Goal: Contribute content: Add original content to the website for others to see

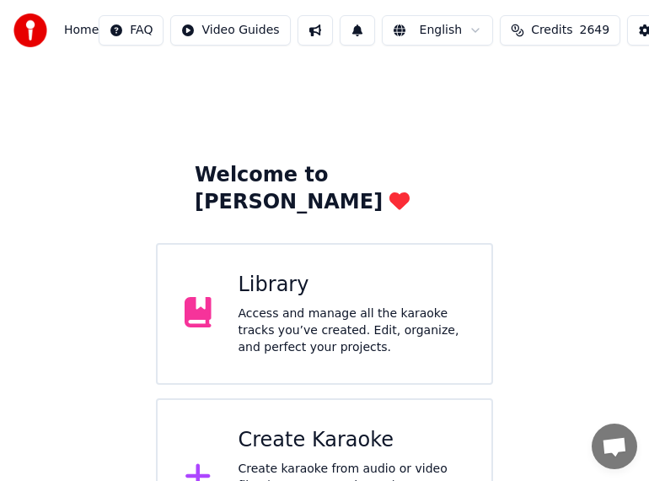
click at [310, 427] on div "Create Karaoke" at bounding box center [352, 440] width 227 height 27
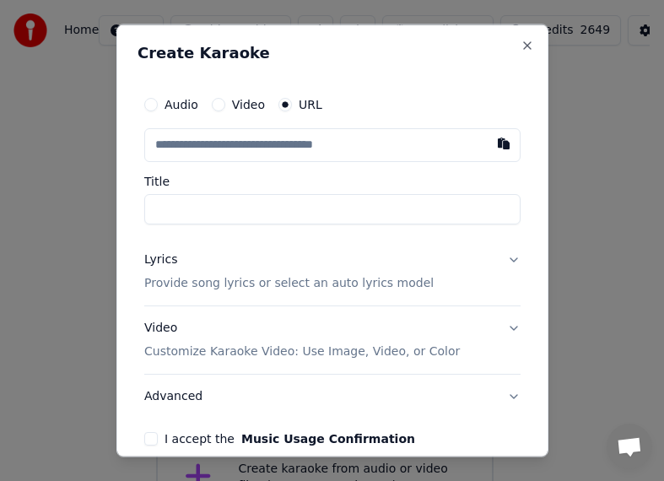
click at [354, 140] on input "text" at bounding box center [332, 145] width 376 height 34
click at [487, 143] on button "button" at bounding box center [504, 143] width 34 height 30
type input "**********"
click at [369, 212] on input "Title" at bounding box center [332, 209] width 376 height 30
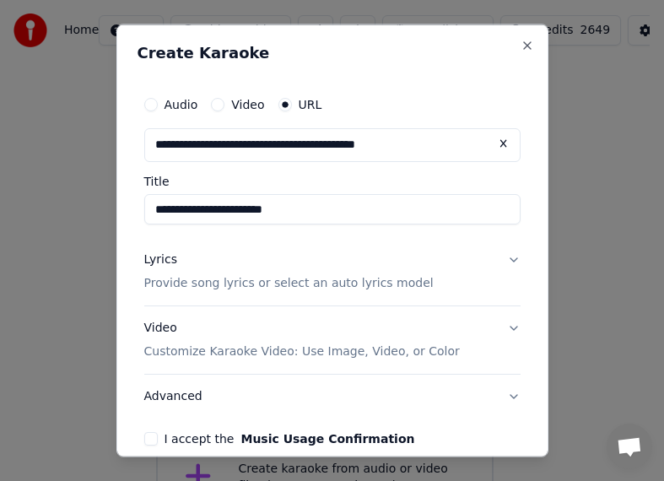
drag, startPoint x: 392, startPoint y: 207, endPoint x: 120, endPoint y: 203, distance: 272.4
click at [120, 203] on div "**********" at bounding box center [332, 240] width 432 height 433
drag, startPoint x: 223, startPoint y: 210, endPoint x: 143, endPoint y: 211, distance: 80.1
click at [141, 211] on div "**********" at bounding box center [332, 266] width 390 height 371
type input "****"
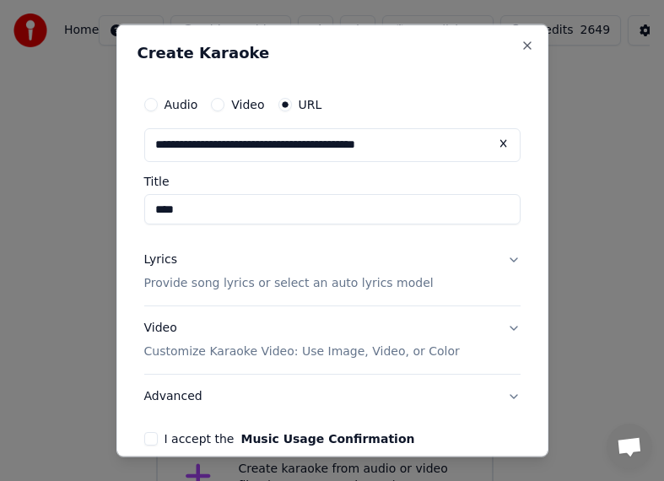
click at [167, 261] on div "Lyrics" at bounding box center [160, 259] width 33 height 17
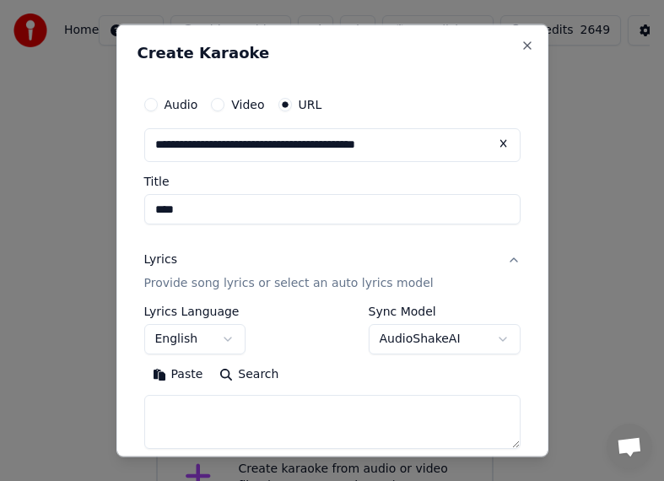
click at [225, 338] on button "English" at bounding box center [194, 338] width 101 height 30
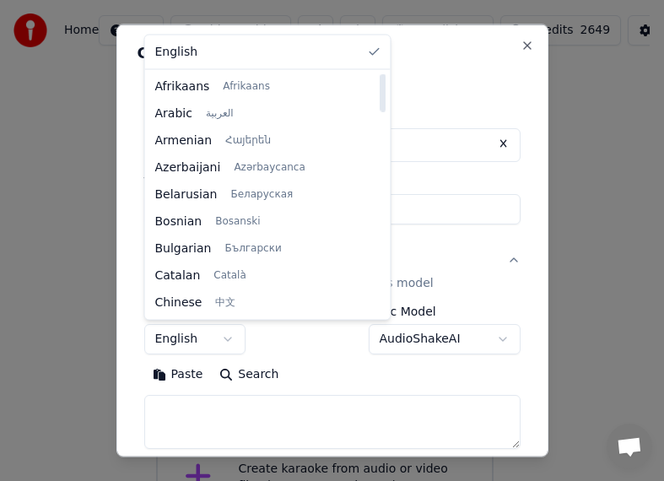
select select "**"
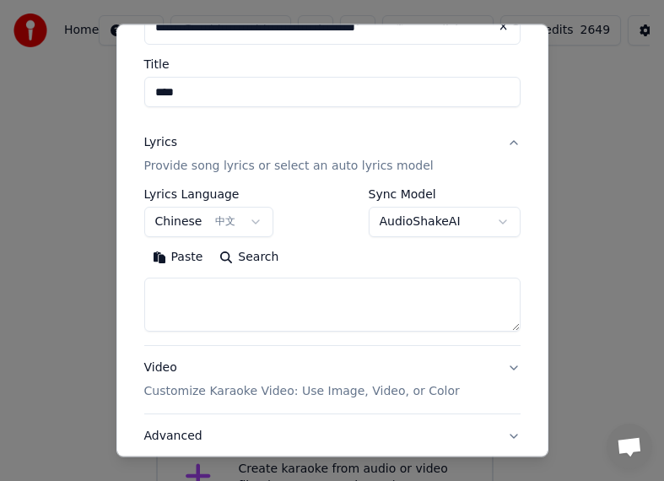
scroll to position [130, 0]
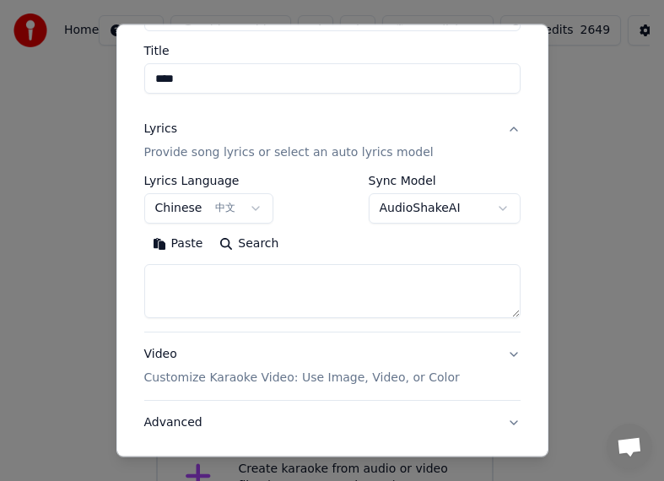
click at [220, 83] on input "****" at bounding box center [332, 79] width 376 height 30
drag, startPoint x: 211, startPoint y: 79, endPoint x: 147, endPoint y: 83, distance: 64.2
click at [147, 83] on input "****" at bounding box center [332, 79] width 376 height 30
click at [197, 279] on textarea at bounding box center [332, 291] width 376 height 54
click at [188, 248] on button "Paste" at bounding box center [177, 243] width 67 height 27
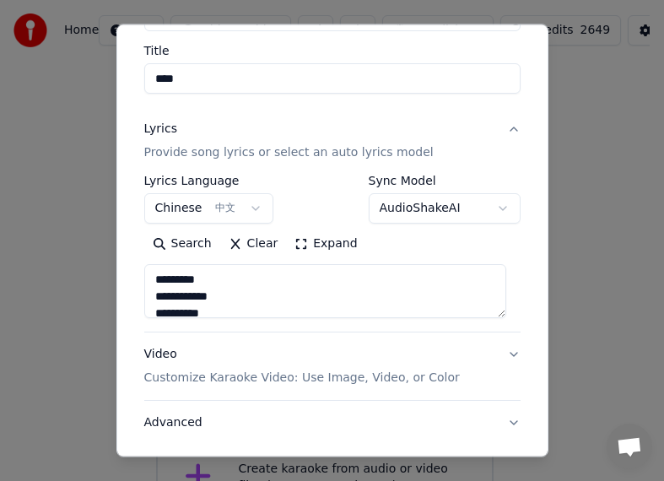
type textarea "**********"
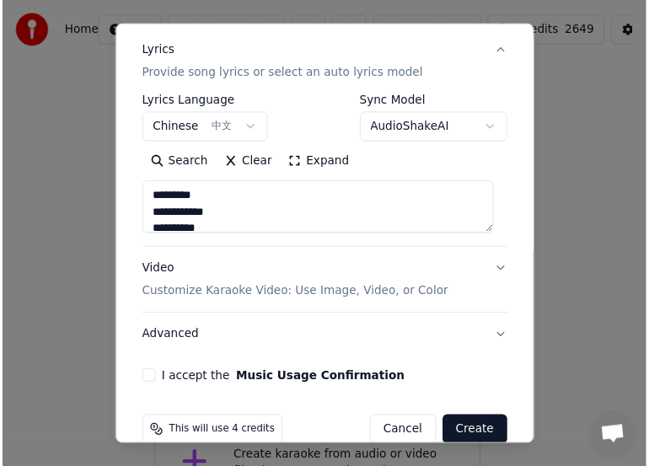
scroll to position [237, 0]
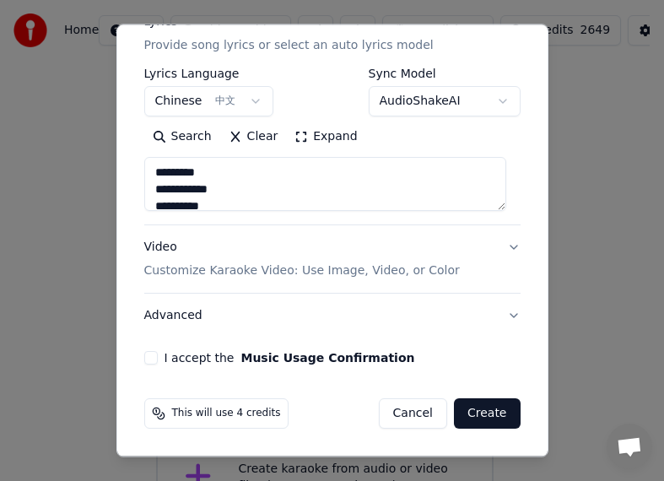
click at [148, 358] on button "I accept the Music Usage Confirmation" at bounding box center [150, 357] width 13 height 13
click at [467, 414] on button "Create" at bounding box center [487, 413] width 67 height 30
select select "**"
type textarea "**********"
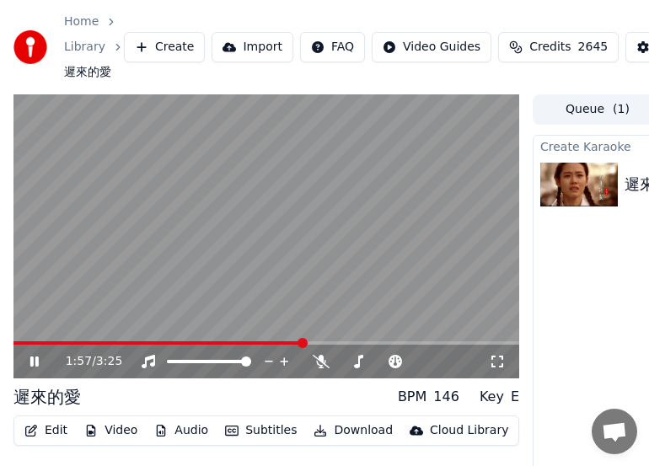
click at [34, 361] on icon at bounding box center [46, 361] width 39 height 13
click at [30, 365] on icon at bounding box center [35, 362] width 10 height 12
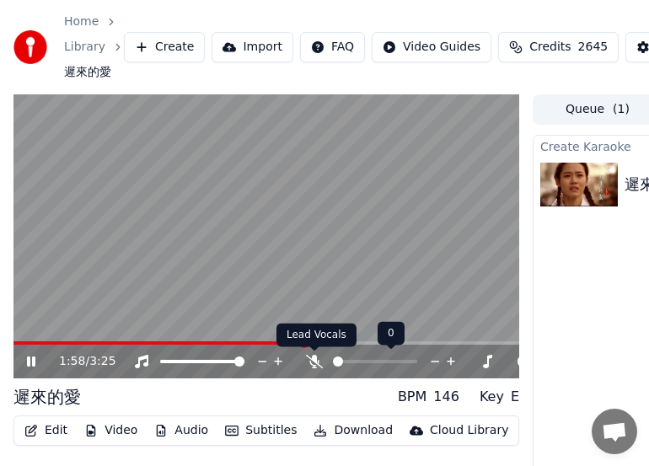
click at [321, 359] on icon at bounding box center [314, 361] width 17 height 13
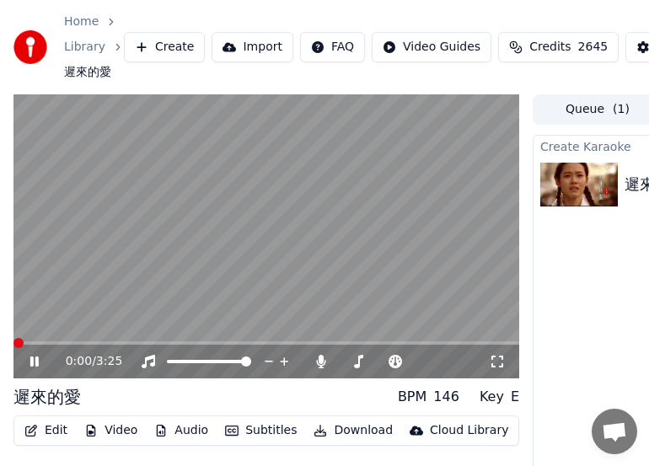
click at [13, 348] on span at bounding box center [18, 343] width 10 height 10
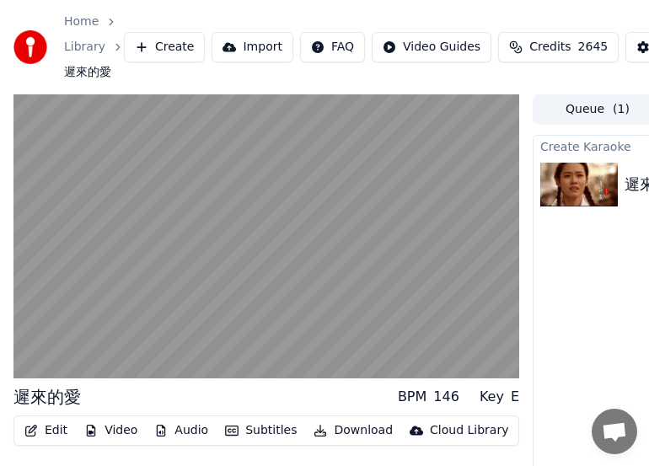
click at [261, 430] on button "Subtitles" at bounding box center [260, 431] width 85 height 24
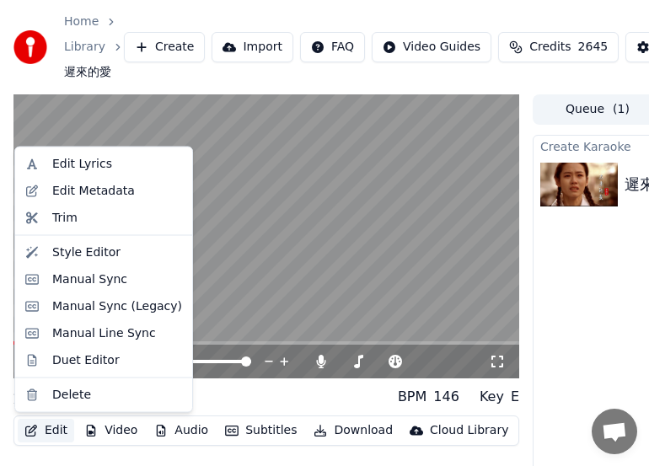
click at [56, 432] on button "Edit" at bounding box center [46, 431] width 56 height 24
click at [82, 163] on div "Edit Lyrics" at bounding box center [82, 164] width 60 height 17
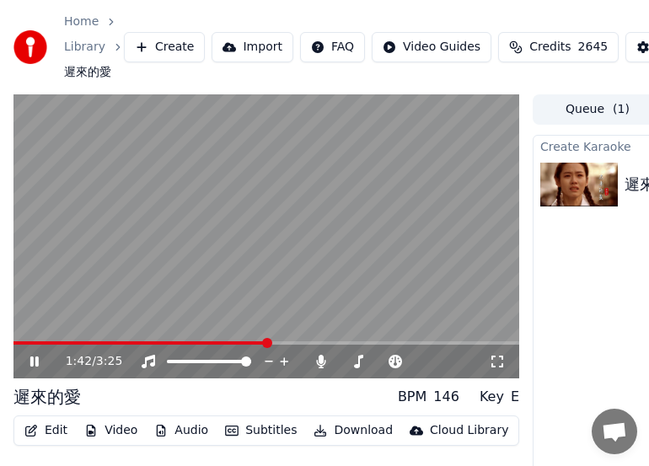
click at [53, 430] on button "Edit" at bounding box center [46, 431] width 56 height 24
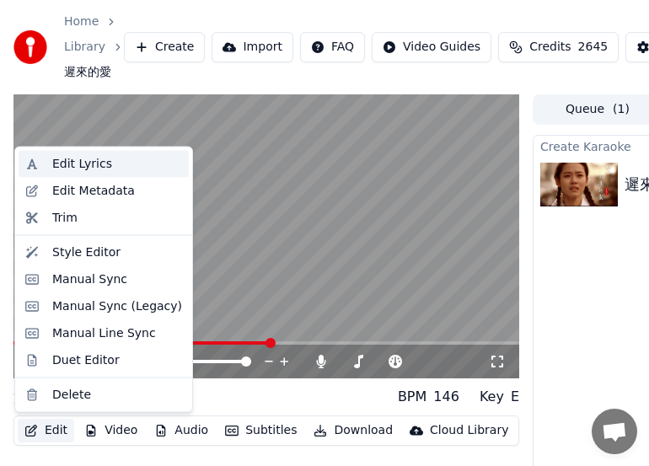
click at [78, 164] on div "Edit Lyrics" at bounding box center [82, 164] width 60 height 17
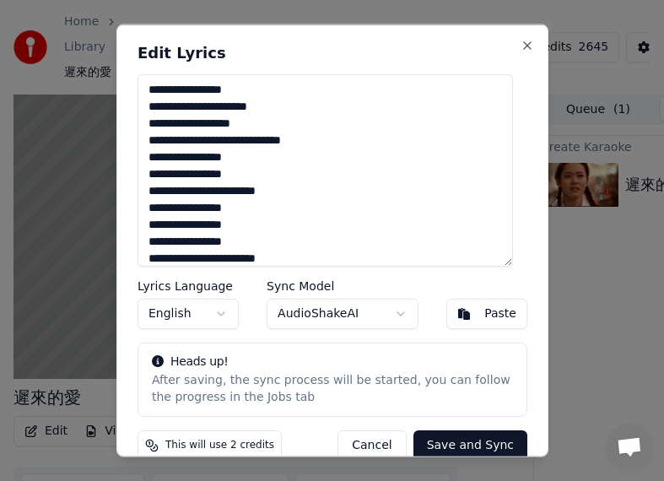
click at [363, 448] on button "Cancel" at bounding box center [371, 444] width 68 height 30
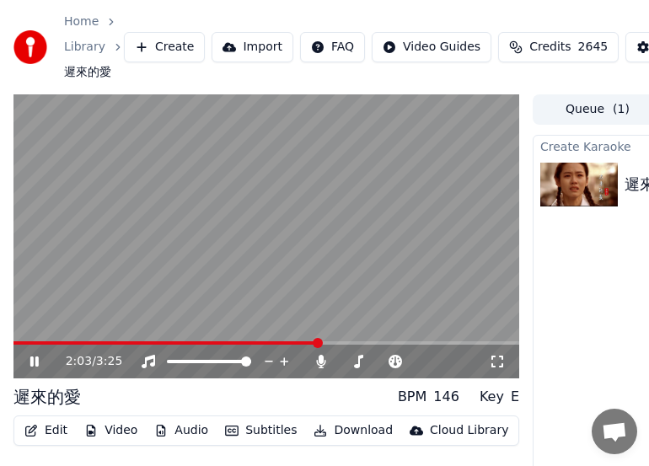
click at [57, 435] on button "Edit" at bounding box center [46, 431] width 56 height 24
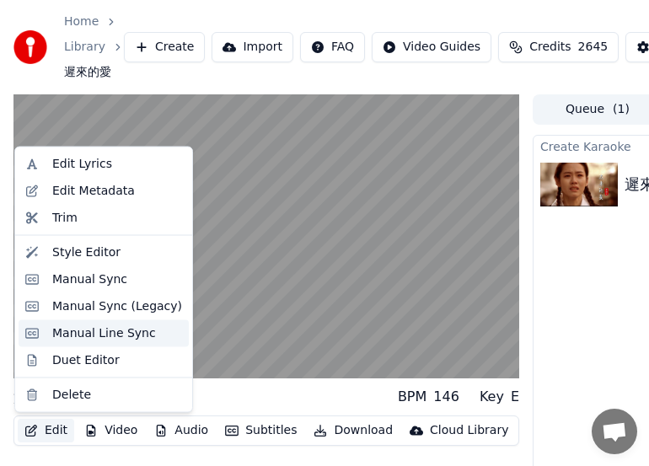
click at [84, 331] on div "Manual Line Sync" at bounding box center [104, 333] width 104 height 17
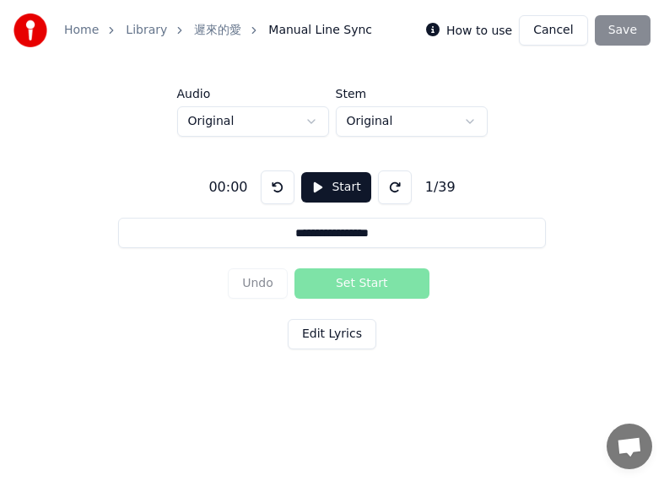
click at [327, 188] on button "Start" at bounding box center [335, 187] width 69 height 30
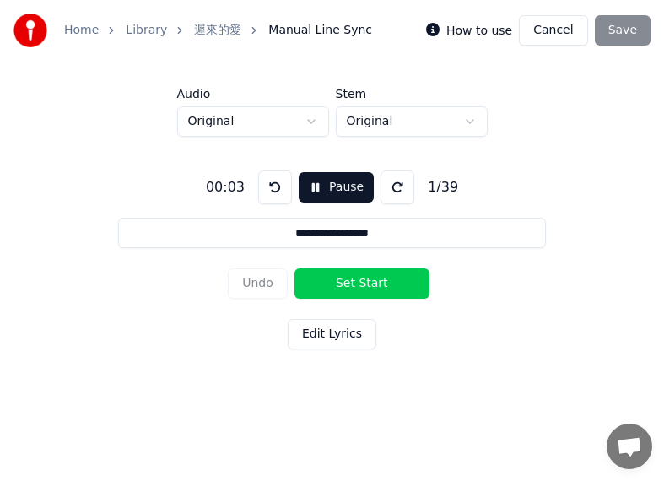
click at [338, 282] on button "Set Start" at bounding box center [361, 283] width 135 height 30
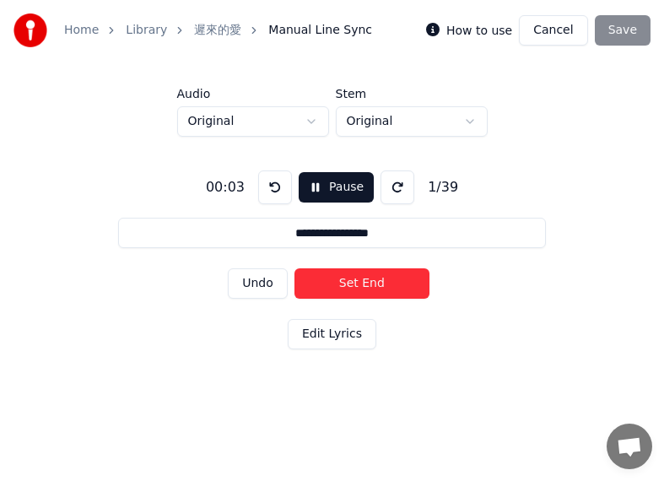
click at [338, 282] on button "Set End" at bounding box center [361, 283] width 135 height 30
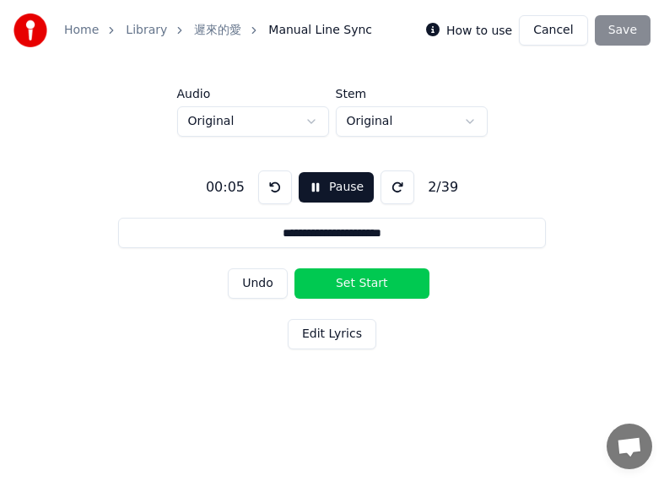
click at [338, 282] on button "Set Start" at bounding box center [361, 283] width 135 height 30
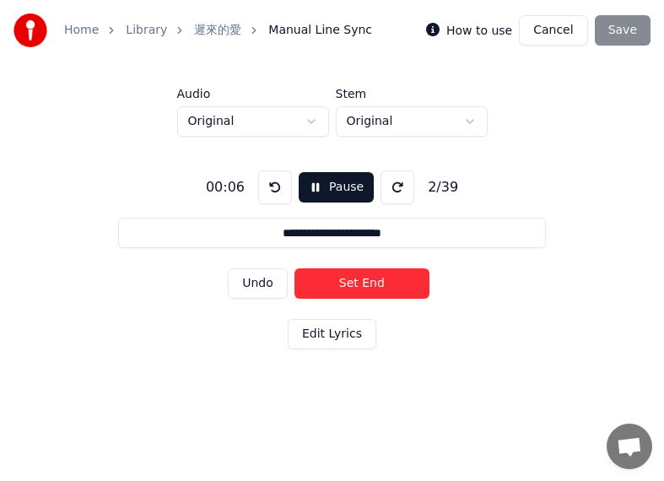
click at [338, 282] on button "Set End" at bounding box center [361, 283] width 135 height 30
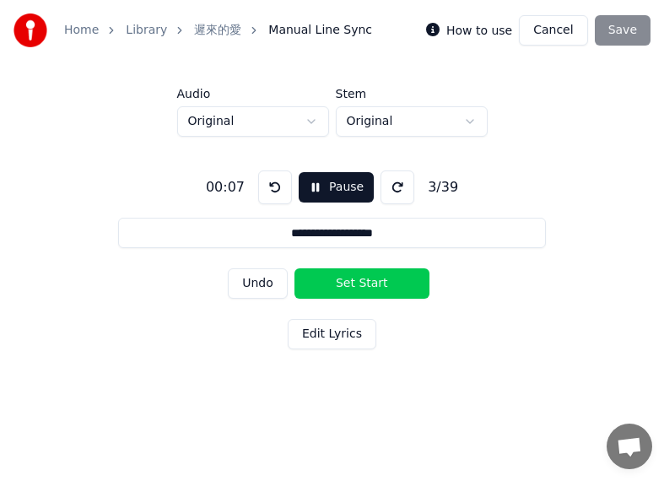
click at [338, 282] on button "Set Start" at bounding box center [361, 283] width 135 height 30
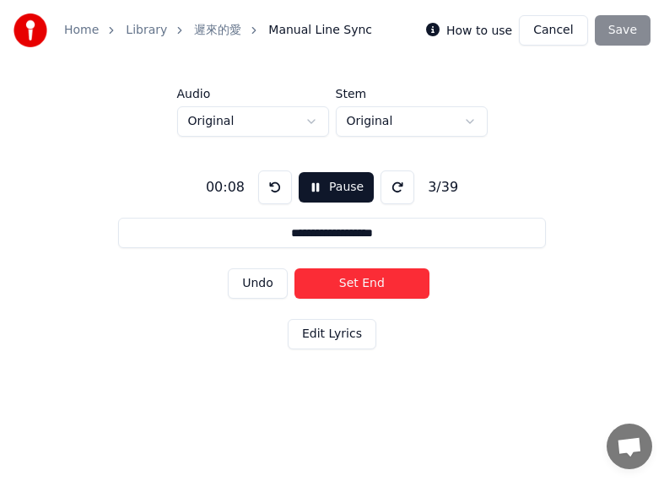
click at [353, 277] on button "Set End" at bounding box center [361, 283] width 135 height 30
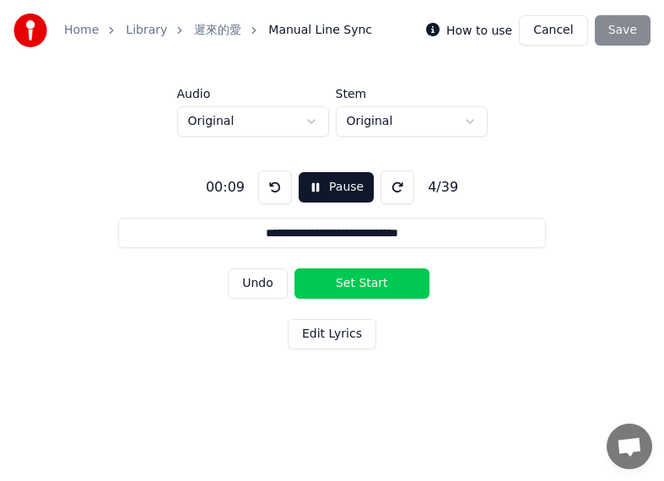
click at [341, 277] on button "Set Start" at bounding box center [361, 283] width 135 height 30
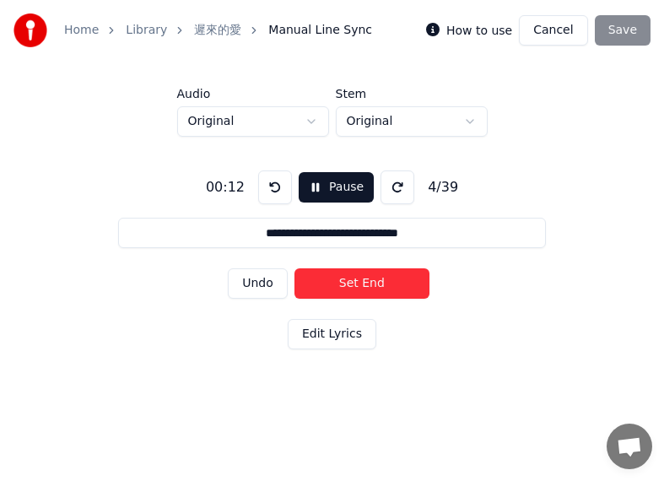
click at [375, 275] on button "Set End" at bounding box center [361, 283] width 135 height 30
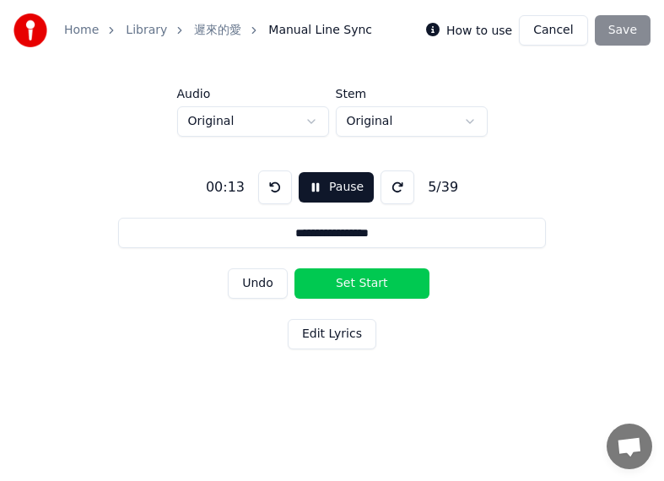
click at [333, 275] on button "Set Start" at bounding box center [361, 283] width 135 height 30
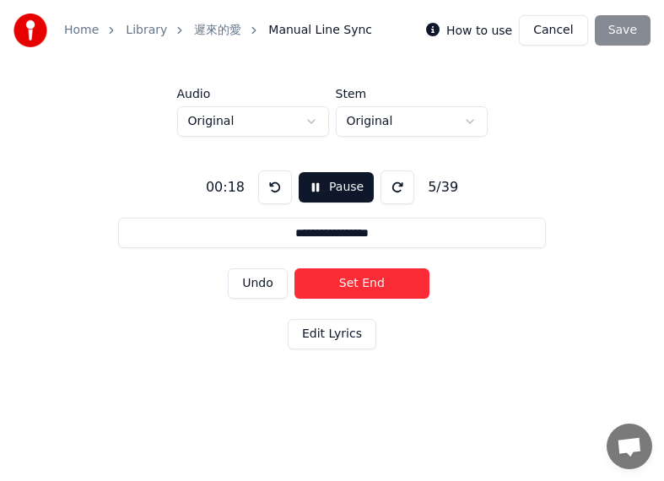
click at [366, 284] on button "Set End" at bounding box center [361, 283] width 135 height 30
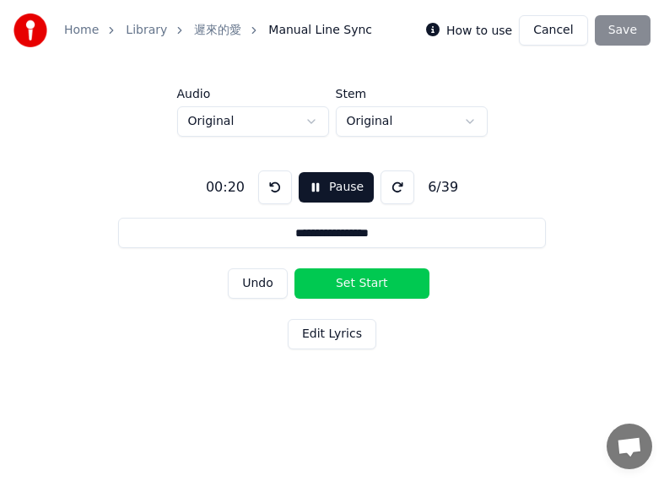
click at [325, 284] on button "Set Start" at bounding box center [361, 283] width 135 height 30
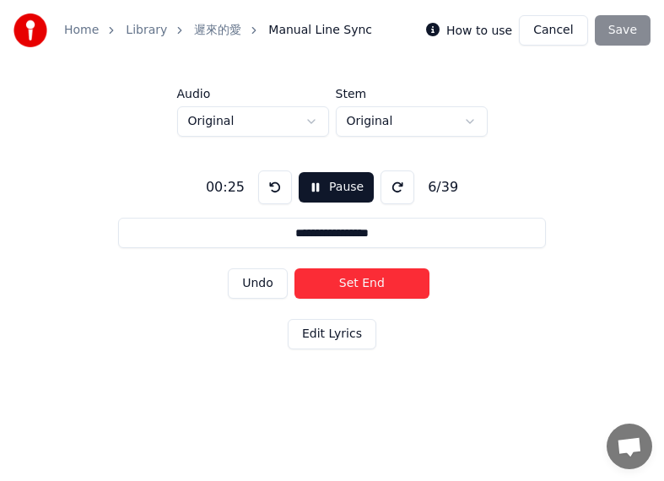
click at [370, 284] on button "Set End" at bounding box center [361, 283] width 135 height 30
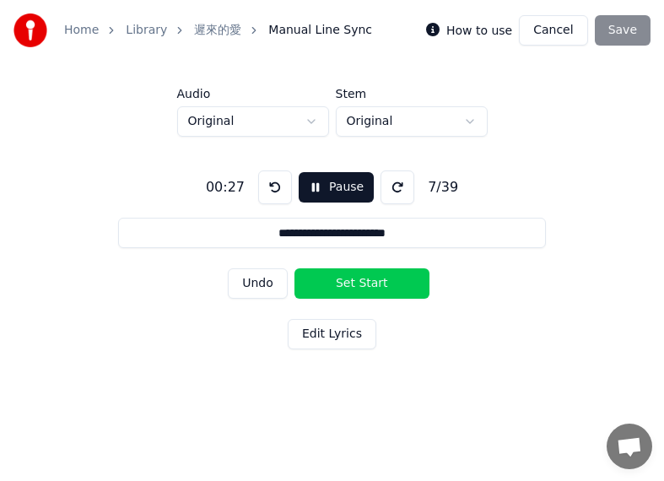
click at [330, 284] on button "Set Start" at bounding box center [361, 283] width 135 height 30
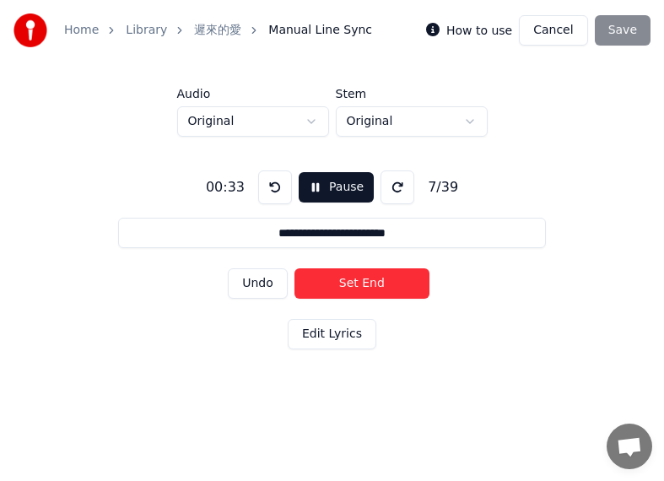
click at [385, 280] on button "Set End" at bounding box center [361, 283] width 135 height 30
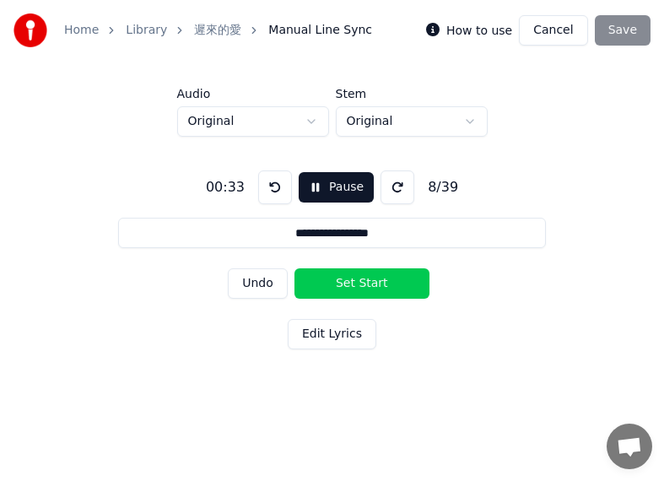
click at [370, 281] on button "Set Start" at bounding box center [361, 283] width 135 height 30
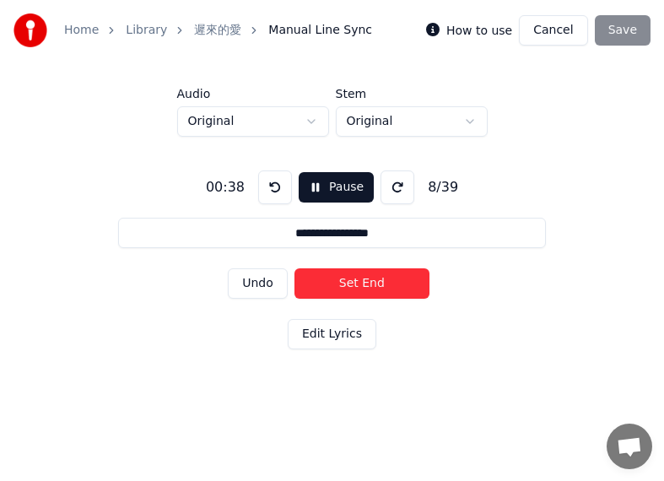
click at [370, 280] on button "Set End" at bounding box center [361, 283] width 135 height 30
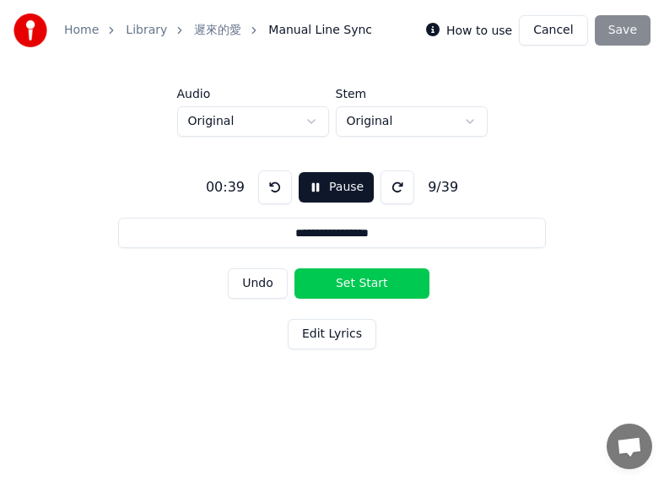
click at [370, 280] on button "Set Start" at bounding box center [361, 283] width 135 height 30
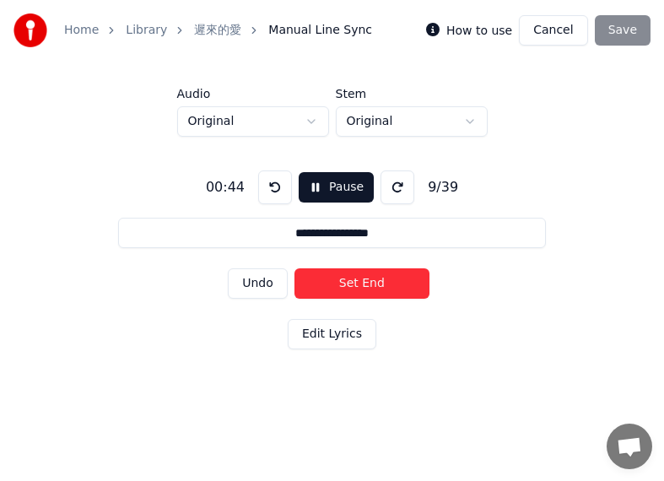
click at [370, 280] on button "Set End" at bounding box center [361, 283] width 135 height 30
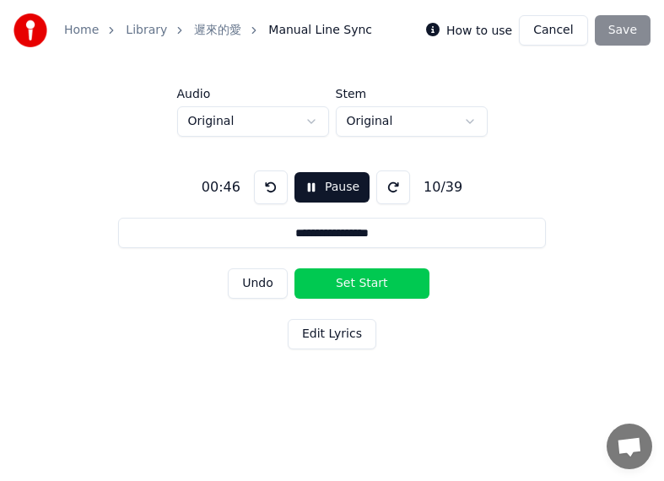
click at [321, 279] on button "Set Start" at bounding box center [361, 283] width 135 height 30
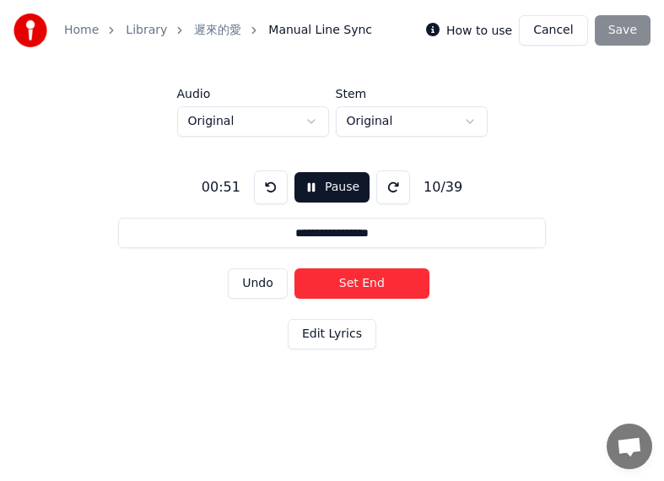
click at [369, 278] on button "Set End" at bounding box center [361, 283] width 135 height 30
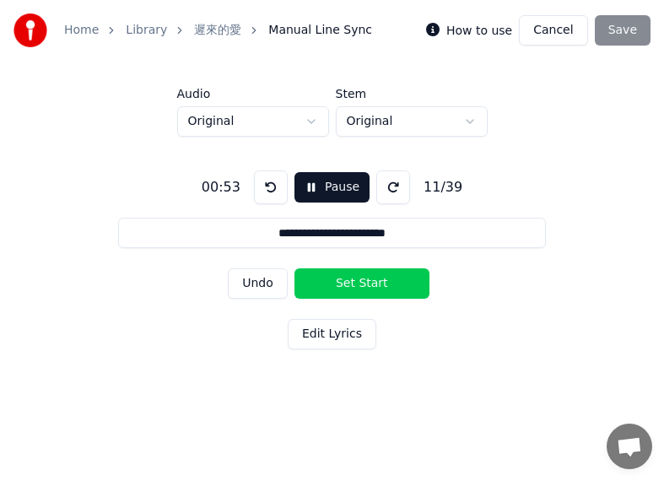
click at [331, 282] on button "Set Start" at bounding box center [361, 283] width 135 height 30
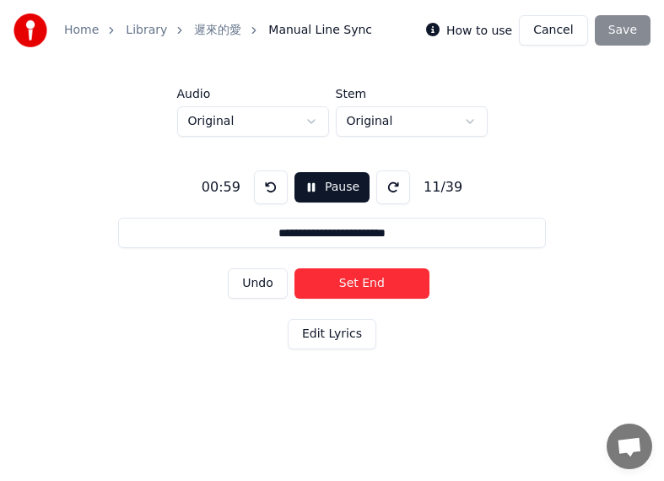
click at [385, 282] on button "Set End" at bounding box center [361, 283] width 135 height 30
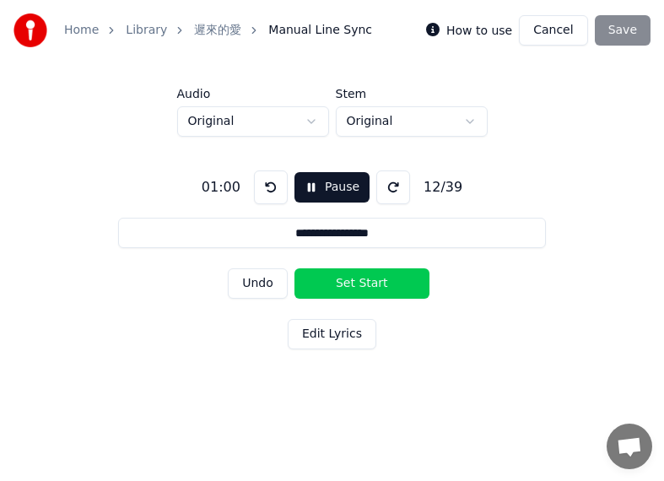
click at [339, 282] on button "Set Start" at bounding box center [361, 283] width 135 height 30
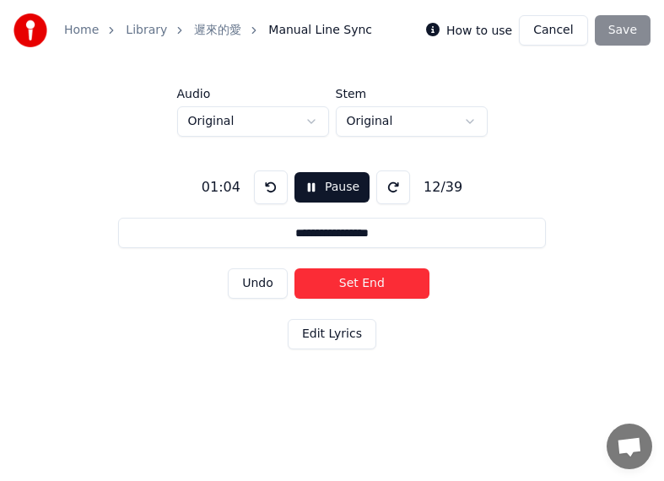
click at [399, 288] on button "Set End" at bounding box center [361, 283] width 135 height 30
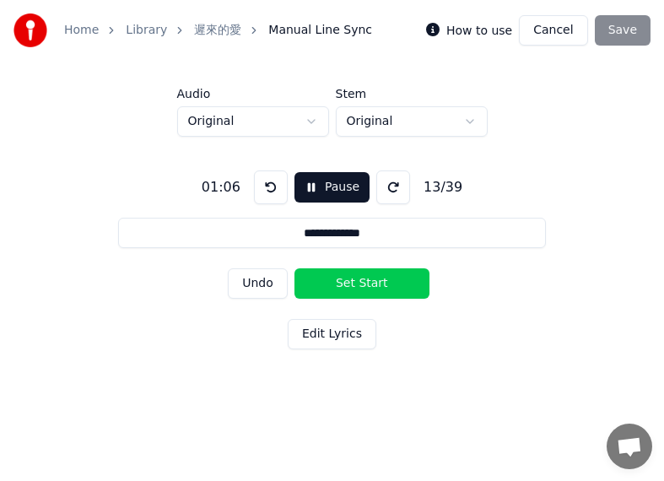
click at [334, 286] on button "Set Start" at bounding box center [361, 283] width 135 height 30
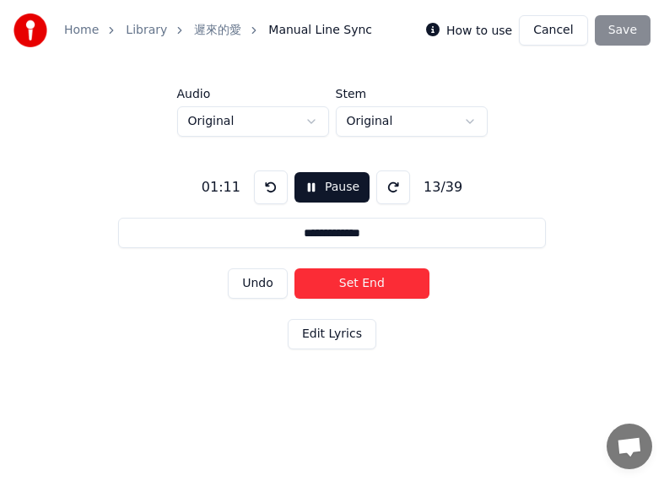
click at [376, 285] on button "Set End" at bounding box center [361, 283] width 135 height 30
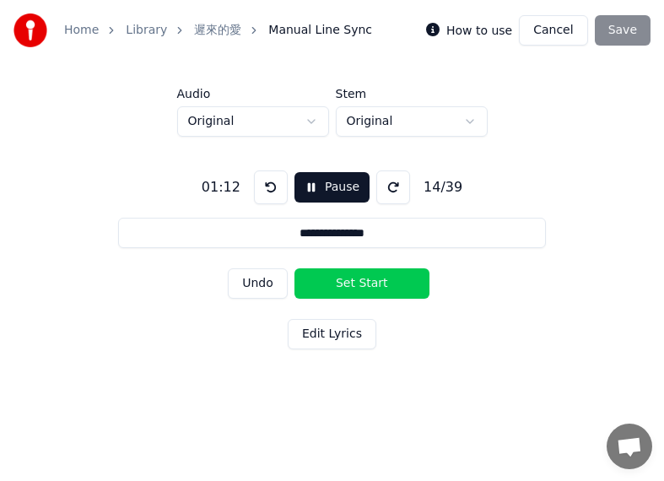
click at [327, 282] on button "Set Start" at bounding box center [361, 283] width 135 height 30
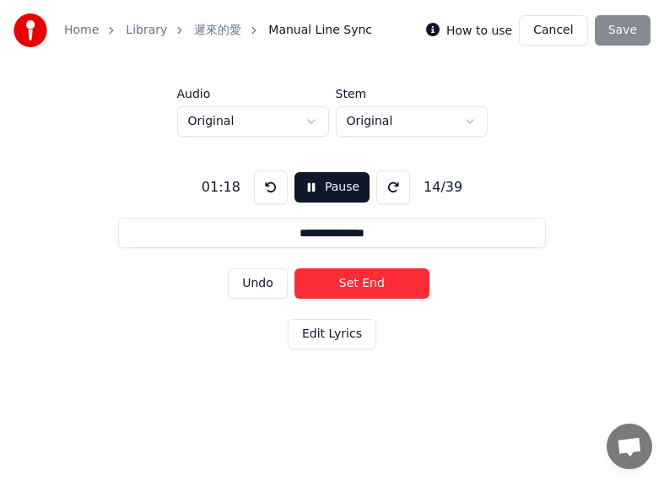
click at [382, 282] on button "Set End" at bounding box center [361, 283] width 135 height 30
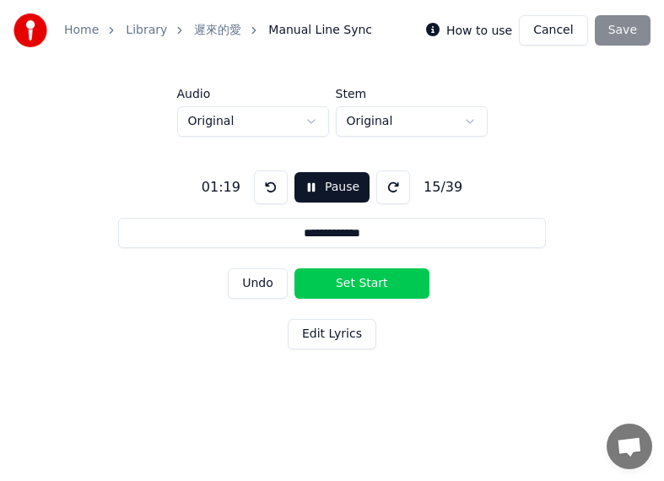
click at [333, 282] on button "Set Start" at bounding box center [361, 283] width 135 height 30
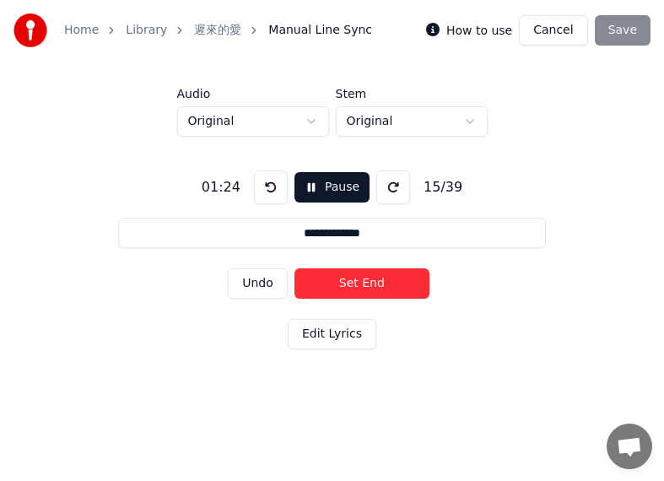
click at [366, 281] on button "Set End" at bounding box center [361, 283] width 135 height 30
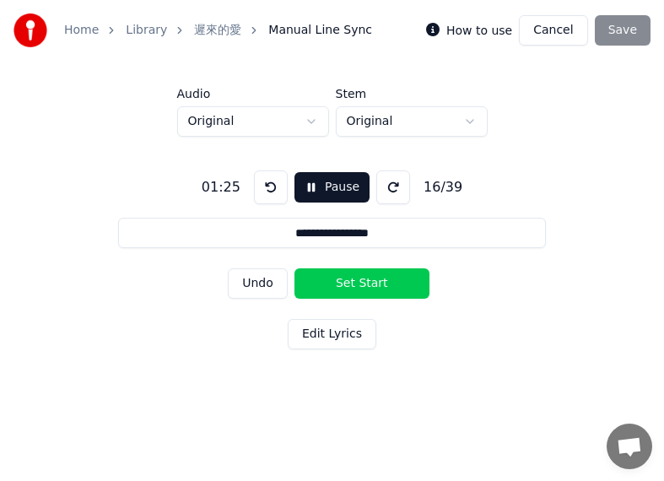
click at [315, 282] on button "Set Start" at bounding box center [361, 283] width 135 height 30
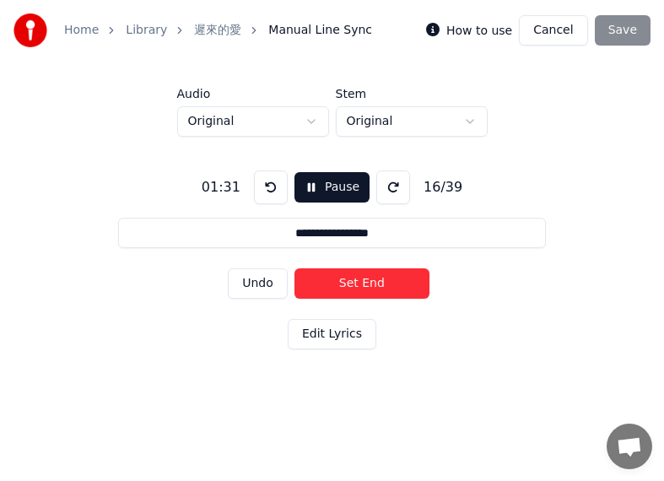
click at [382, 282] on button "Set End" at bounding box center [361, 283] width 135 height 30
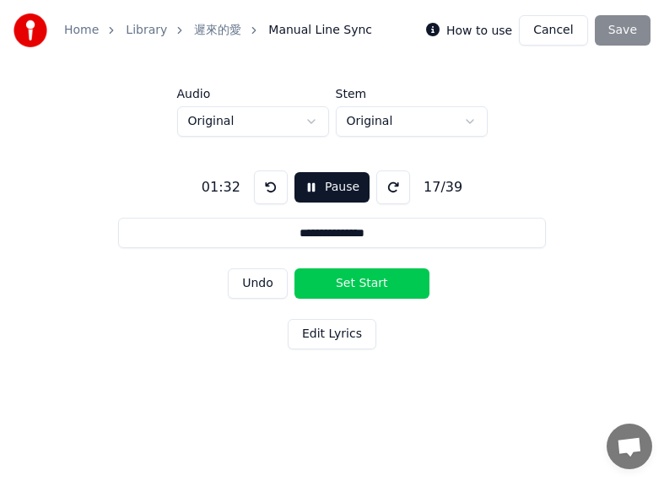
click at [346, 282] on button "Set Start" at bounding box center [361, 283] width 135 height 30
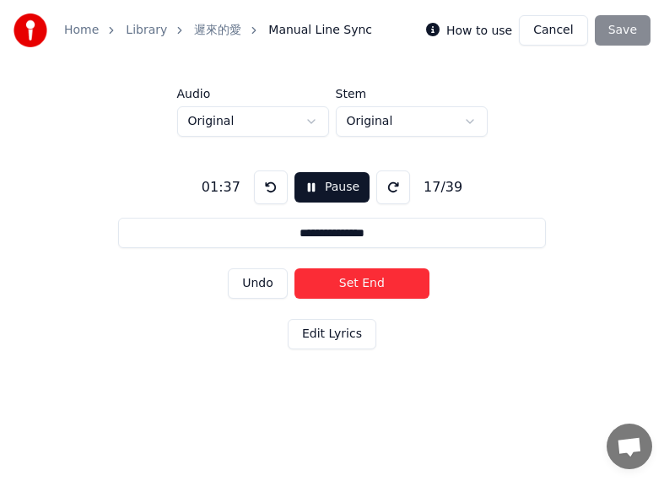
click at [390, 282] on button "Set End" at bounding box center [361, 283] width 135 height 30
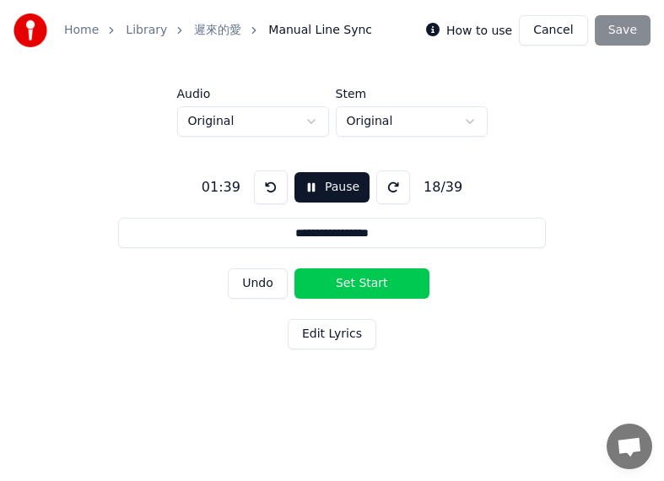
click at [333, 278] on button "Set Start" at bounding box center [361, 283] width 135 height 30
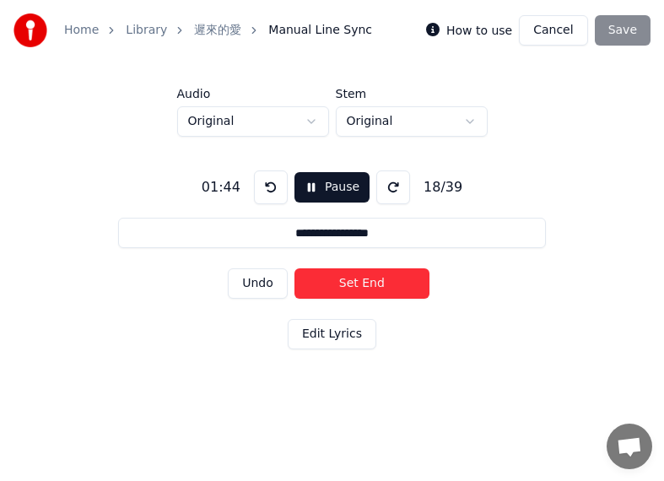
click at [390, 282] on button "Set End" at bounding box center [361, 283] width 135 height 30
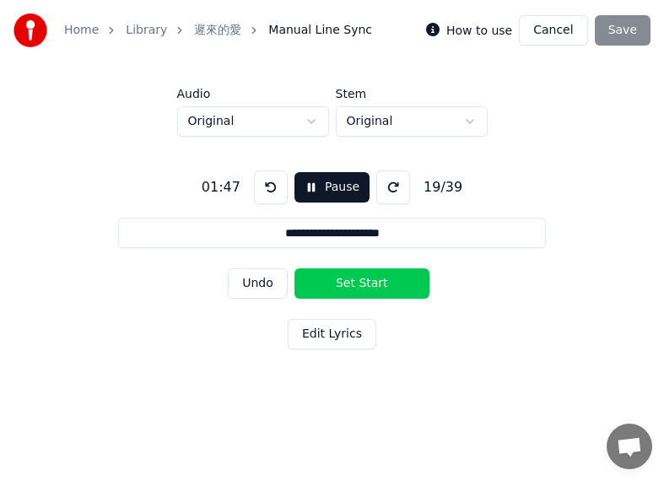
click at [352, 283] on button "Set Start" at bounding box center [361, 283] width 135 height 30
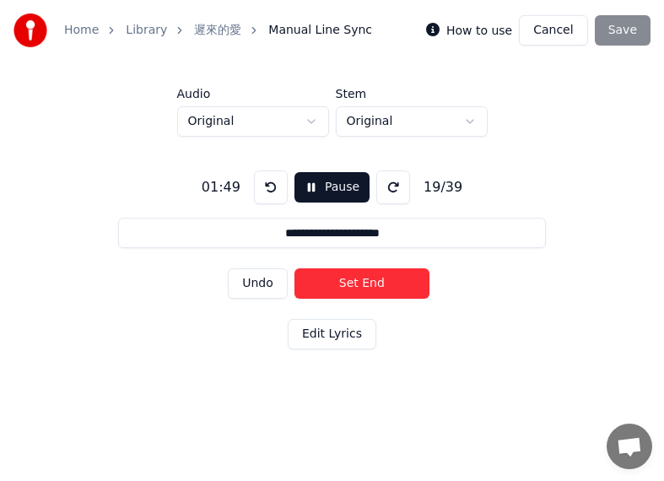
click at [383, 282] on button "Set End" at bounding box center [361, 283] width 135 height 30
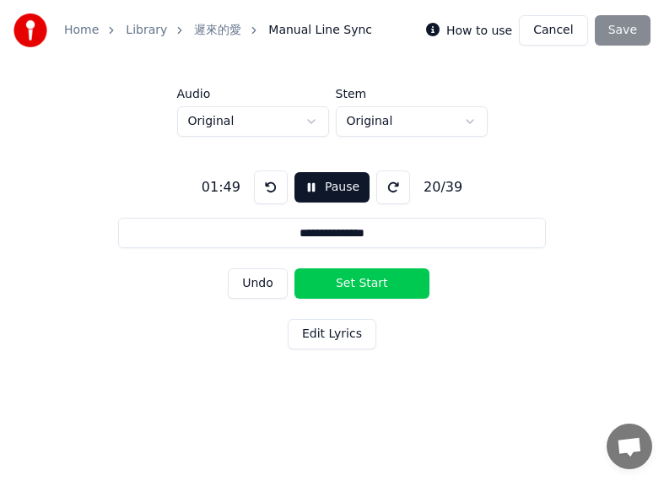
click at [377, 282] on button "Set Start" at bounding box center [361, 283] width 135 height 30
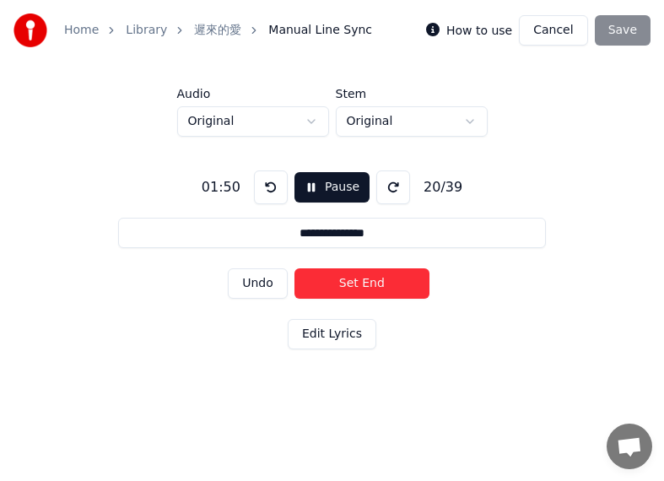
click at [355, 282] on button "Set End" at bounding box center [361, 283] width 135 height 30
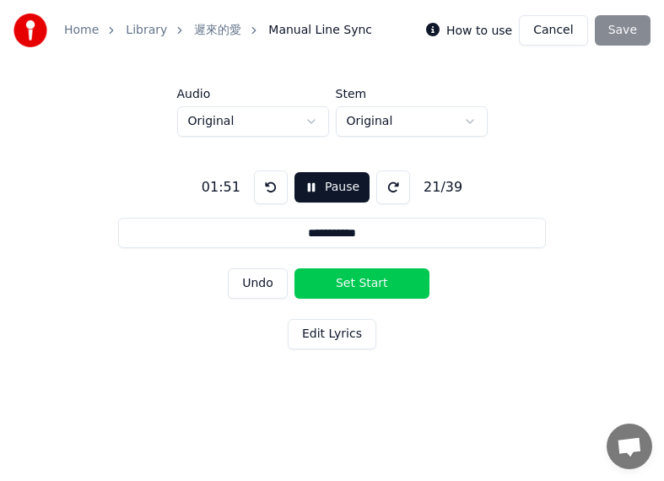
click at [355, 282] on button "Set Start" at bounding box center [361, 283] width 135 height 30
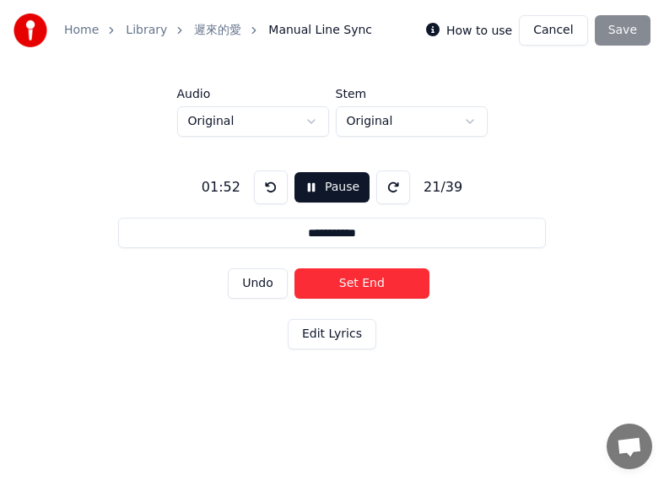
click at [376, 281] on button "Set End" at bounding box center [361, 283] width 135 height 30
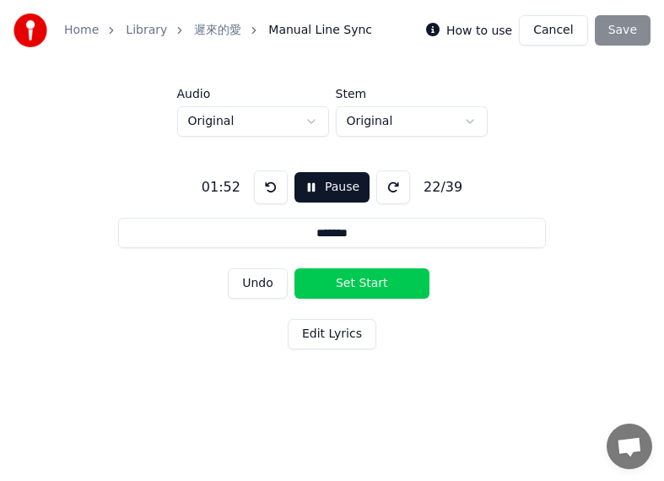
click at [369, 282] on button "Set Start" at bounding box center [361, 283] width 135 height 30
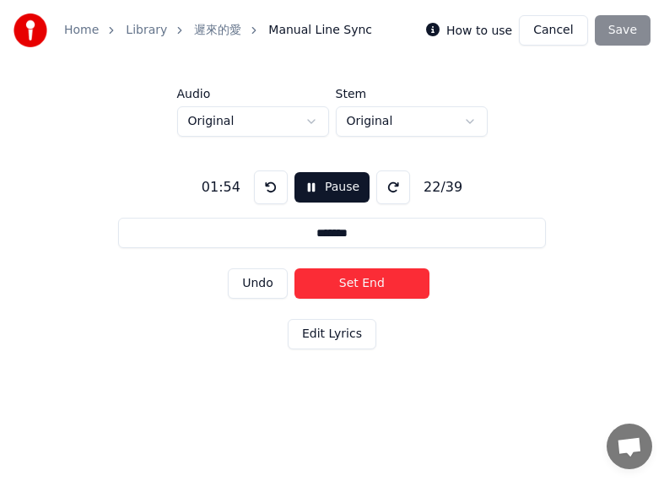
click at [265, 183] on button at bounding box center [271, 187] width 34 height 34
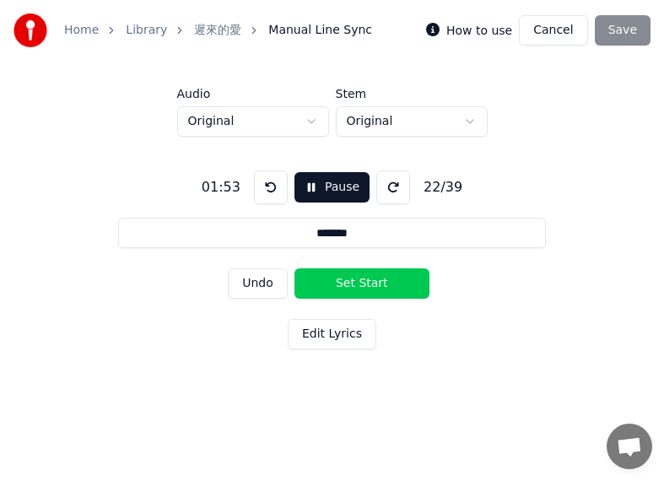
click at [356, 281] on button "Set Start" at bounding box center [361, 283] width 135 height 30
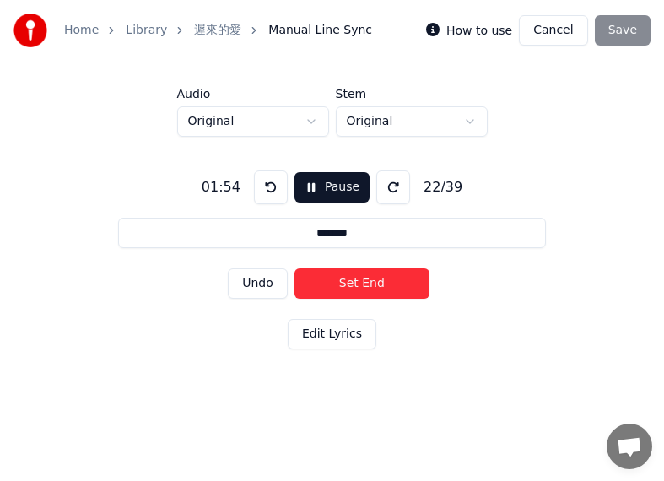
click at [374, 281] on button "Set End" at bounding box center [361, 283] width 135 height 30
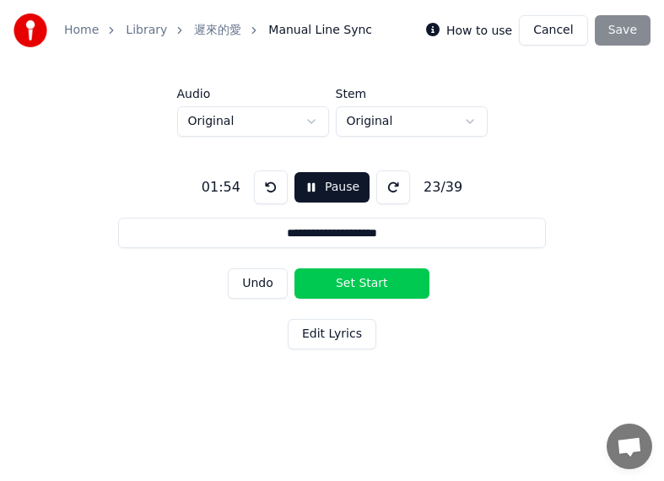
click at [361, 280] on button "Set Start" at bounding box center [361, 283] width 135 height 30
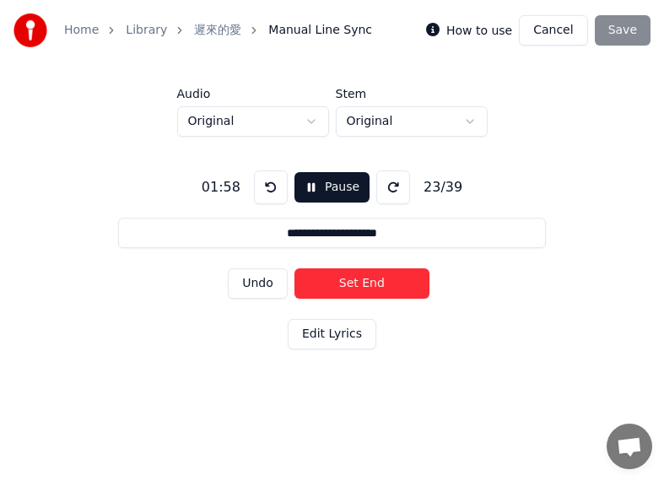
click at [391, 281] on button "Set End" at bounding box center [361, 283] width 135 height 30
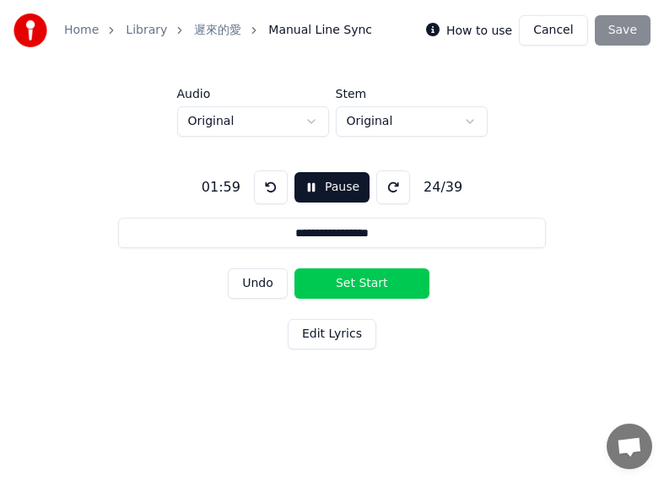
click at [336, 281] on button "Set Start" at bounding box center [361, 283] width 135 height 30
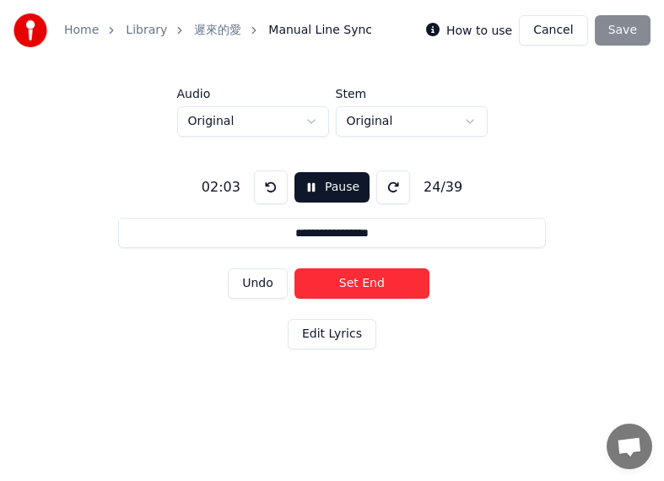
click at [404, 280] on button "Set End" at bounding box center [361, 283] width 135 height 30
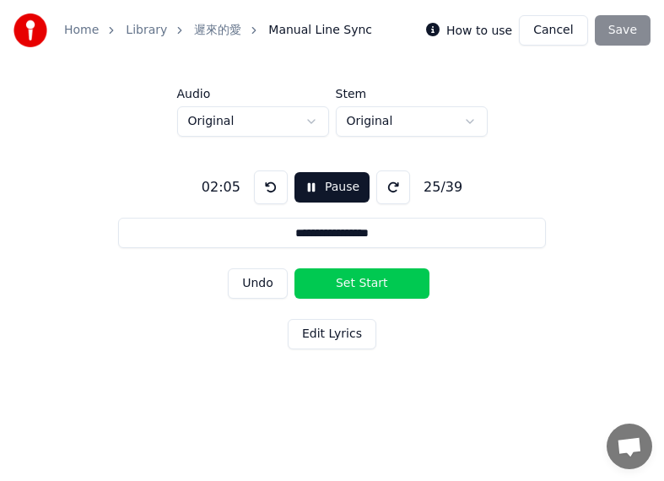
click at [320, 284] on button "Set Start" at bounding box center [361, 283] width 135 height 30
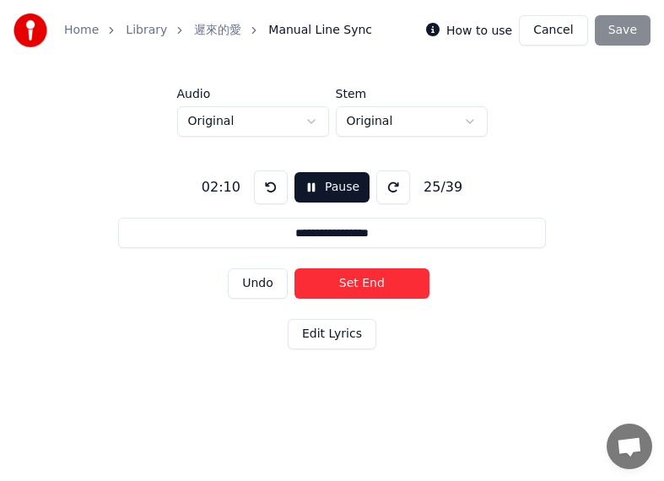
click at [409, 281] on button "Set End" at bounding box center [361, 283] width 135 height 30
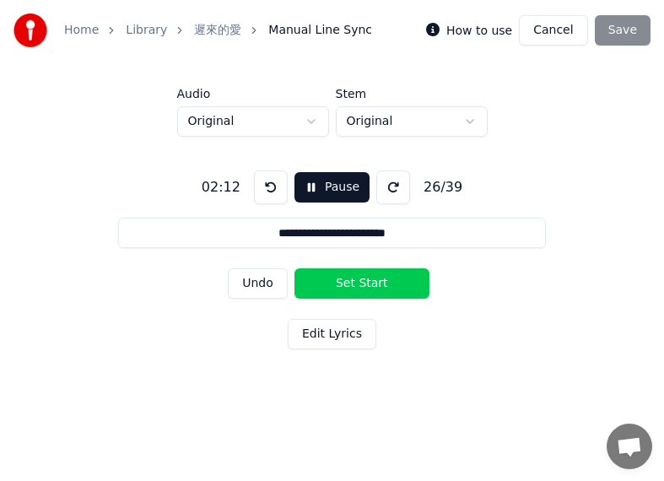
click at [320, 277] on button "Set Start" at bounding box center [361, 283] width 135 height 30
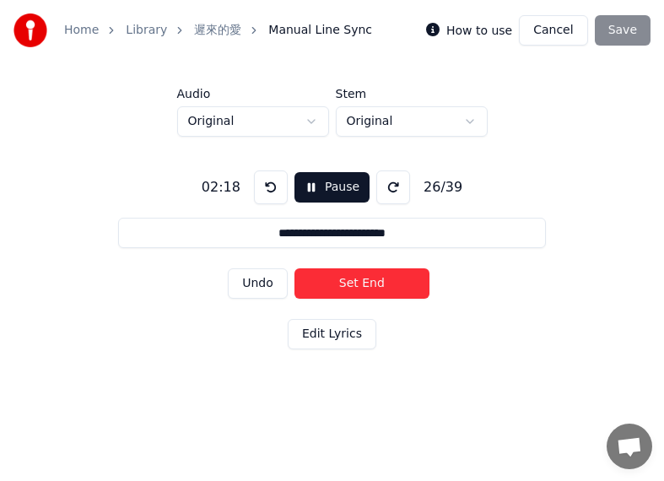
click at [399, 283] on button "Set End" at bounding box center [361, 283] width 135 height 30
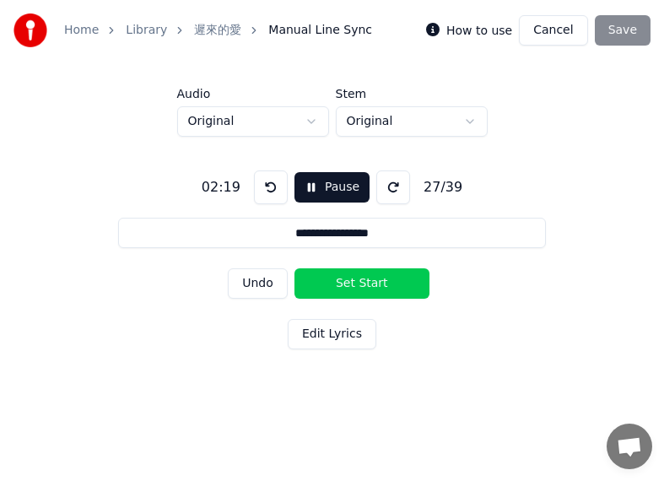
click at [357, 282] on button "Set Start" at bounding box center [361, 283] width 135 height 30
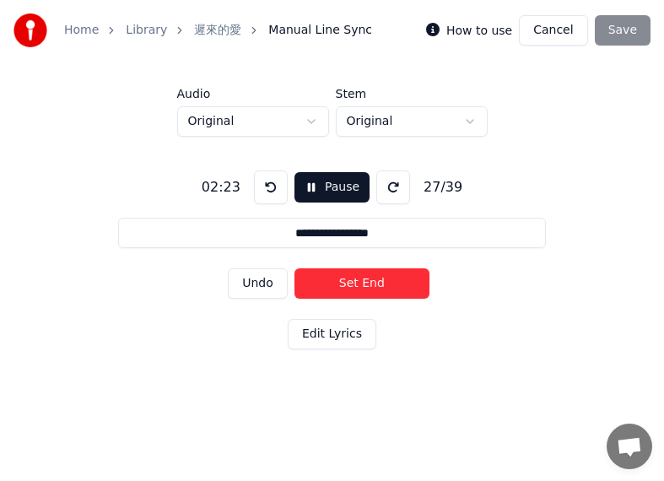
click at [428, 283] on button "Set End" at bounding box center [361, 283] width 135 height 30
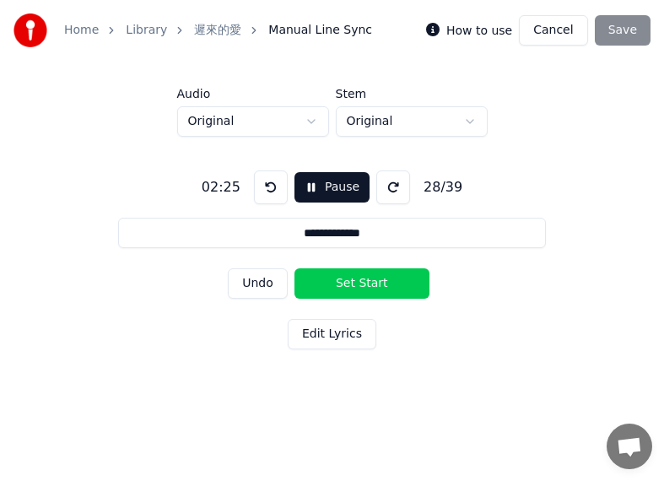
click at [340, 279] on button "Set Start" at bounding box center [361, 283] width 135 height 30
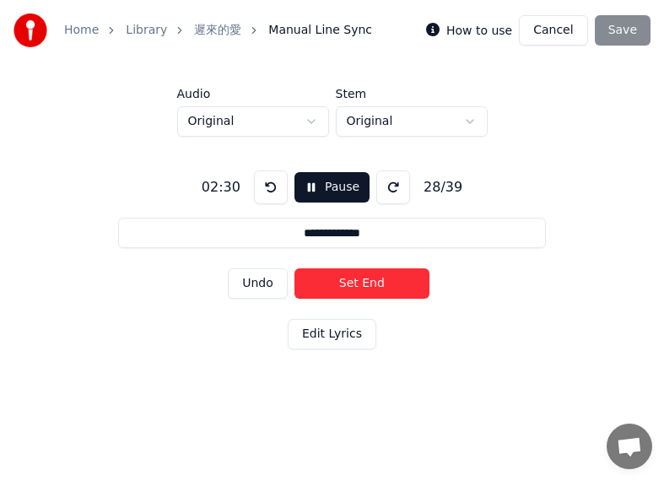
click at [385, 283] on button "Set End" at bounding box center [361, 283] width 135 height 30
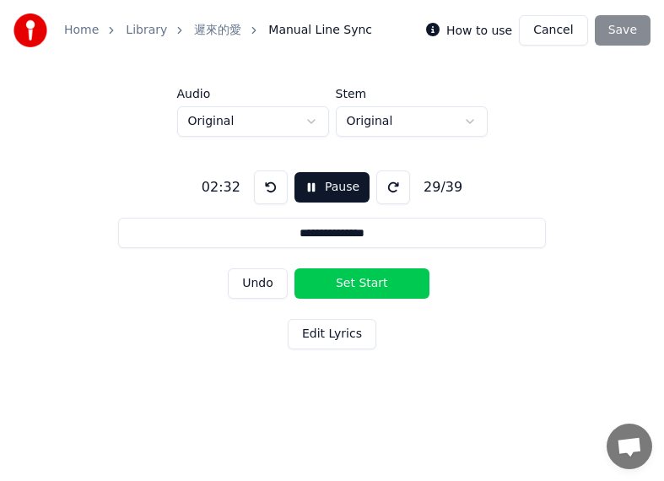
click at [335, 278] on button "Set Start" at bounding box center [361, 283] width 135 height 30
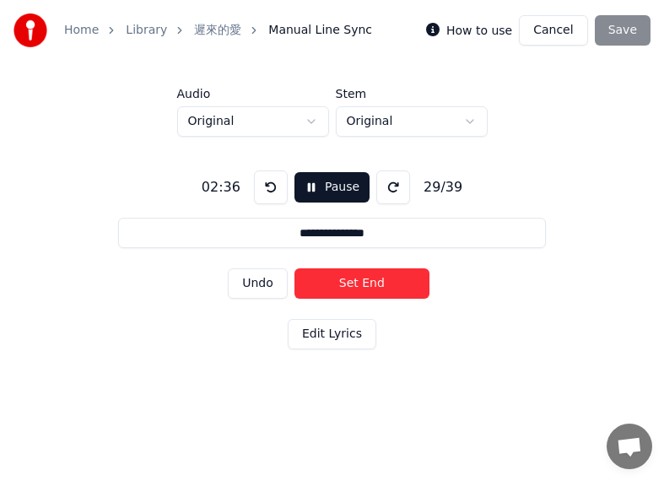
click at [381, 278] on button "Set End" at bounding box center [361, 283] width 135 height 30
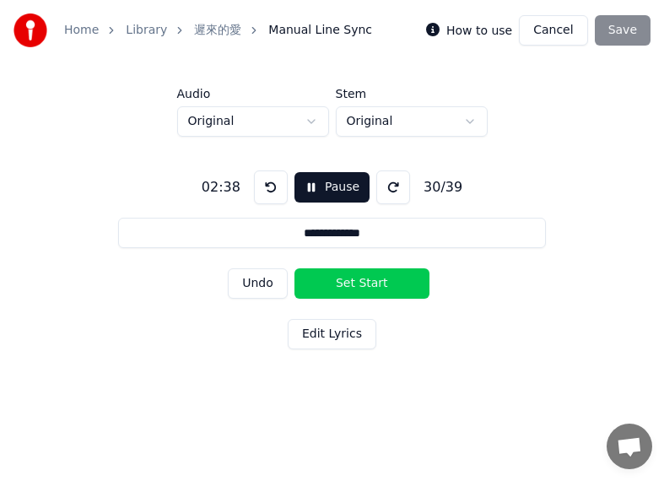
click at [335, 278] on button "Set Start" at bounding box center [361, 283] width 135 height 30
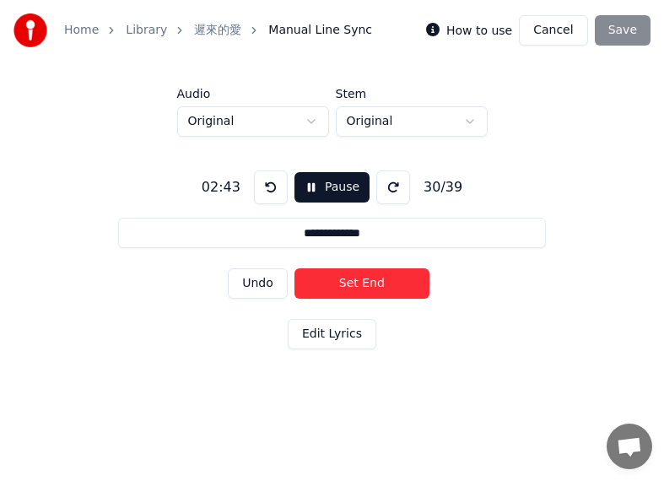
click at [400, 282] on button "Set End" at bounding box center [361, 283] width 135 height 30
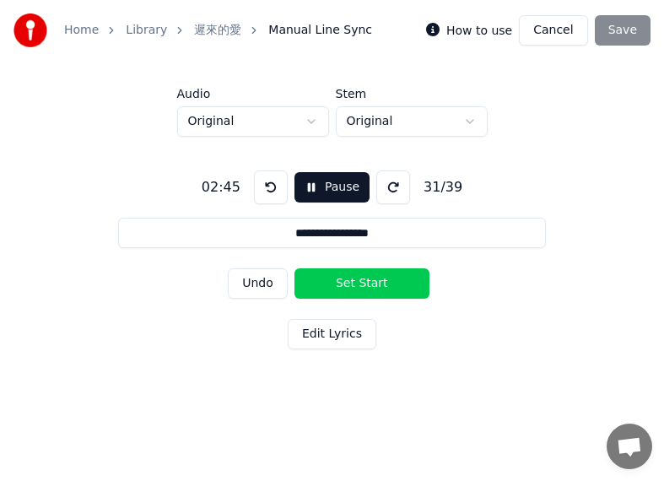
click at [342, 282] on button "Set Start" at bounding box center [361, 283] width 135 height 30
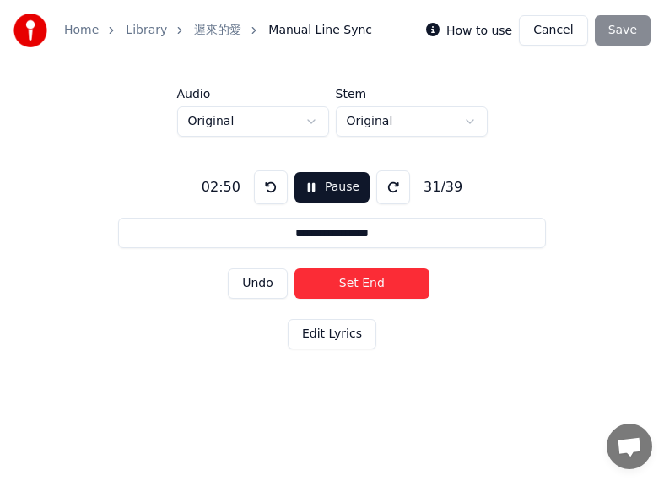
click at [382, 281] on button "Set End" at bounding box center [361, 283] width 135 height 30
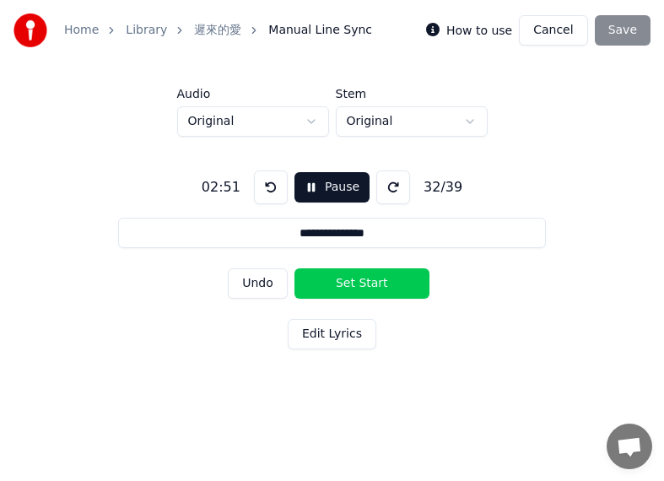
click at [382, 281] on button "Set Start" at bounding box center [361, 283] width 135 height 30
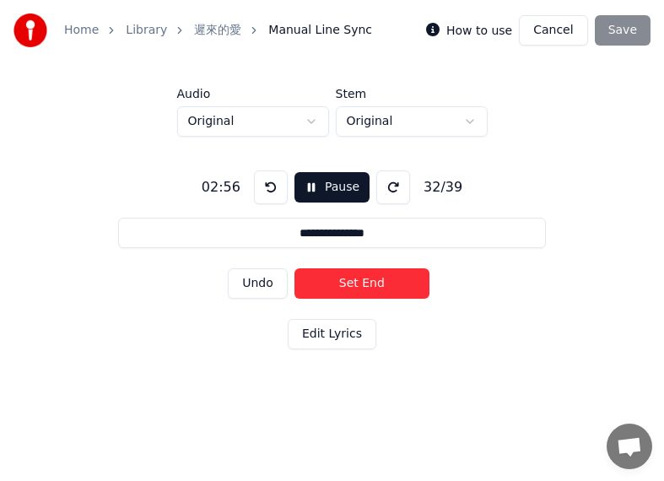
click at [382, 281] on button "Set End" at bounding box center [361, 283] width 135 height 30
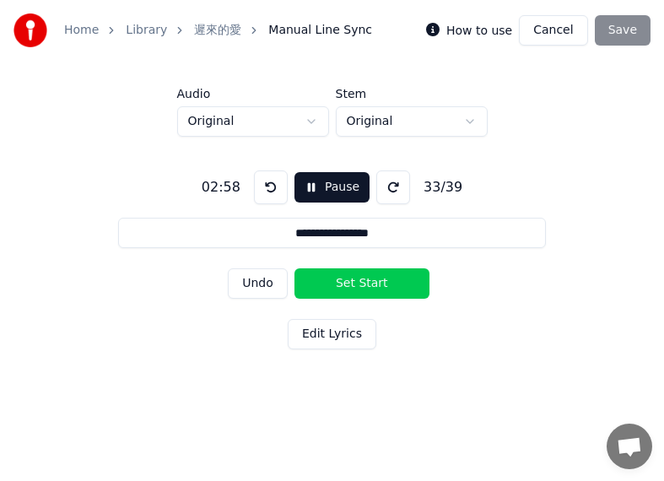
click at [382, 281] on button "Set Start" at bounding box center [361, 283] width 135 height 30
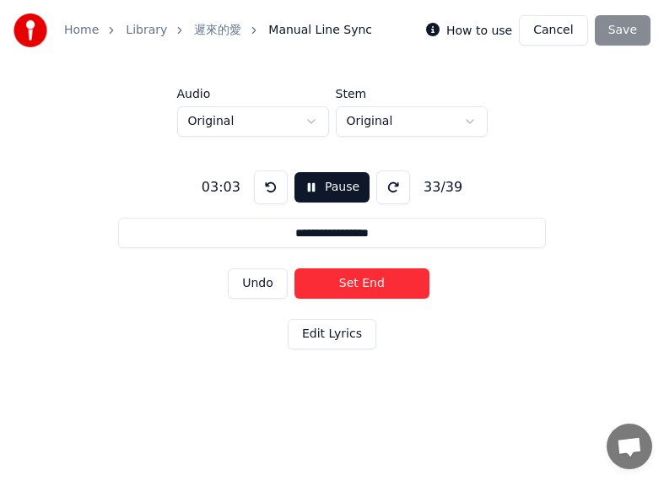
click at [382, 281] on button "Set End" at bounding box center [361, 283] width 135 height 30
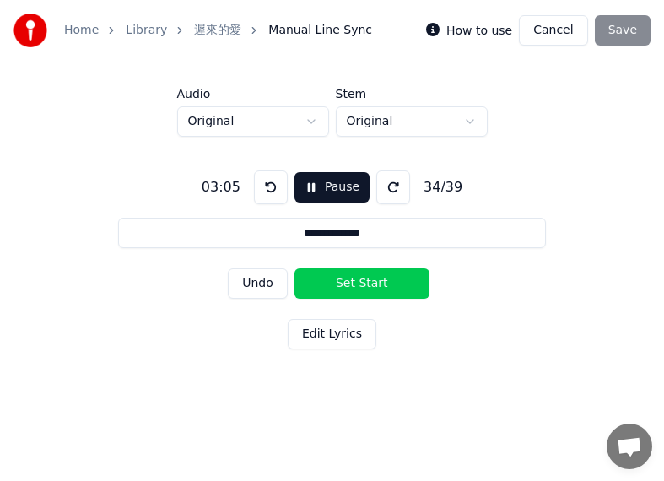
click at [382, 281] on button "Set Start" at bounding box center [361, 283] width 135 height 30
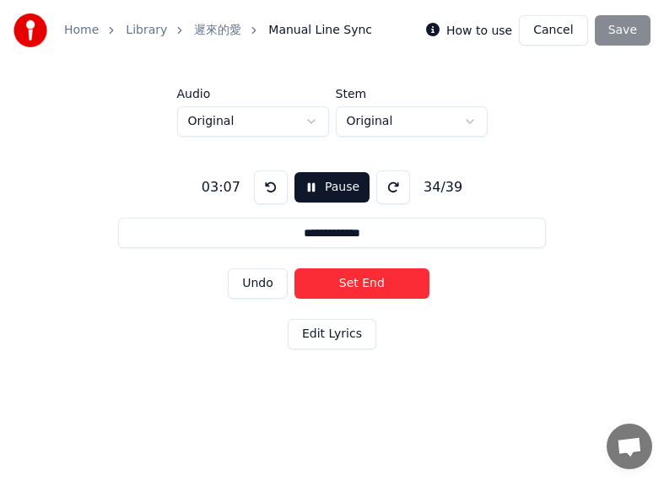
click at [395, 282] on button "Set End" at bounding box center [361, 283] width 135 height 30
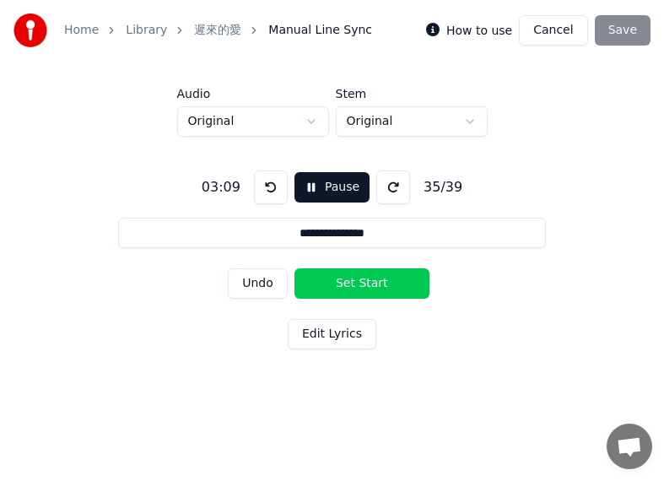
click at [368, 282] on button "Set Start" at bounding box center [361, 283] width 135 height 30
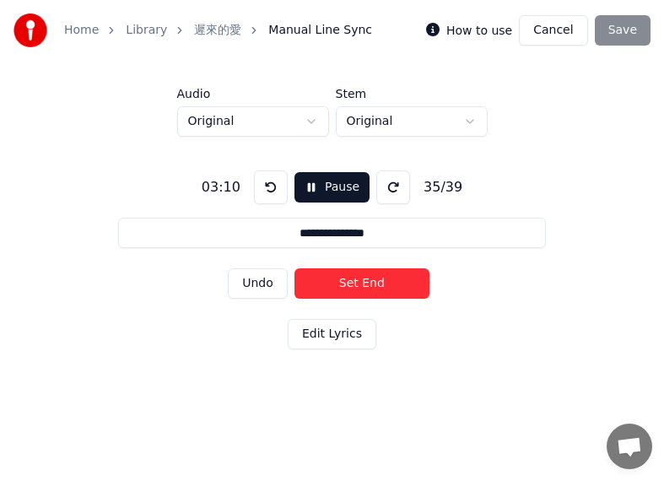
click at [404, 282] on button "Set End" at bounding box center [361, 283] width 135 height 30
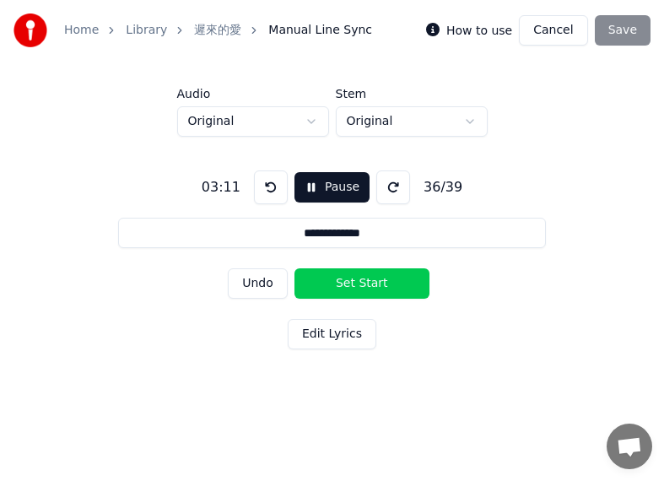
click at [342, 282] on button "Set Start" at bounding box center [361, 283] width 135 height 30
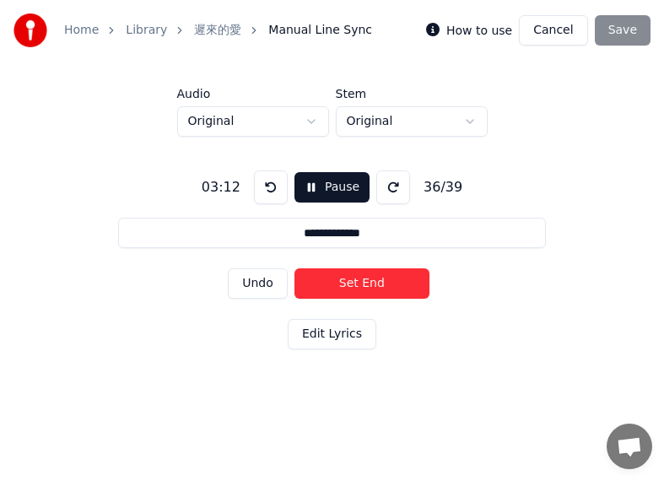
click at [394, 279] on button "Set End" at bounding box center [361, 283] width 135 height 30
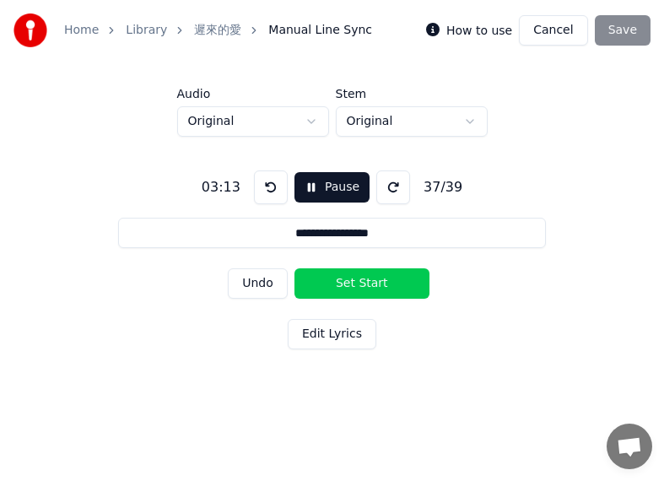
click at [325, 279] on button "Set Start" at bounding box center [361, 283] width 135 height 30
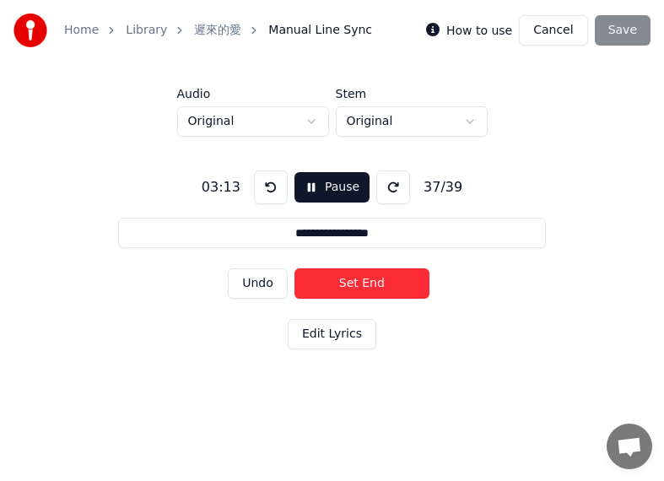
click at [379, 281] on button "Set End" at bounding box center [361, 283] width 135 height 30
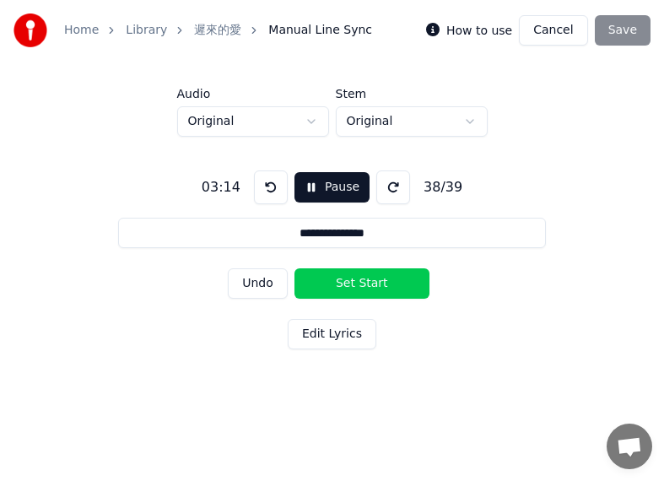
click at [336, 281] on button "Set Start" at bounding box center [361, 283] width 135 height 30
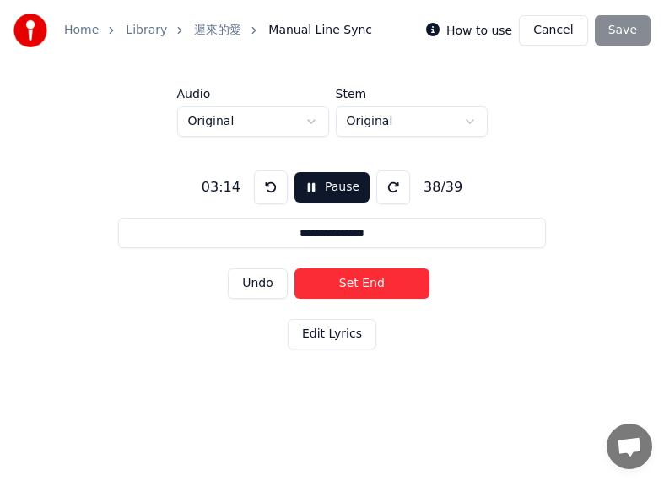
click at [381, 283] on button "Set End" at bounding box center [361, 283] width 135 height 30
type input "**********"
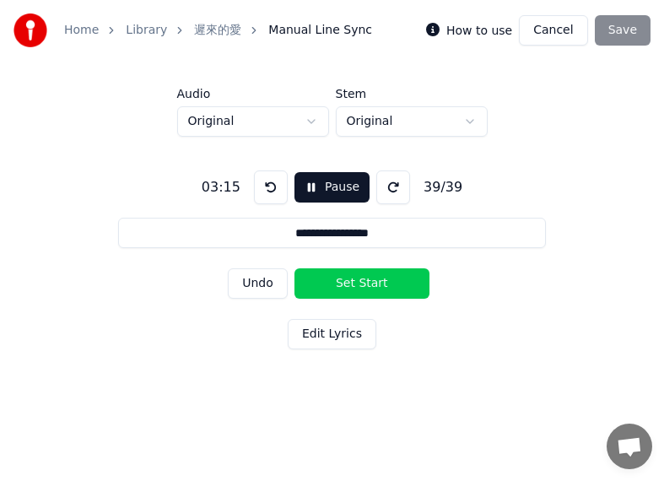
click at [338, 281] on button "Set Start" at bounding box center [361, 283] width 135 height 30
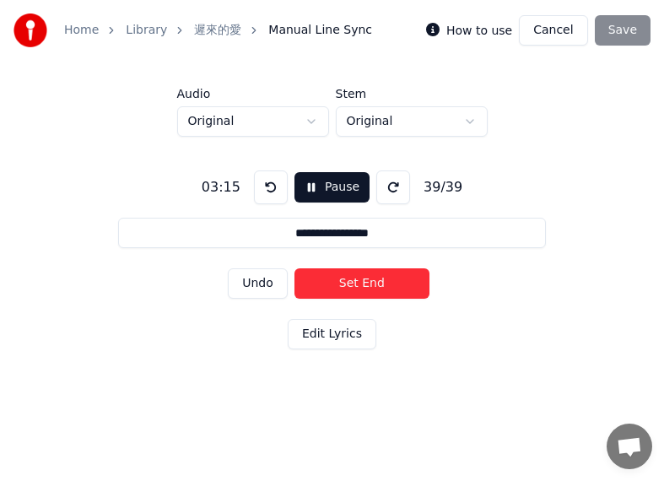
click at [385, 280] on button "Set End" at bounding box center [361, 283] width 135 height 30
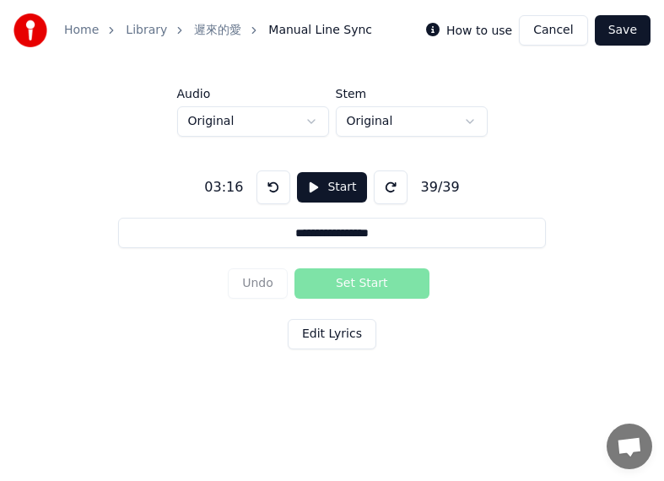
click at [627, 30] on button "Save" at bounding box center [622, 30] width 56 height 30
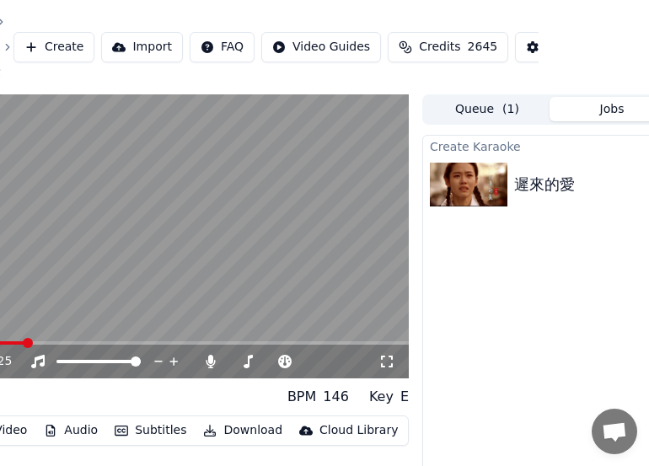
scroll to position [0, 263]
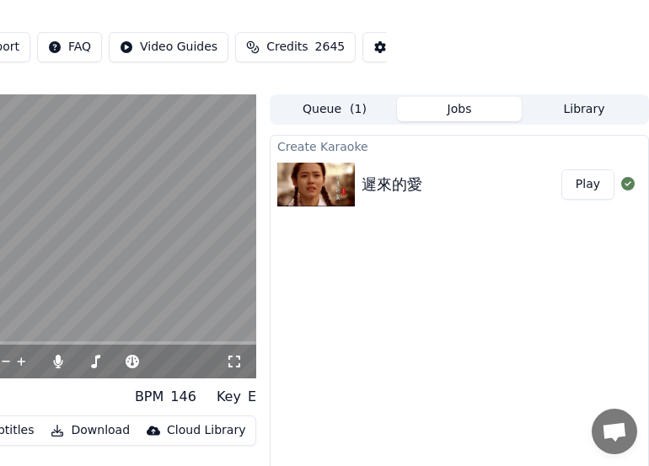
click at [236, 364] on icon at bounding box center [234, 361] width 17 height 13
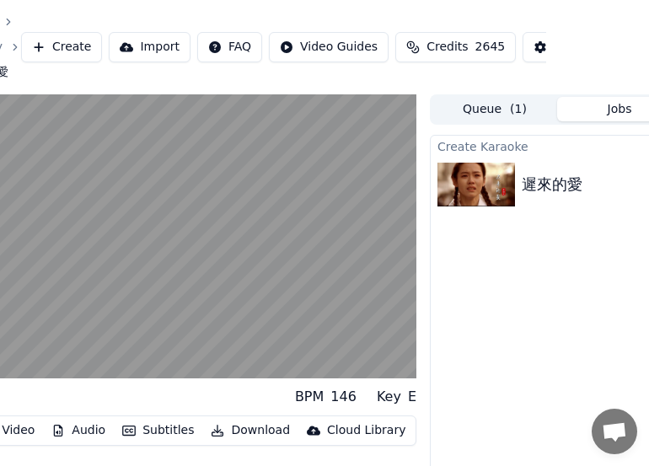
scroll to position [0, 0]
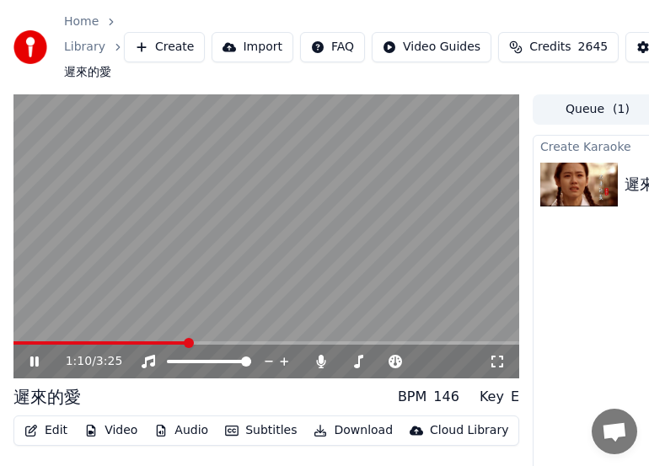
click at [51, 435] on button "Edit" at bounding box center [46, 431] width 56 height 24
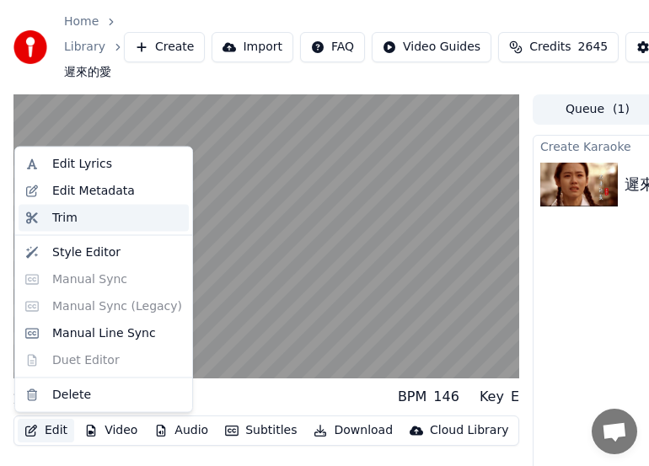
click at [60, 217] on div "Trim" at bounding box center [64, 217] width 25 height 17
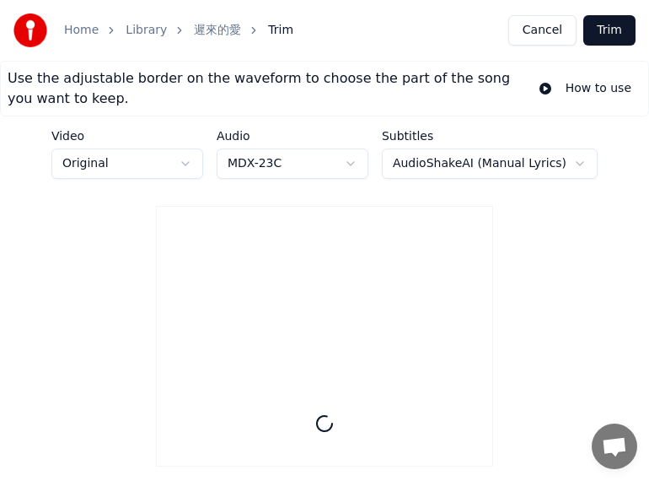
click at [541, 26] on button "Cancel" at bounding box center [542, 30] width 68 height 30
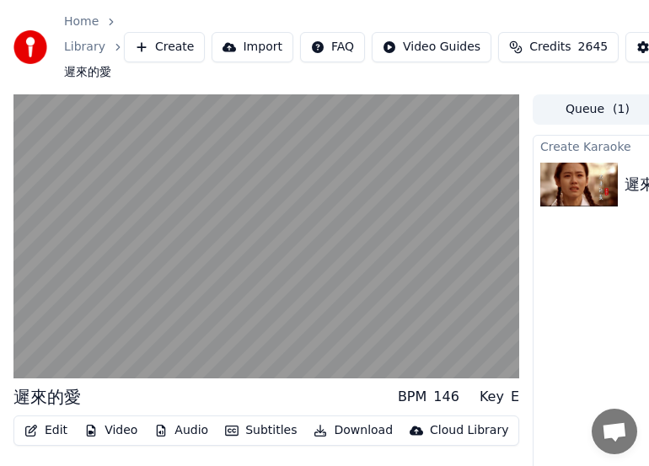
scroll to position [0, 263]
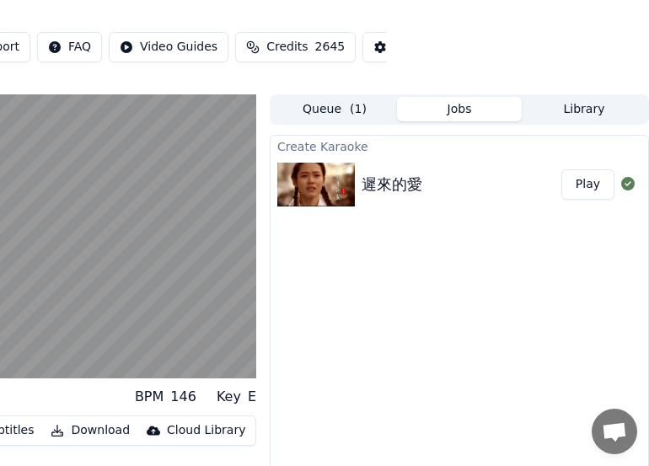
click at [582, 185] on button "Play" at bounding box center [588, 184] width 53 height 30
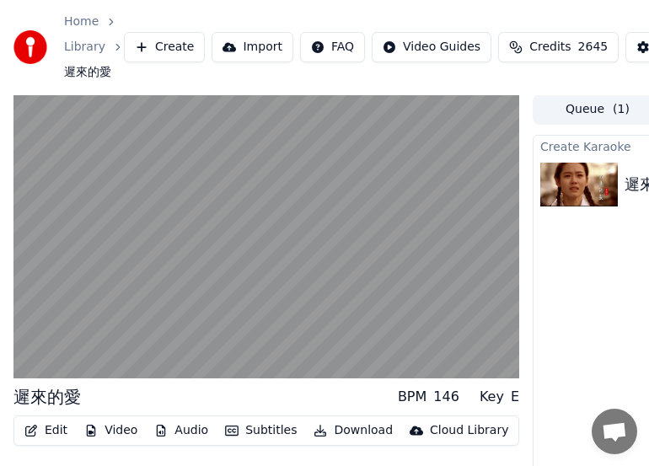
click at [62, 430] on button "Edit" at bounding box center [46, 431] width 56 height 24
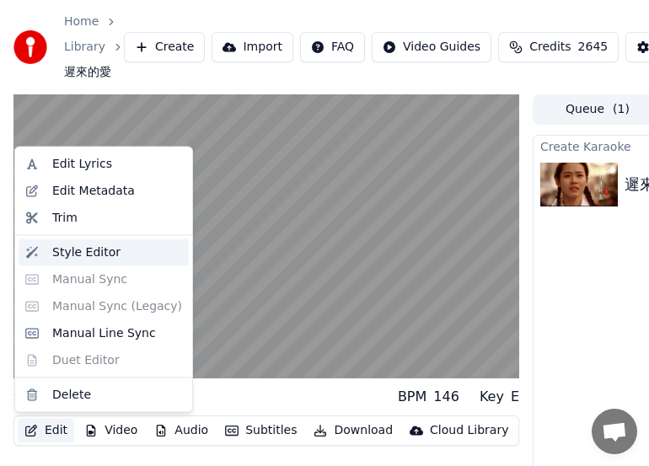
click at [86, 248] on div "Style Editor" at bounding box center [86, 252] width 68 height 17
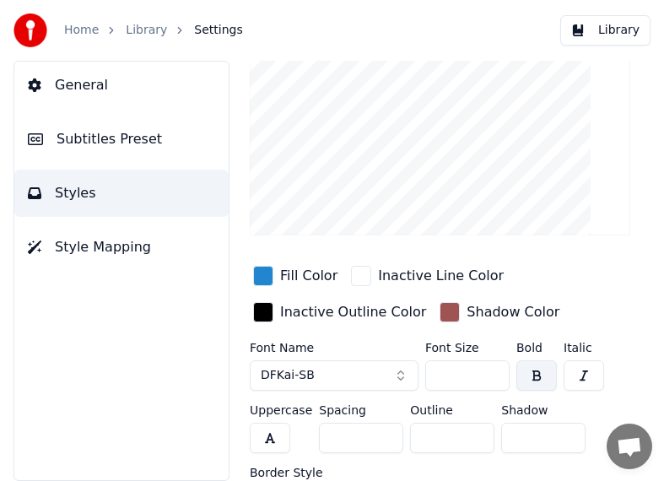
scroll to position [94, 0]
drag, startPoint x: 431, startPoint y: 385, endPoint x: 421, endPoint y: 387, distance: 10.4
click at [421, 387] on div "Font Name DFKai-SB Font Size *** Bold Italic Uppercase Spacing * Outline * Shad…" at bounding box center [440, 428] width 380 height 174
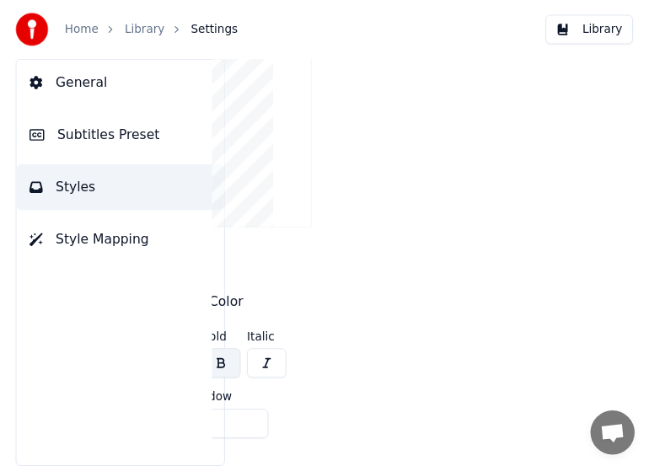
scroll to position [0, 343]
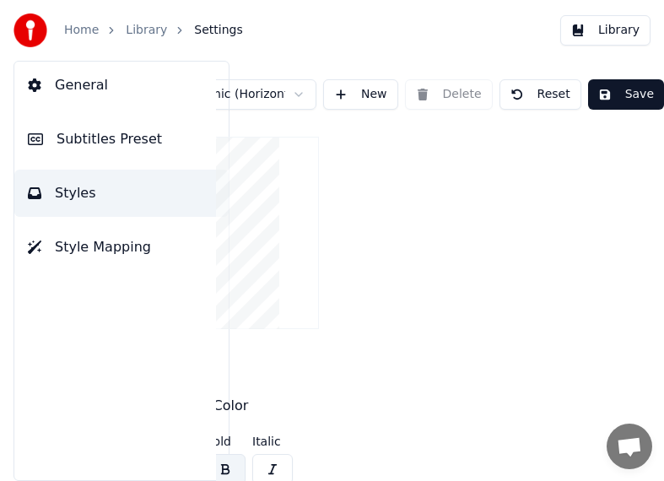
type input "***"
click at [610, 89] on button "Save" at bounding box center [626, 94] width 76 height 30
click at [162, 31] on link "Library" at bounding box center [146, 30] width 41 height 17
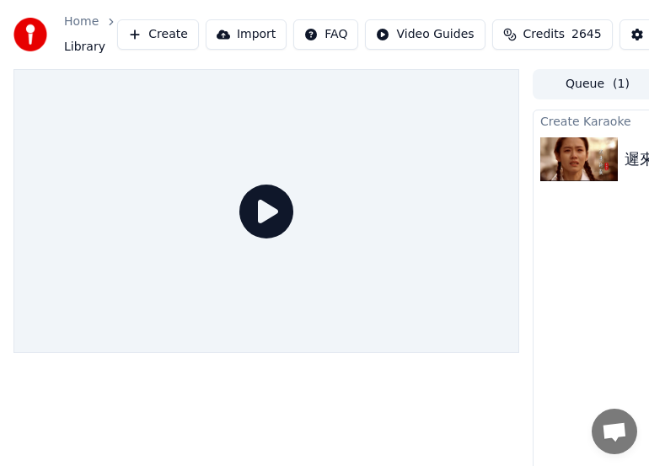
click at [267, 212] on icon at bounding box center [266, 212] width 54 height 54
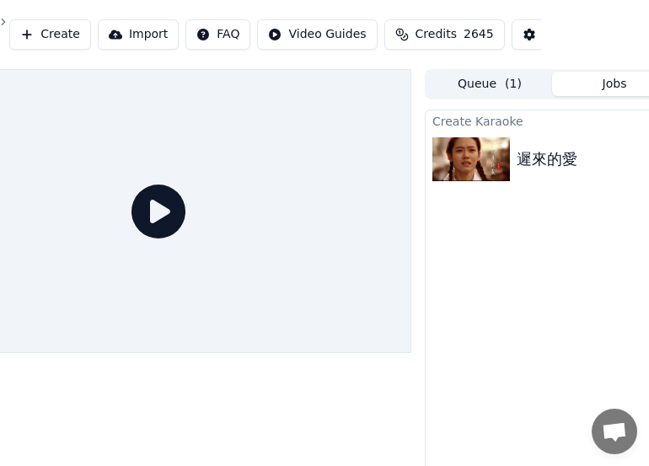
scroll to position [0, 263]
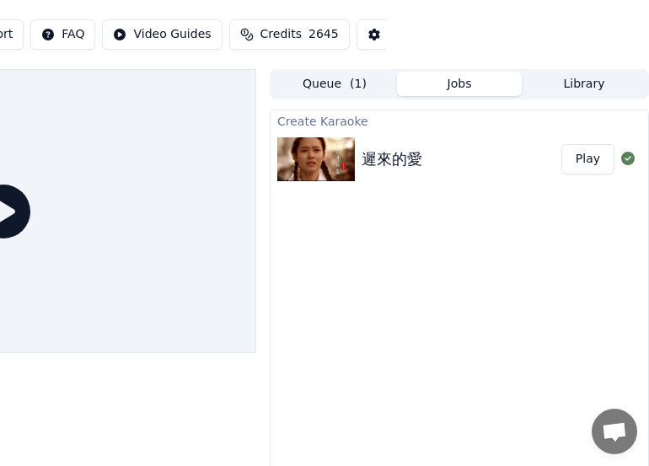
drag, startPoint x: 584, startPoint y: 161, endPoint x: 605, endPoint y: 189, distance: 34.4
click at [585, 162] on button "Play" at bounding box center [588, 159] width 53 height 30
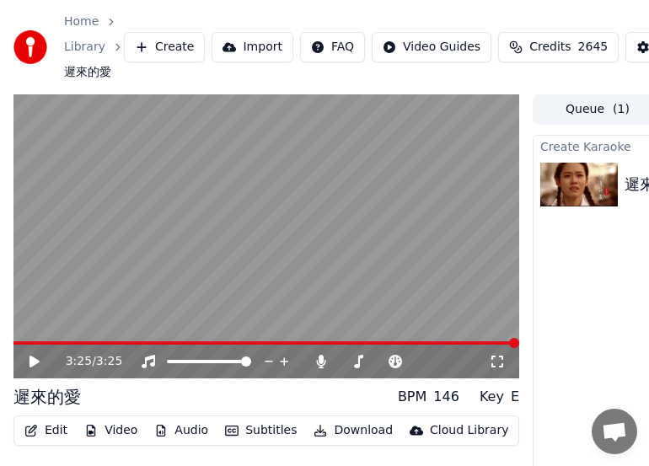
click at [56, 432] on button "Edit" at bounding box center [46, 431] width 56 height 24
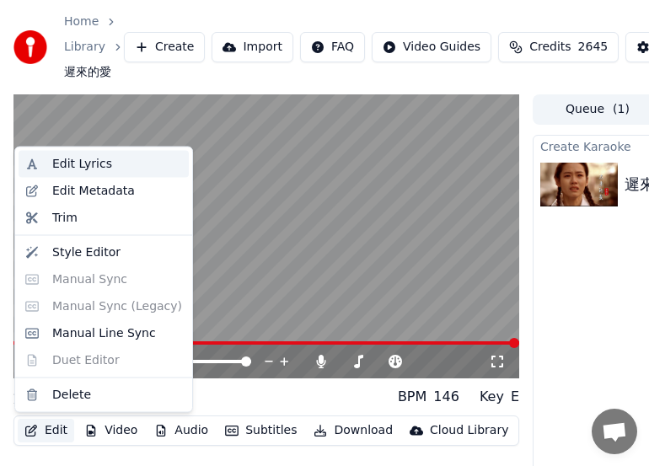
click at [80, 164] on div "Edit Lyrics" at bounding box center [82, 164] width 60 height 17
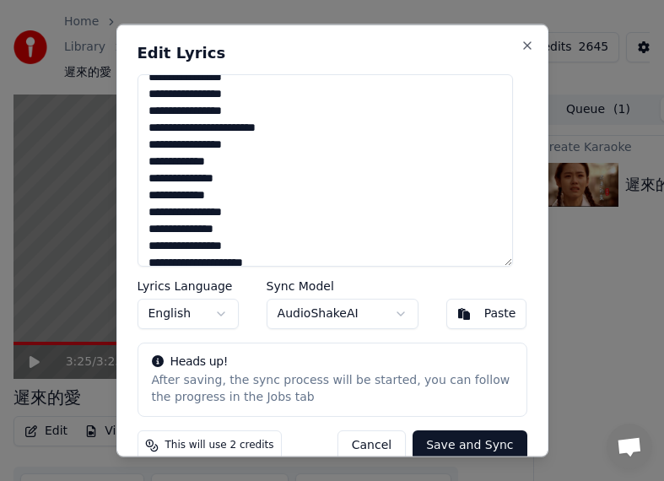
scroll to position [480, 0]
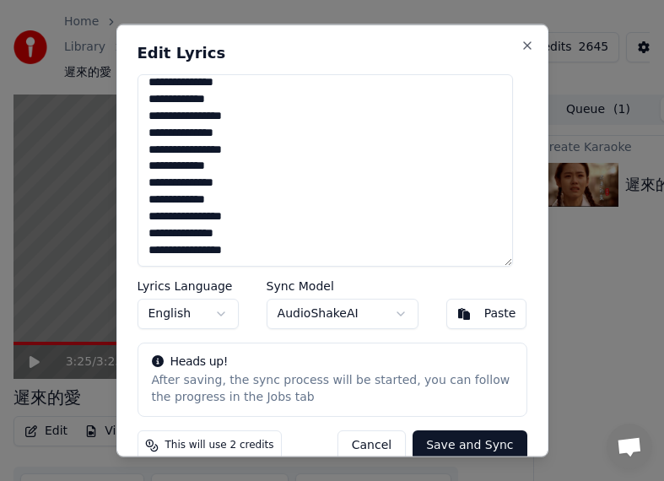
drag, startPoint x: 148, startPoint y: 89, endPoint x: 527, endPoint y: 437, distance: 514.4
click at [527, 437] on div "**********" at bounding box center [332, 240] width 432 height 433
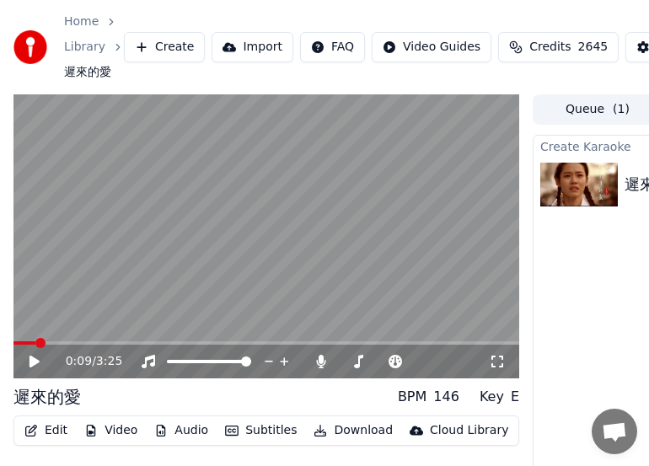
click at [36, 348] on span at bounding box center [40, 343] width 10 height 10
click at [33, 371] on div "0:09 / 3:25" at bounding box center [266, 362] width 506 height 34
click at [35, 363] on icon at bounding box center [35, 362] width 10 height 12
click at [97, 345] on div "0:44 / 3:25" at bounding box center [266, 362] width 506 height 34
click at [97, 345] on div "0:45 / 3:25" at bounding box center [266, 362] width 506 height 34
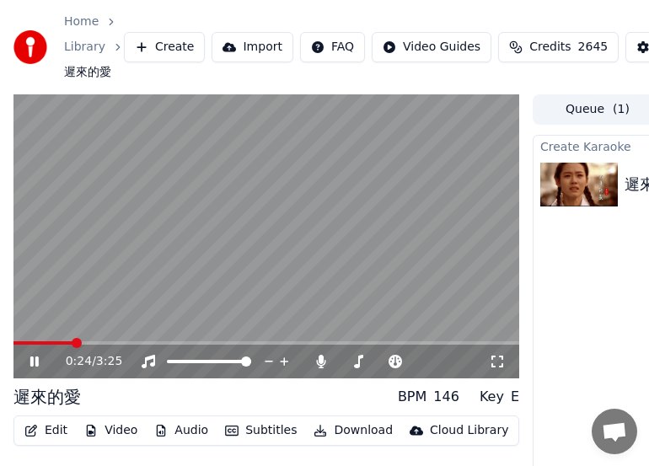
click at [73, 348] on span at bounding box center [77, 343] width 10 height 10
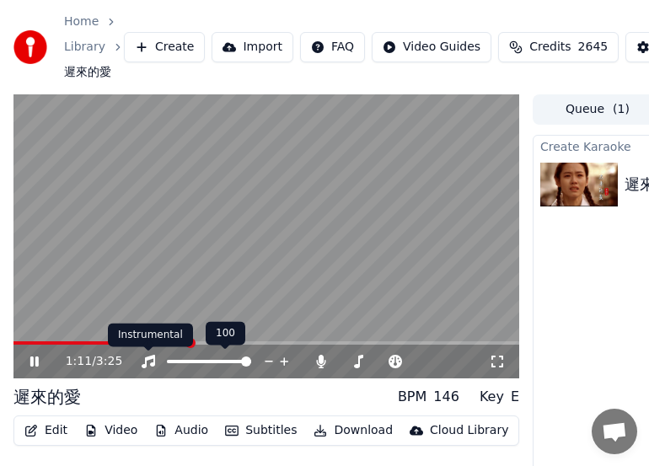
click at [108, 342] on div "Instrumental Instrumental" at bounding box center [150, 336] width 85 height 24
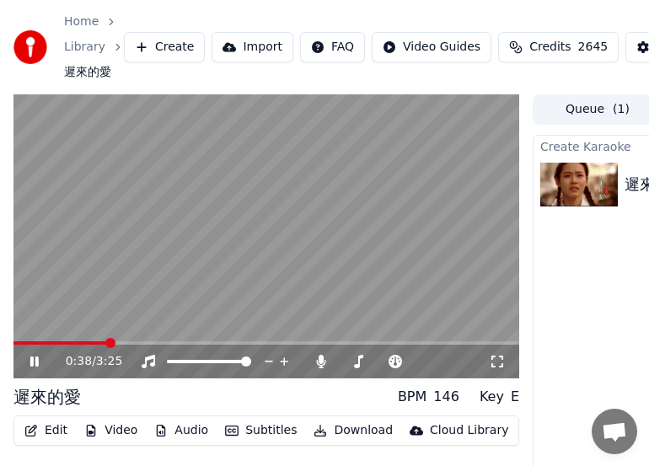
click at [107, 348] on span at bounding box center [110, 343] width 10 height 10
click at [148, 298] on video at bounding box center [266, 236] width 506 height 285
click at [178, 312] on video at bounding box center [266, 236] width 506 height 285
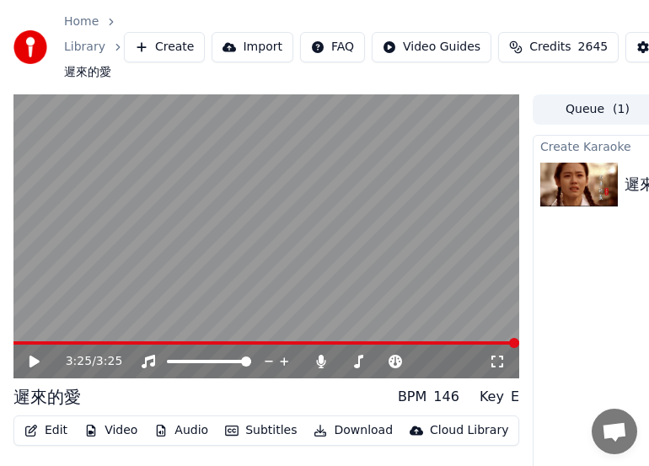
click at [56, 435] on button "Edit" at bounding box center [46, 431] width 56 height 24
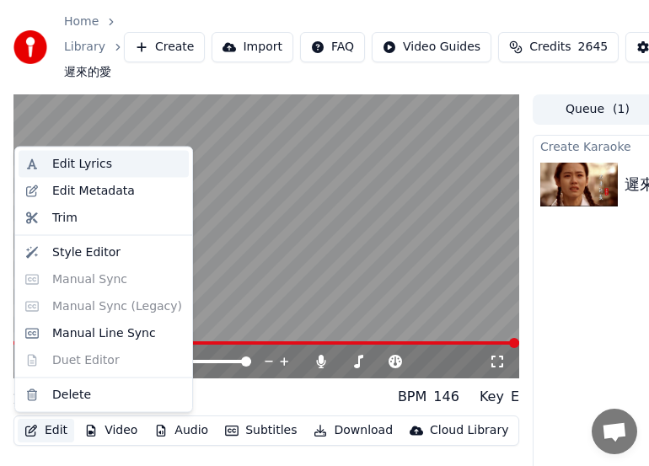
click at [66, 163] on div "Edit Lyrics" at bounding box center [82, 164] width 60 height 17
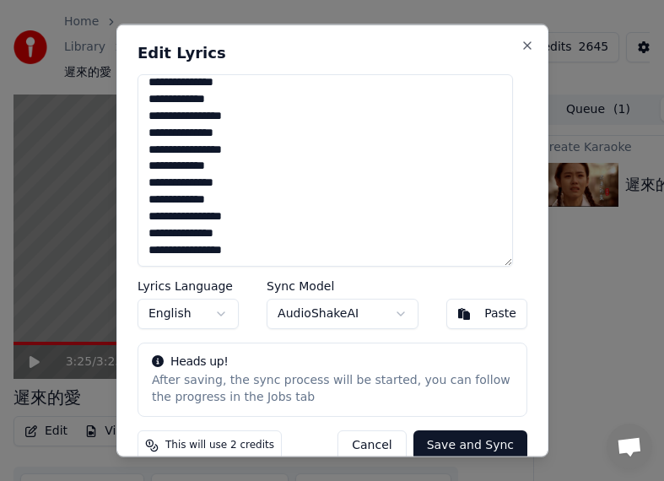
drag, startPoint x: 146, startPoint y: 87, endPoint x: 315, endPoint y: 338, distance: 303.1
click at [315, 338] on div "**********" at bounding box center [332, 240] width 432 height 433
click at [484, 313] on div "Paste" at bounding box center [500, 313] width 32 height 17
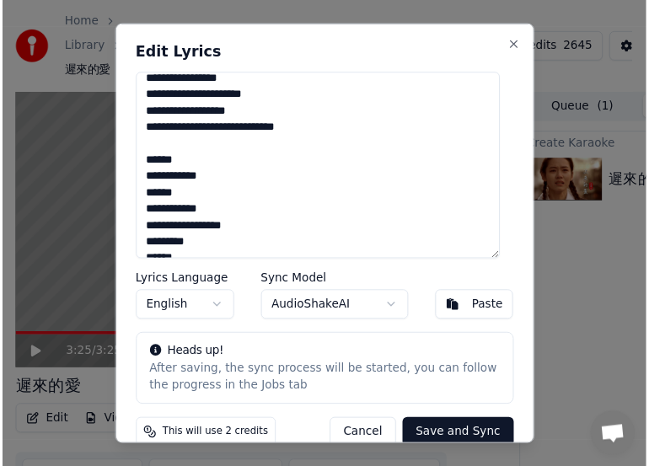
scroll to position [0, 0]
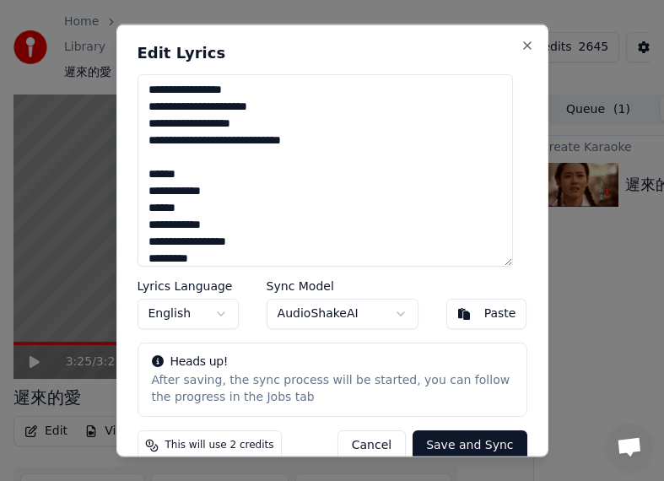
click at [465, 447] on button "Save and Sync" at bounding box center [469, 444] width 114 height 30
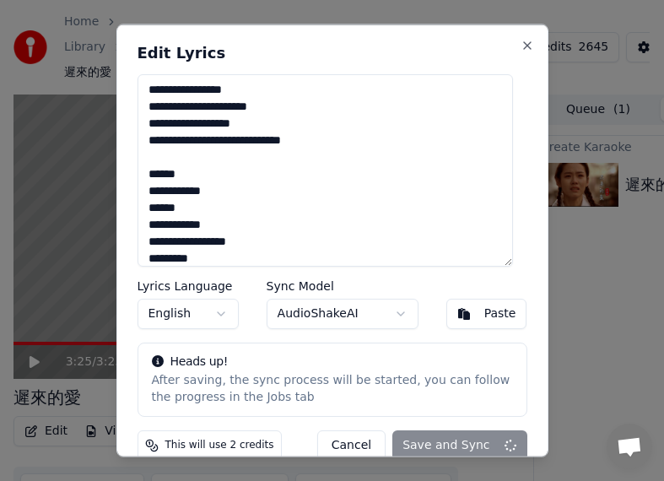
type textarea "**********"
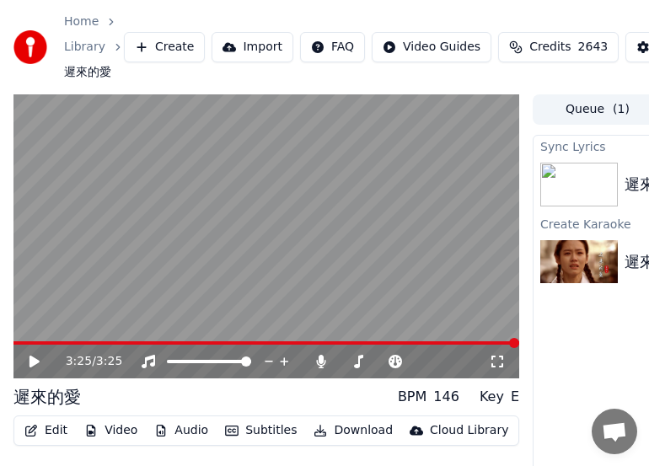
click at [33, 363] on icon at bounding box center [35, 362] width 10 height 12
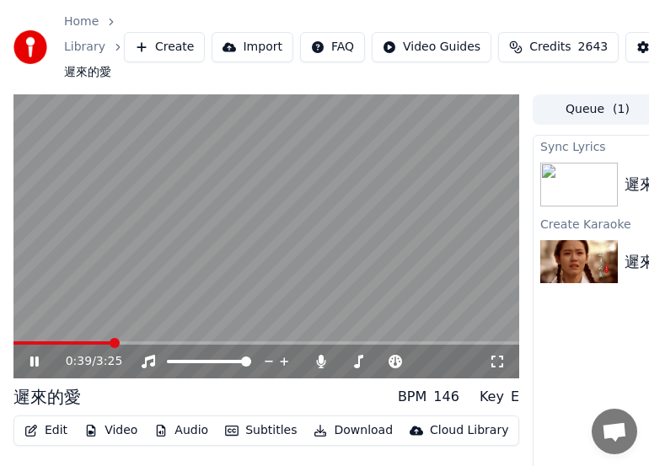
click at [35, 363] on icon at bounding box center [34, 362] width 8 height 10
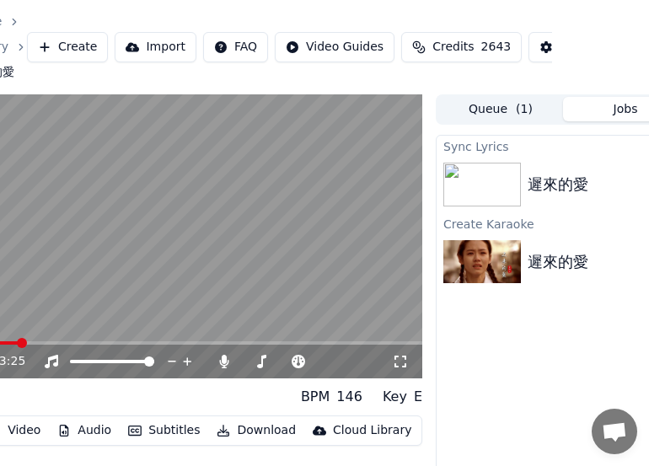
scroll to position [0, 263]
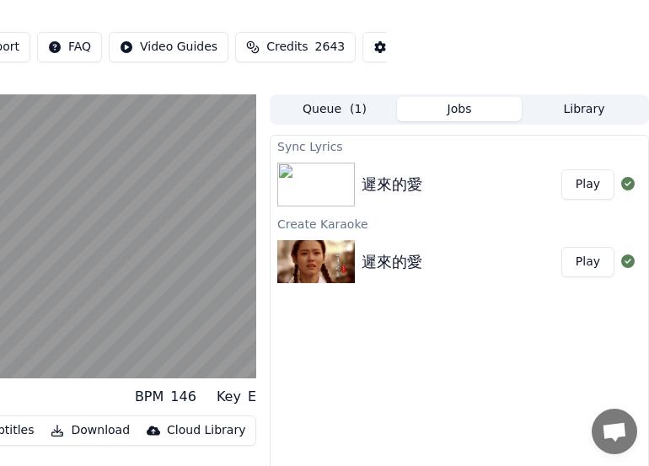
click at [587, 180] on button "Play" at bounding box center [588, 184] width 53 height 30
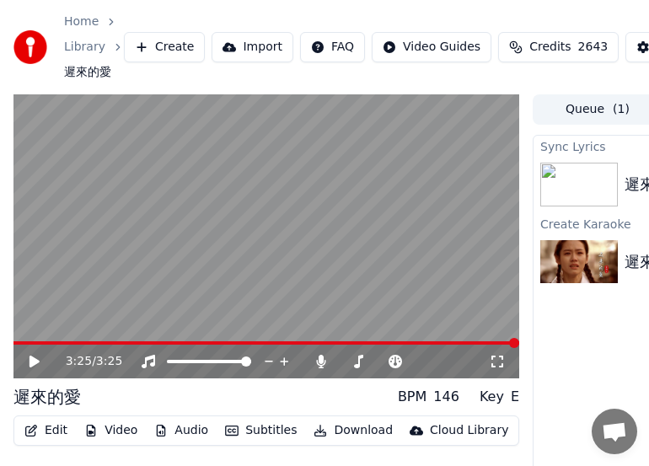
click at [35, 359] on icon at bounding box center [35, 362] width 10 height 12
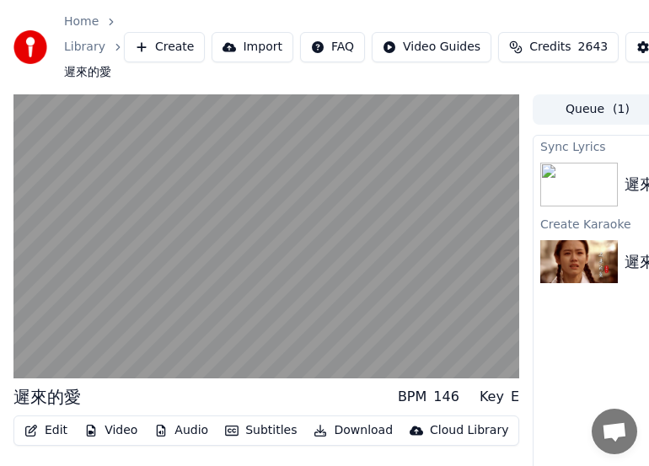
click at [54, 430] on button "Edit" at bounding box center [46, 431] width 56 height 24
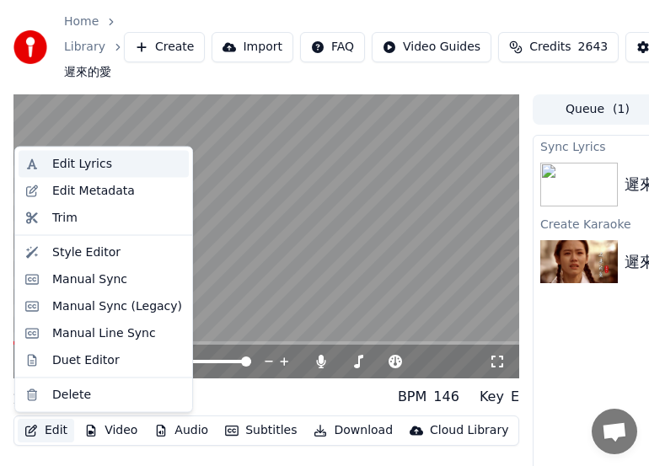
click at [78, 161] on div "Edit Lyrics" at bounding box center [82, 164] width 60 height 17
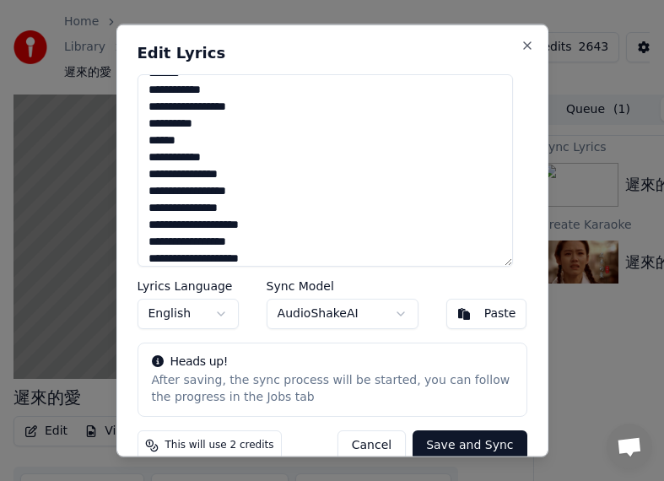
scroll to position [359, 0]
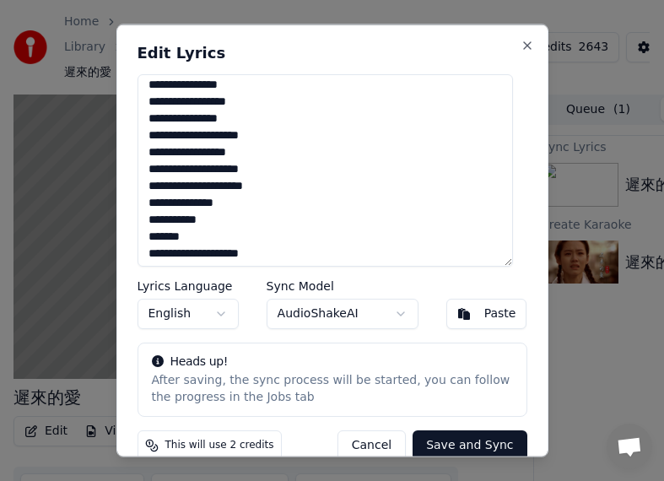
click at [245, 135] on textarea "**********" at bounding box center [324, 170] width 375 height 192
click at [297, 166] on textarea "**********" at bounding box center [324, 170] width 375 height 192
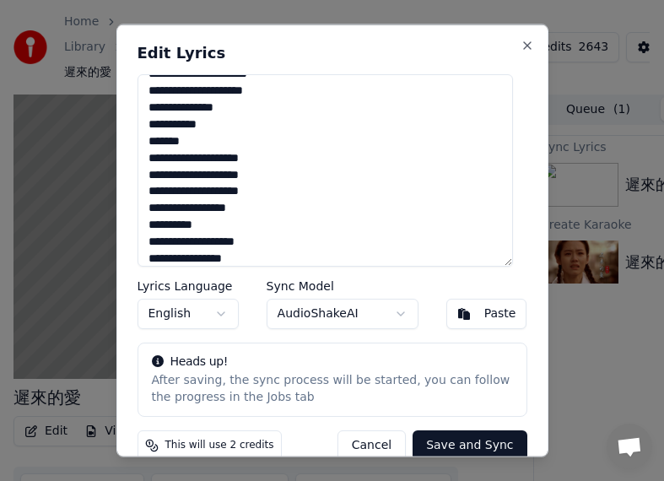
scroll to position [460, 0]
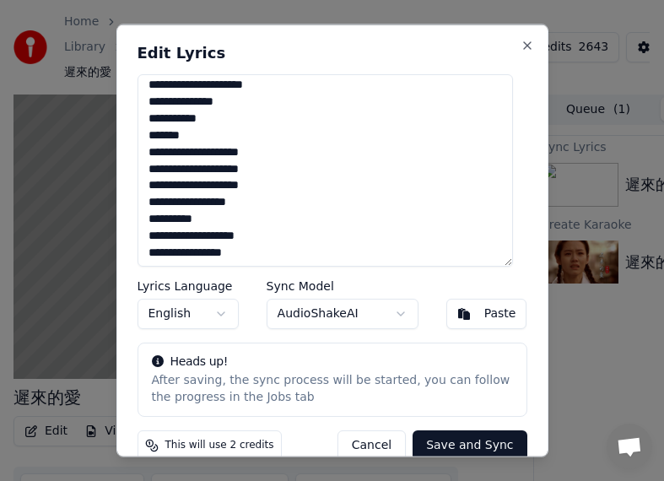
click at [220, 151] on textarea "**********" at bounding box center [324, 170] width 375 height 192
click at [185, 185] on textarea "**********" at bounding box center [324, 170] width 375 height 192
click at [199, 218] on textarea "**********" at bounding box center [324, 170] width 375 height 192
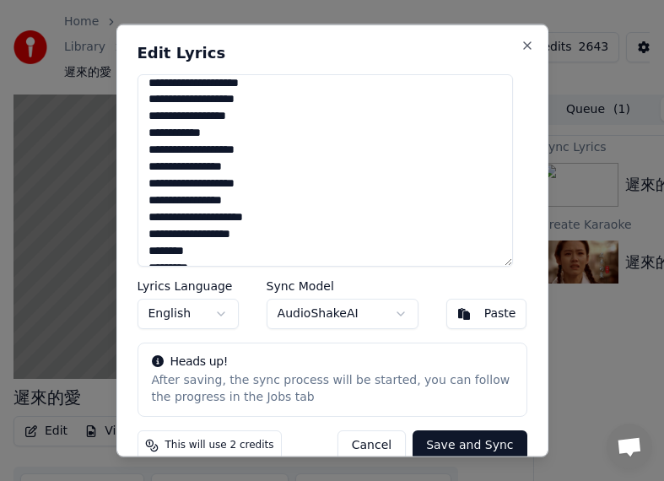
scroll to position [562, 0]
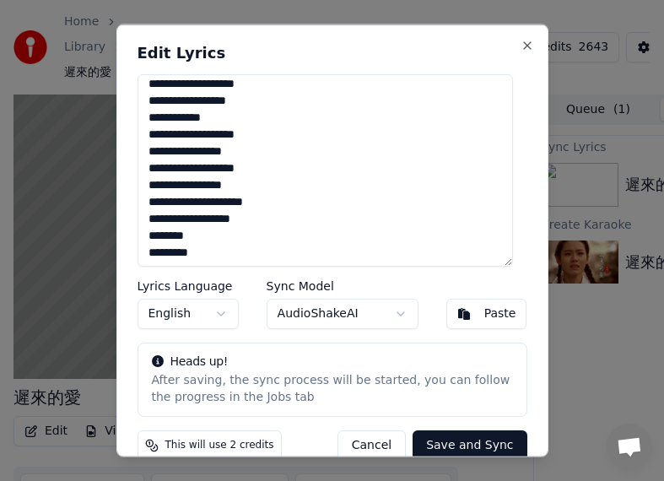
click at [222, 165] on textarea "**********" at bounding box center [324, 170] width 375 height 192
click at [245, 198] on textarea "**********" at bounding box center [324, 170] width 375 height 192
click at [211, 218] on textarea "**********" at bounding box center [324, 170] width 375 height 192
click at [199, 217] on textarea "**********" at bounding box center [324, 170] width 375 height 192
click at [203, 221] on textarea "**********" at bounding box center [324, 170] width 375 height 192
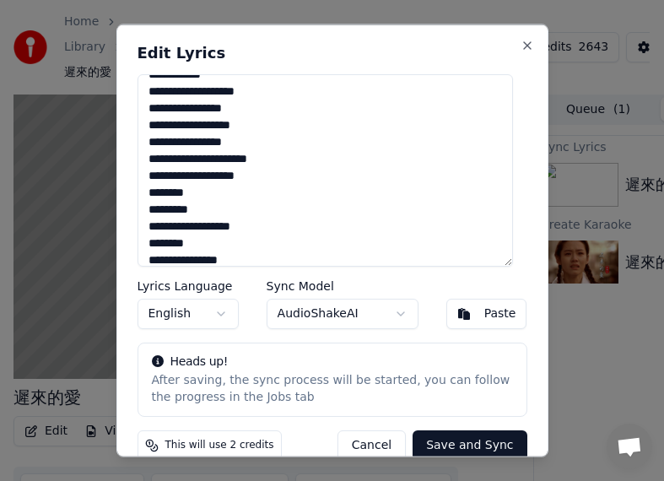
scroll to position [629, 0]
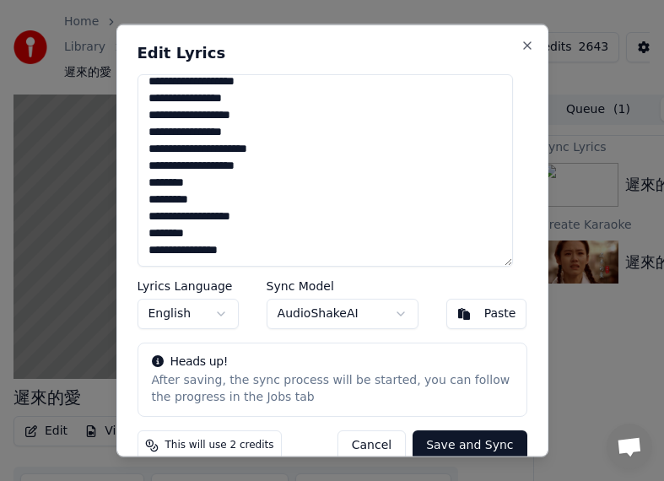
click at [192, 199] on textarea "**********" at bounding box center [324, 170] width 375 height 192
click at [219, 237] on textarea "**********" at bounding box center [324, 170] width 375 height 192
click at [453, 444] on button "Save and Sync" at bounding box center [469, 444] width 114 height 30
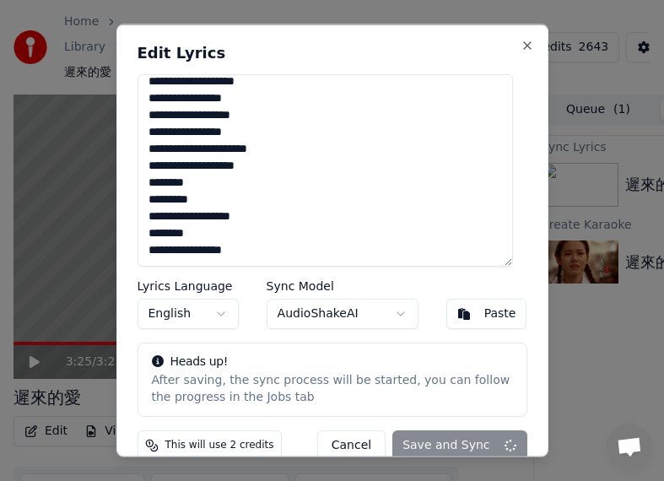
type textarea "**********"
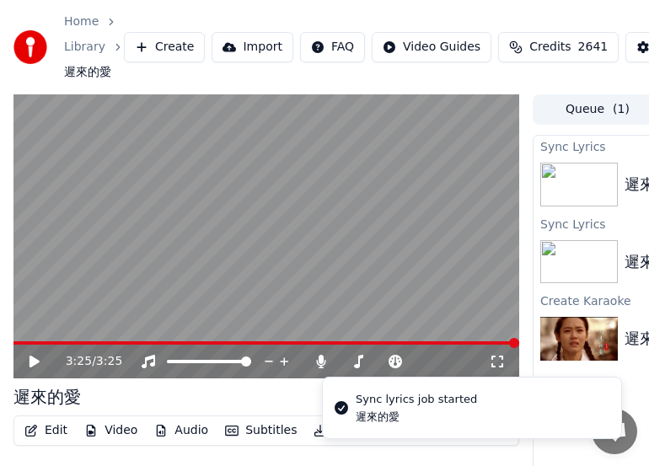
click at [54, 432] on button "Edit" at bounding box center [46, 431] width 56 height 24
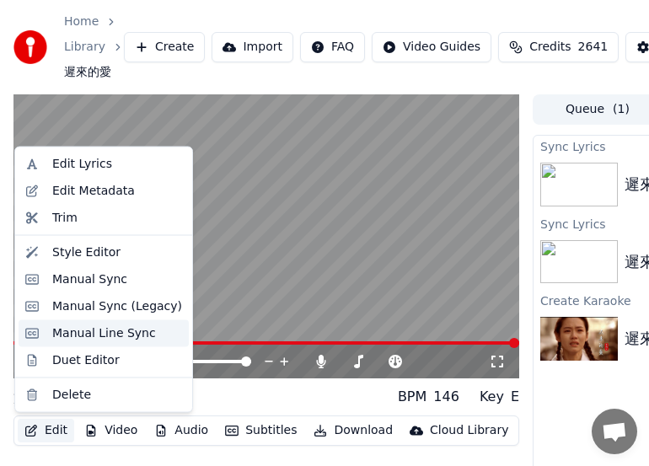
click at [83, 335] on div "Manual Line Sync" at bounding box center [104, 333] width 104 height 17
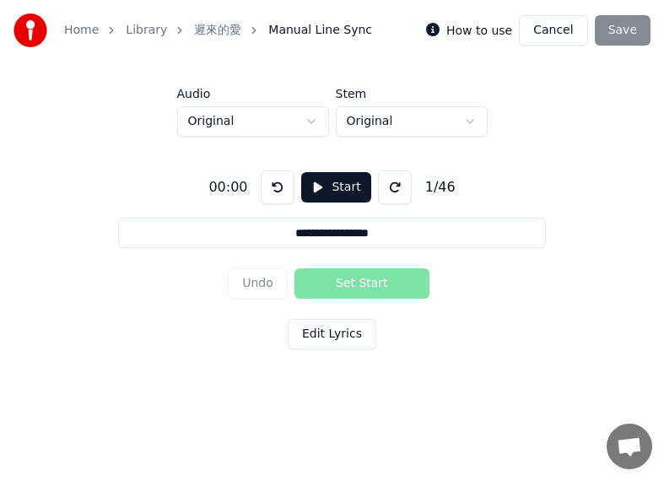
click at [325, 186] on button "Start" at bounding box center [335, 187] width 69 height 30
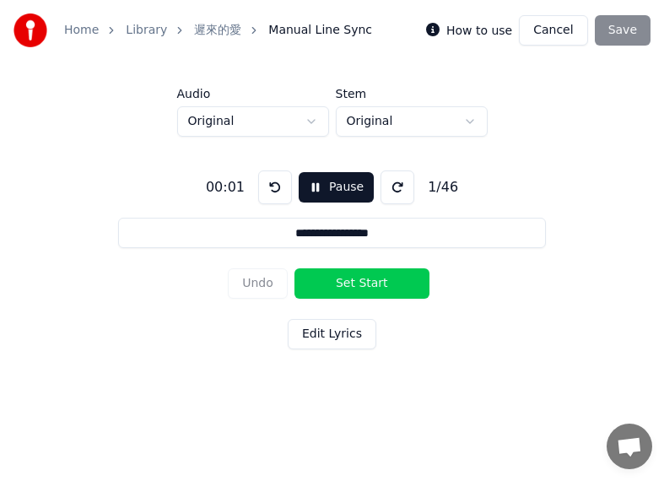
click at [322, 335] on button "Edit Lyrics" at bounding box center [332, 334] width 89 height 30
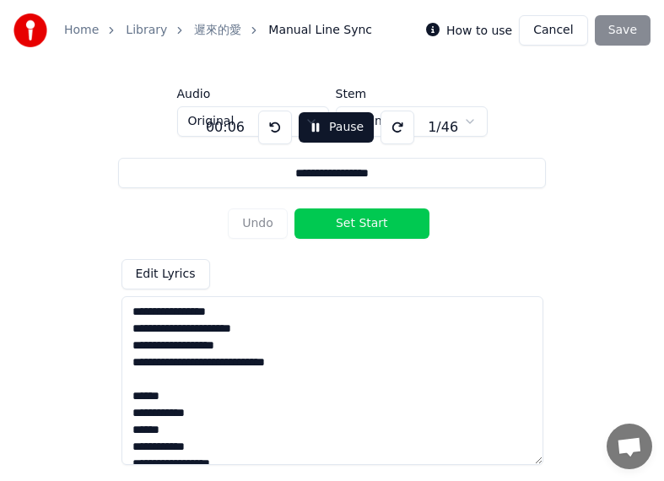
click at [557, 28] on button "Cancel" at bounding box center [553, 30] width 68 height 30
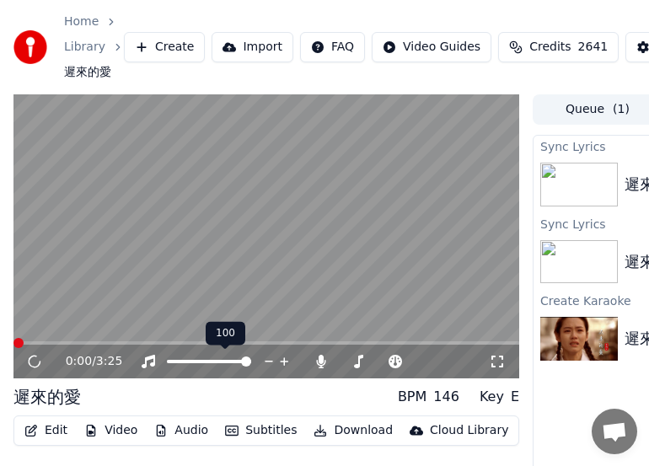
click at [57, 433] on button "Edit" at bounding box center [46, 431] width 56 height 24
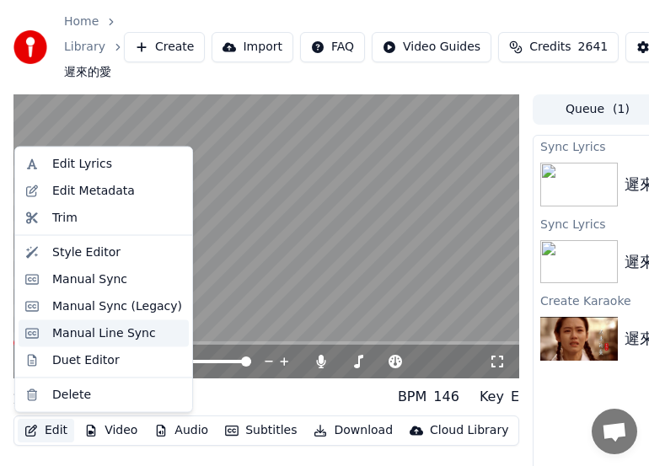
click at [89, 333] on div "Manual Line Sync" at bounding box center [104, 333] width 104 height 17
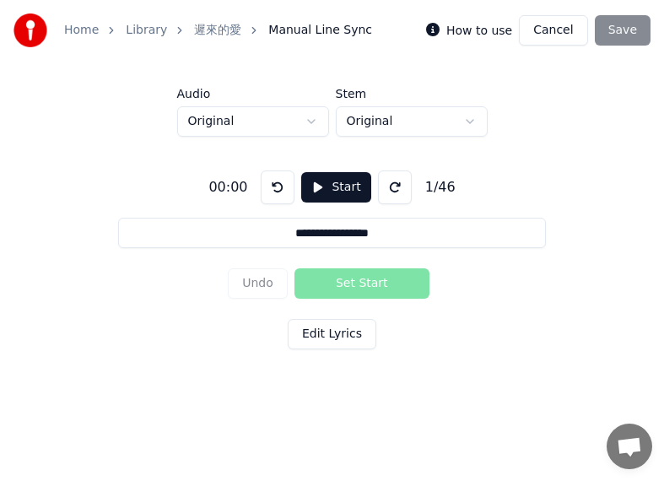
click at [333, 188] on button "Start" at bounding box center [335, 187] width 69 height 30
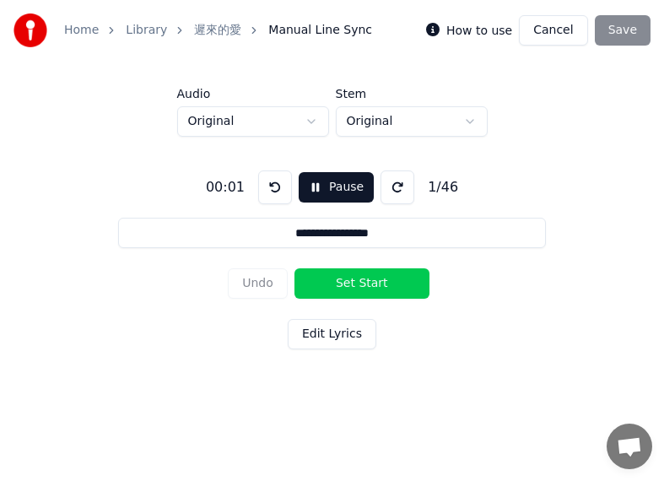
click at [331, 281] on button "Set Start" at bounding box center [361, 283] width 135 height 30
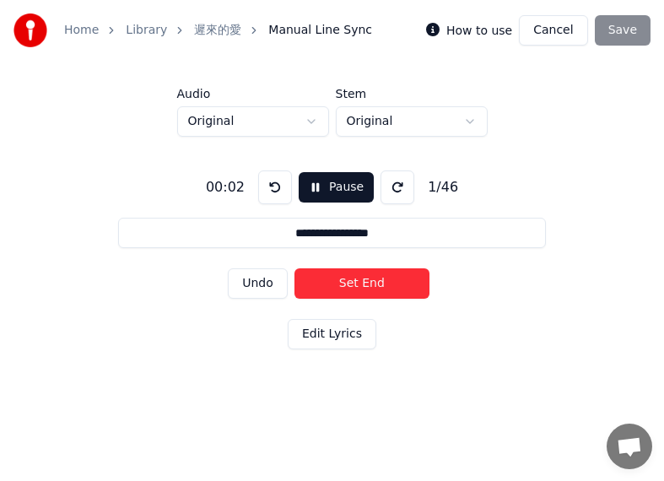
click at [387, 282] on button "Set End" at bounding box center [361, 283] width 135 height 30
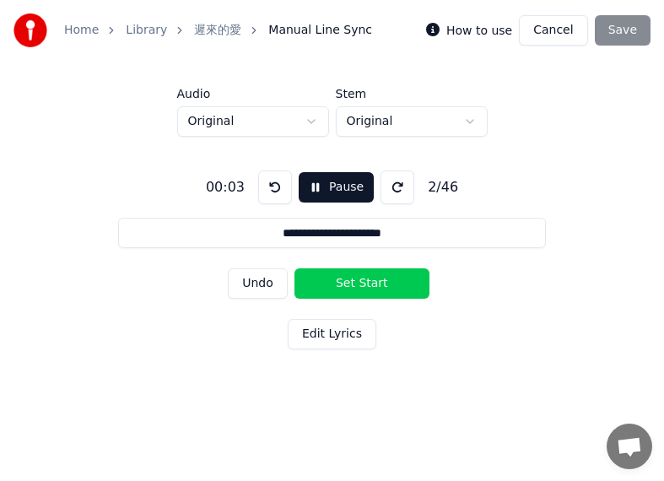
click at [323, 284] on button "Set Start" at bounding box center [361, 283] width 135 height 30
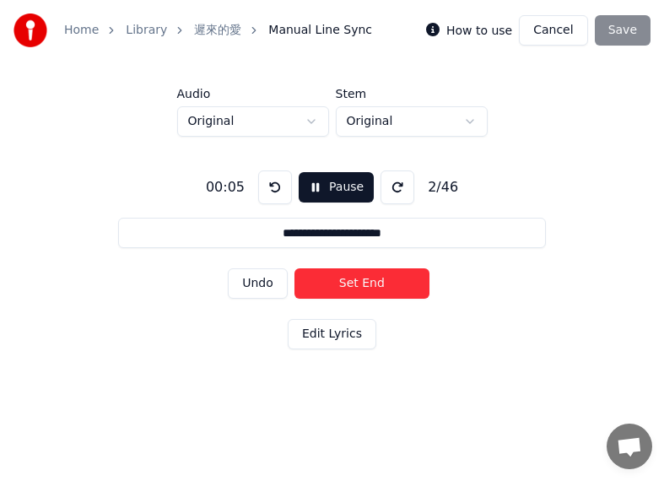
click at [380, 282] on button "Set End" at bounding box center [361, 283] width 135 height 30
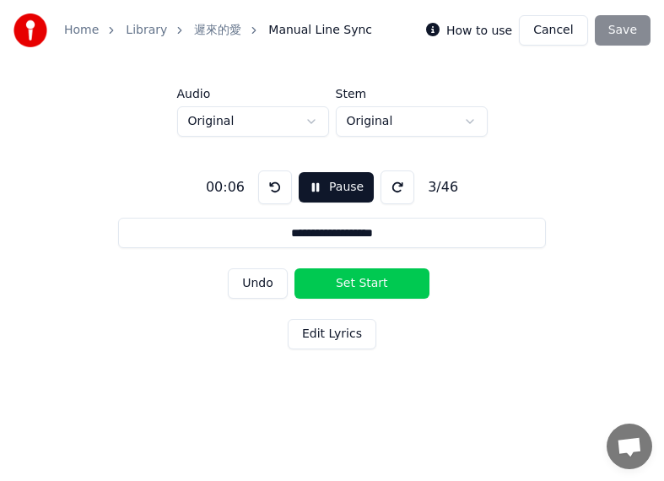
click at [321, 283] on button "Set Start" at bounding box center [361, 283] width 135 height 30
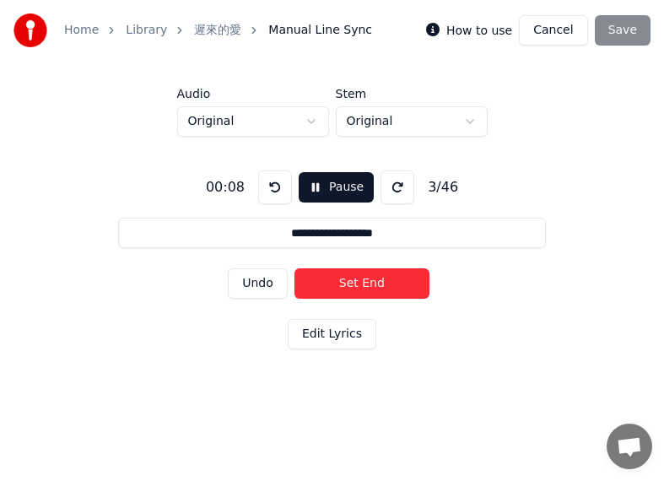
click at [375, 284] on button "Set End" at bounding box center [361, 283] width 135 height 30
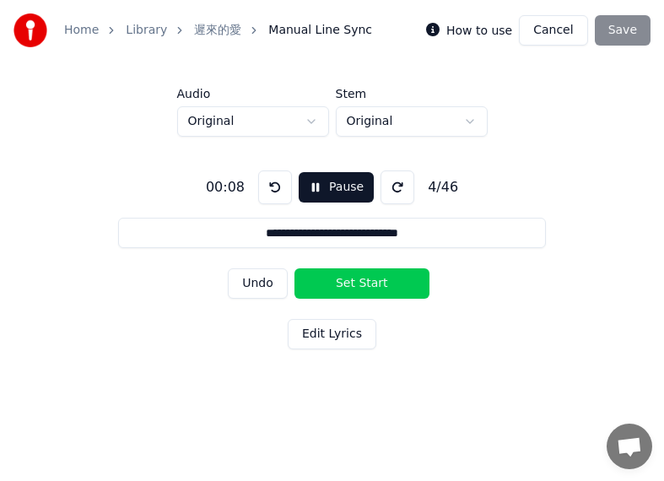
click at [308, 286] on button "Set Start" at bounding box center [361, 283] width 135 height 30
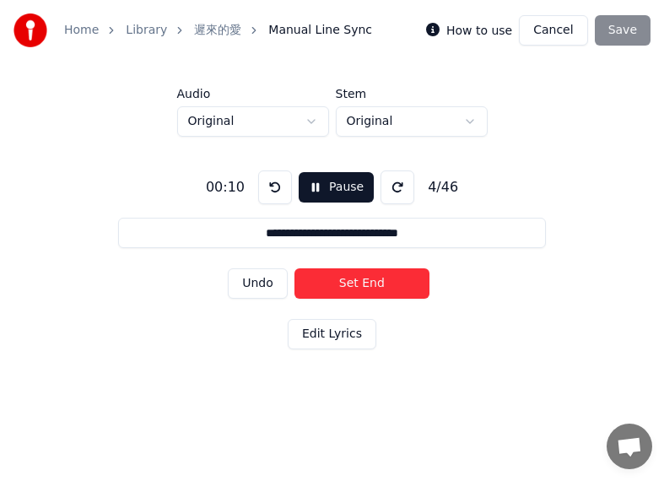
click at [372, 283] on button "Set End" at bounding box center [361, 283] width 135 height 30
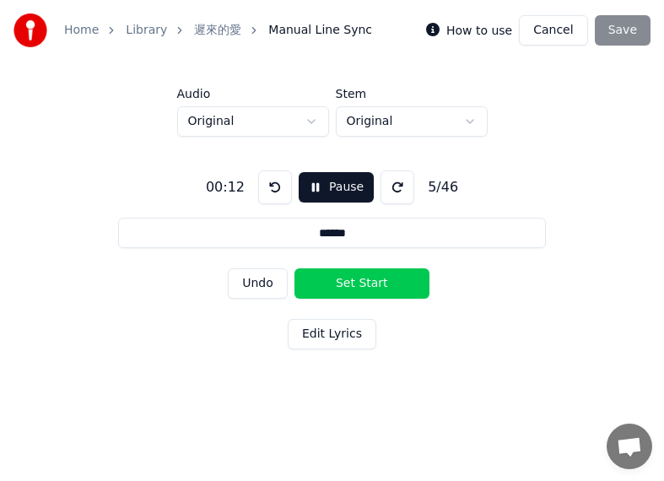
click at [336, 283] on button "Set Start" at bounding box center [361, 283] width 135 height 30
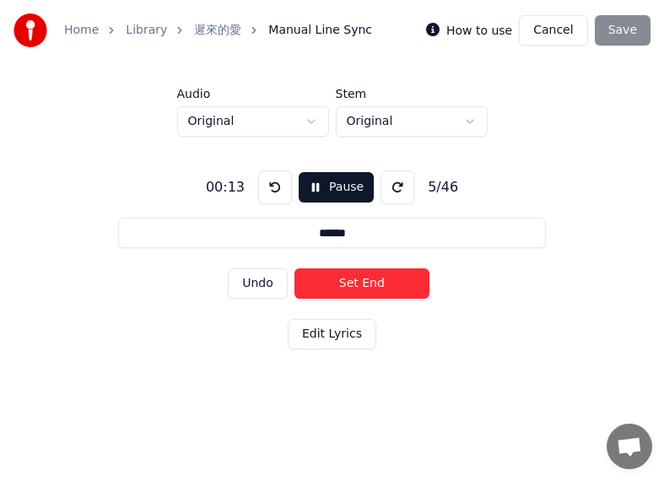
click at [348, 283] on button "Set End" at bounding box center [361, 283] width 135 height 30
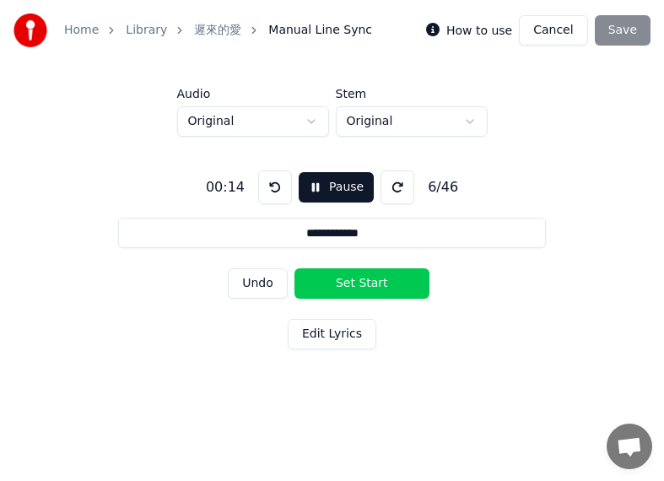
click at [333, 283] on button "Set Start" at bounding box center [361, 283] width 135 height 30
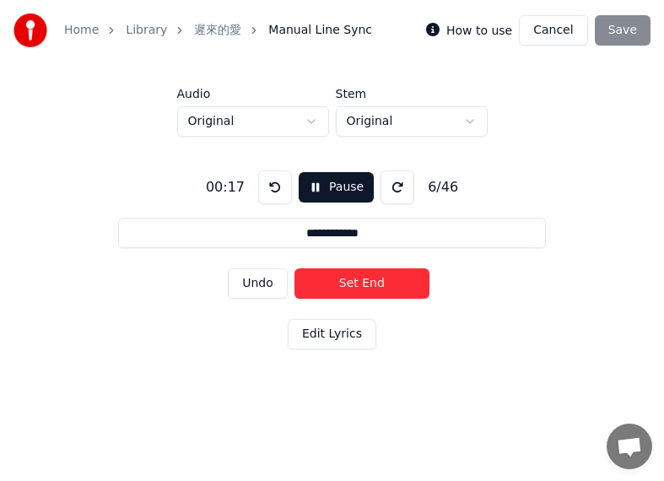
click at [359, 282] on button "Set End" at bounding box center [361, 283] width 135 height 30
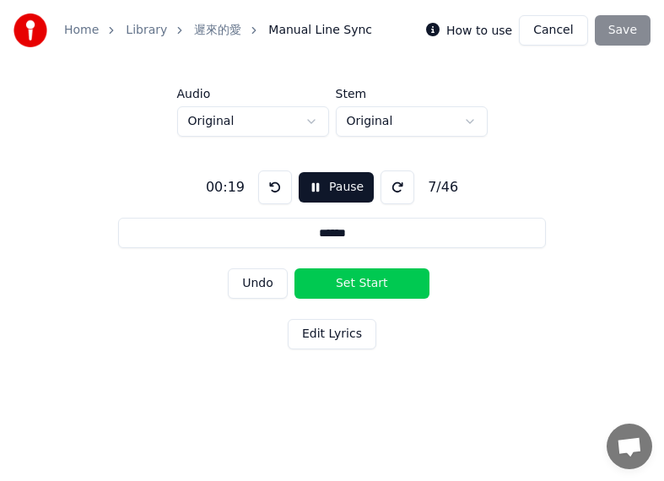
click at [340, 282] on button "Set Start" at bounding box center [361, 283] width 135 height 30
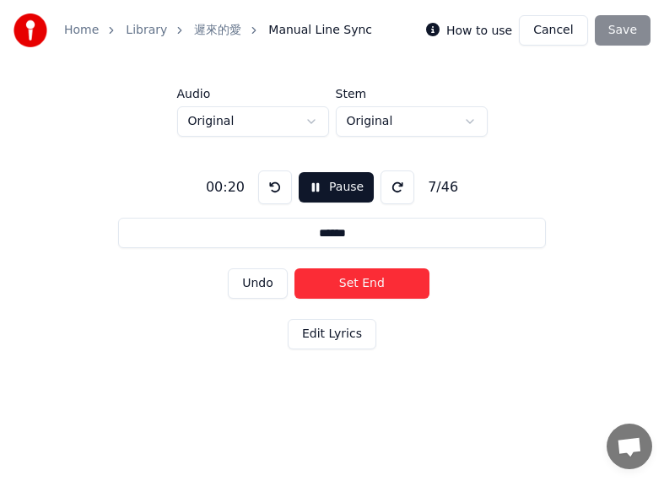
click at [359, 281] on button "Set End" at bounding box center [361, 283] width 135 height 30
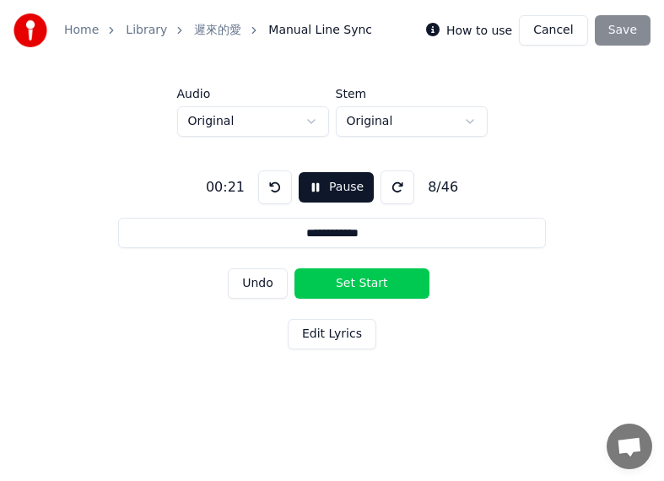
click at [327, 281] on button "Set Start" at bounding box center [361, 283] width 135 height 30
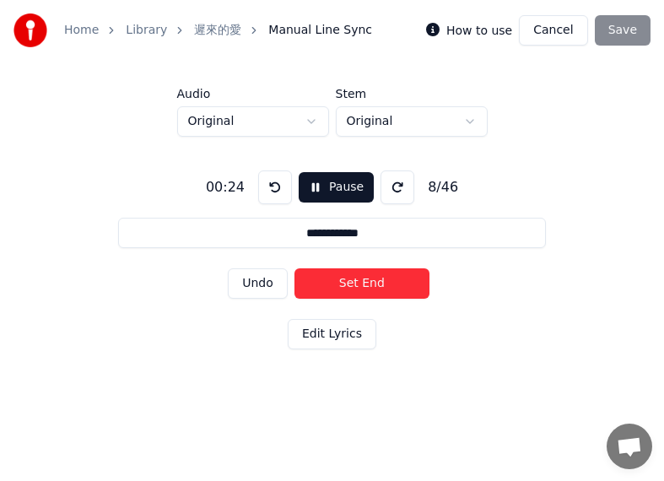
click at [376, 282] on button "Set End" at bounding box center [361, 283] width 135 height 30
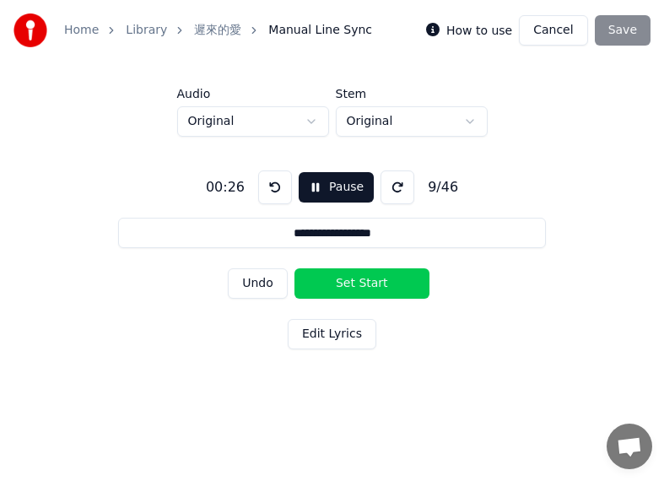
click at [322, 281] on button "Set Start" at bounding box center [361, 283] width 135 height 30
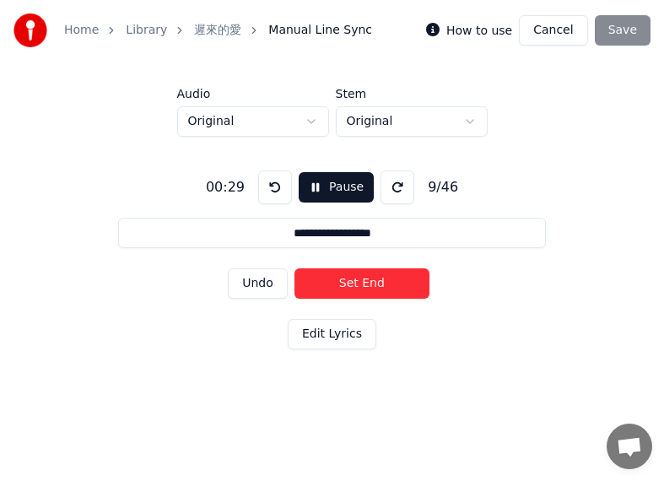
click at [371, 282] on button "Set End" at bounding box center [361, 283] width 135 height 30
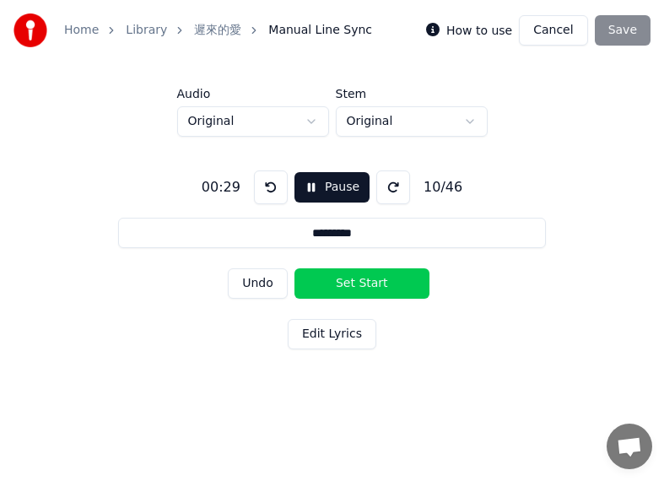
click at [325, 281] on button "Set Start" at bounding box center [361, 283] width 135 height 30
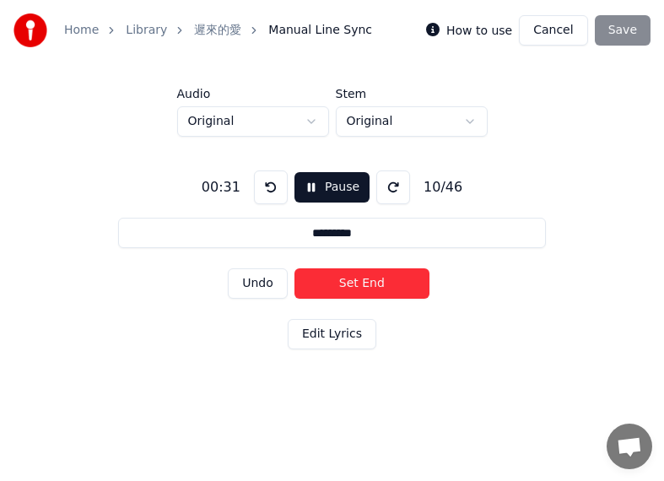
click at [364, 281] on button "Set End" at bounding box center [361, 283] width 135 height 30
type input "*****"
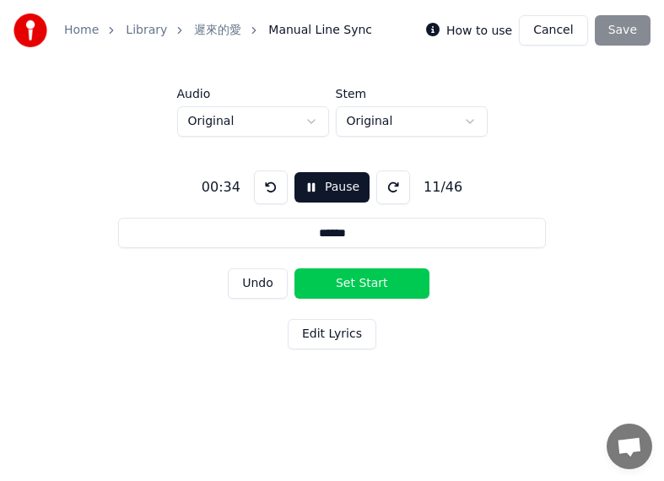
click at [550, 35] on button "Cancel" at bounding box center [553, 30] width 68 height 30
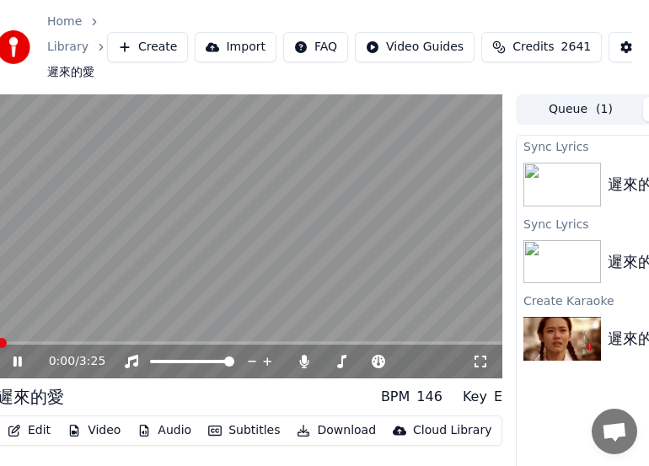
scroll to position [0, 263]
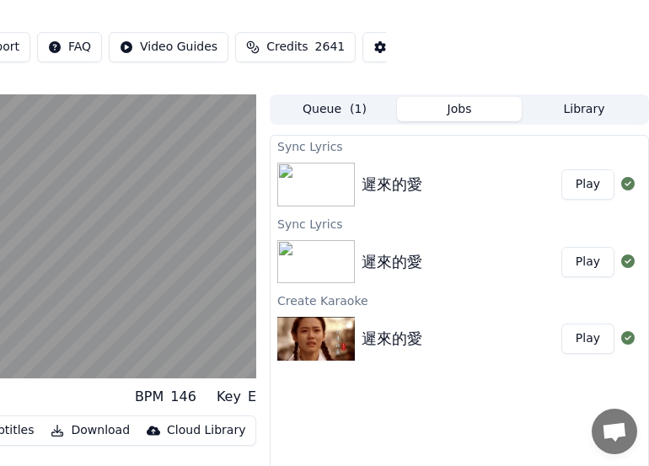
click at [588, 180] on button "Play" at bounding box center [588, 184] width 53 height 30
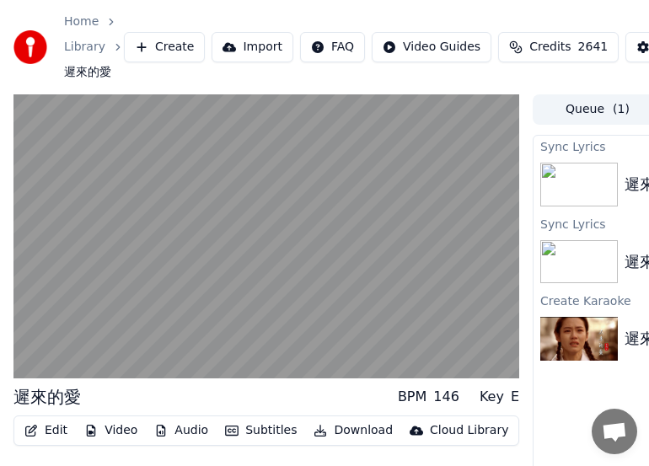
click at [51, 428] on button "Edit" at bounding box center [46, 431] width 56 height 24
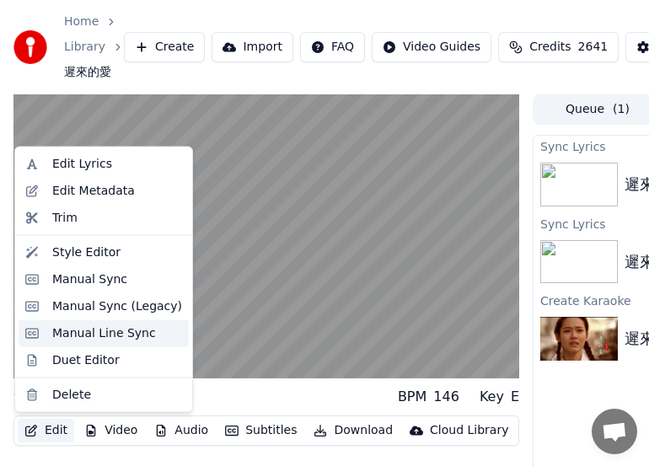
click at [85, 328] on div "Manual Line Sync" at bounding box center [104, 333] width 104 height 17
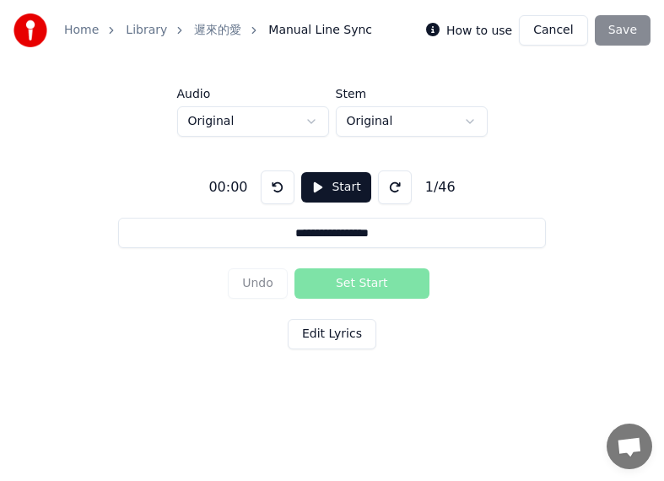
click at [331, 189] on button "Start" at bounding box center [335, 187] width 69 height 30
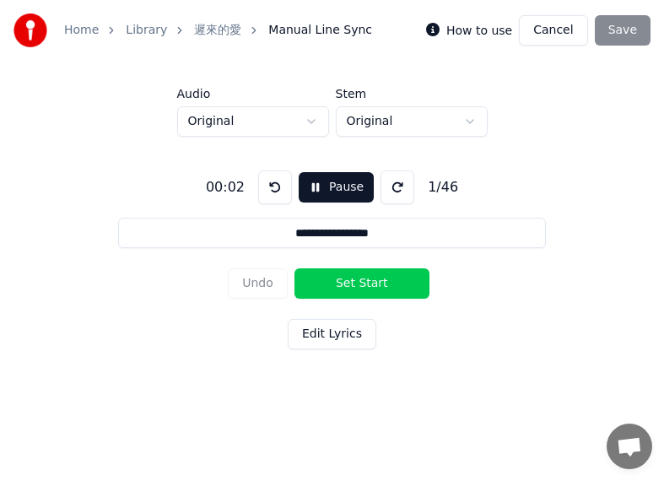
click at [331, 335] on button "Edit Lyrics" at bounding box center [332, 334] width 89 height 30
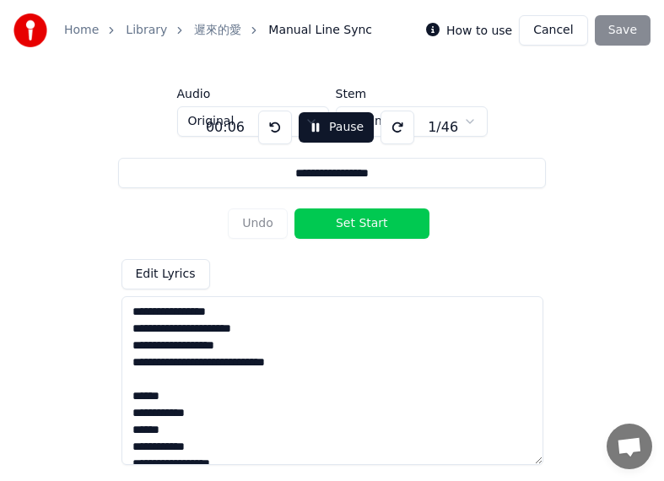
click at [565, 33] on button "Cancel" at bounding box center [553, 30] width 68 height 30
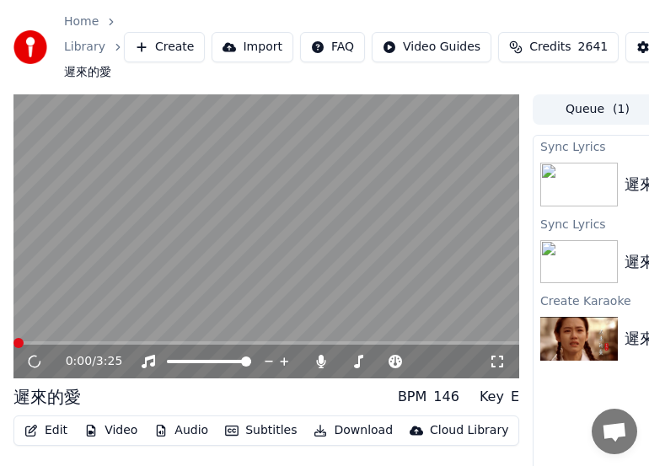
click at [56, 432] on button "Edit" at bounding box center [46, 431] width 56 height 24
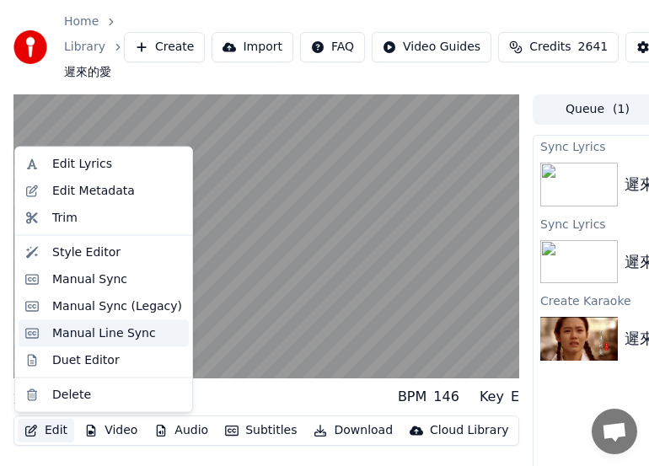
click at [81, 336] on div "Manual Line Sync" at bounding box center [104, 333] width 104 height 17
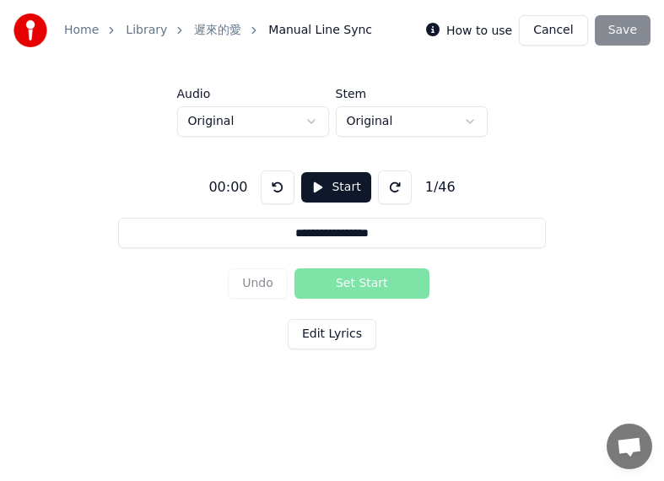
click at [328, 189] on button "Start" at bounding box center [335, 187] width 69 height 30
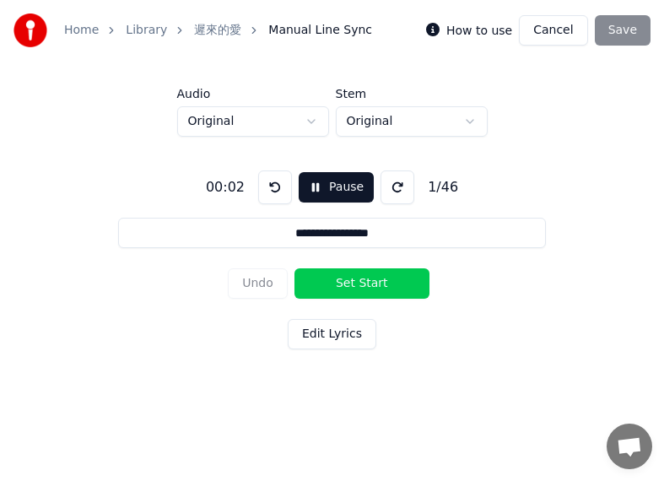
click at [334, 280] on button "Set Start" at bounding box center [361, 283] width 135 height 30
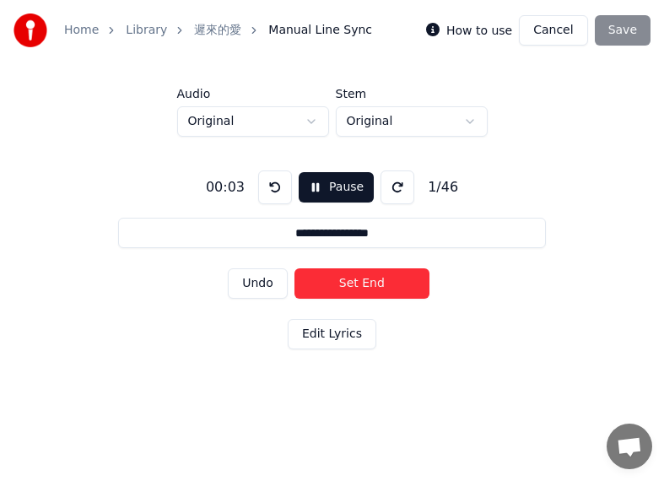
click at [387, 276] on button "Set End" at bounding box center [361, 283] width 135 height 30
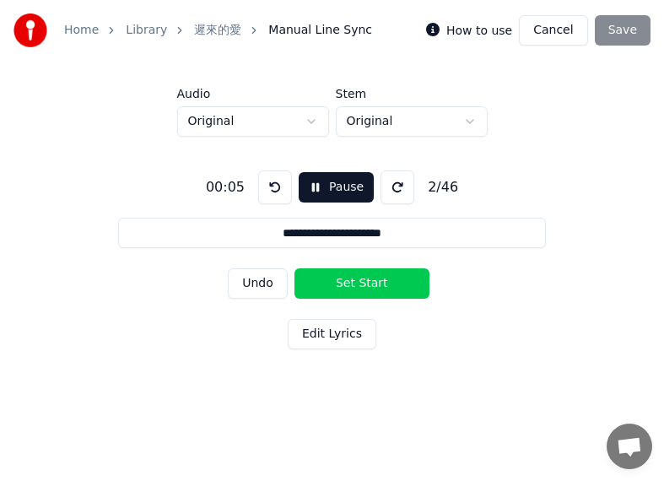
click at [329, 278] on button "Set Start" at bounding box center [361, 283] width 135 height 30
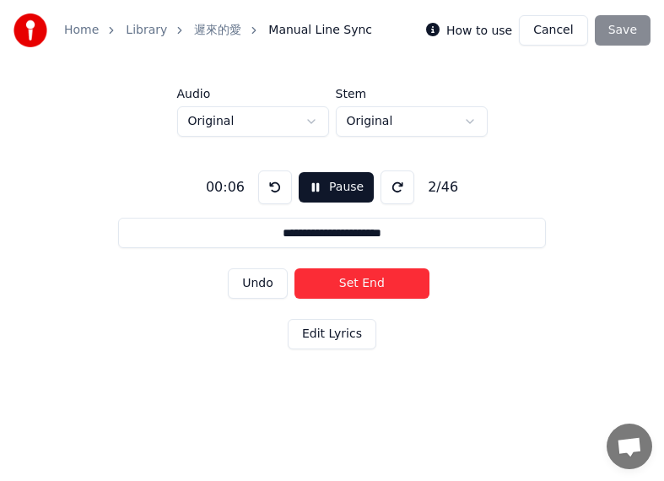
click at [372, 278] on button "Set End" at bounding box center [361, 283] width 135 height 30
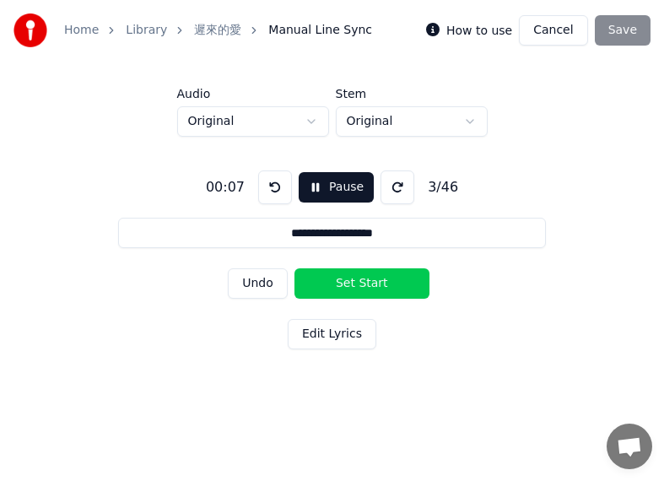
click at [333, 282] on button "Set Start" at bounding box center [361, 283] width 135 height 30
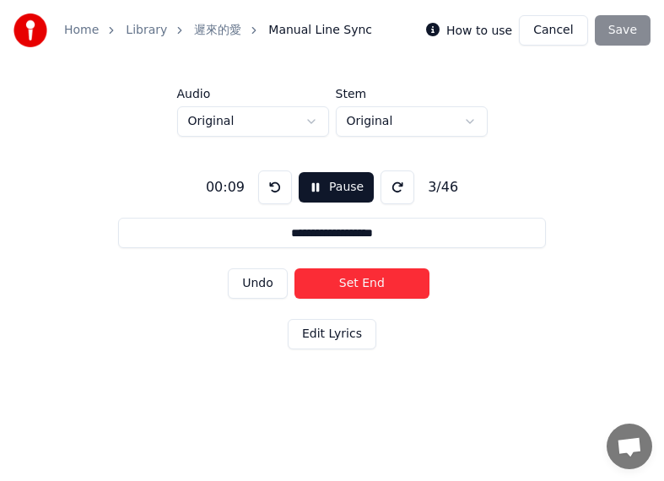
click at [366, 282] on button "Set End" at bounding box center [361, 283] width 135 height 30
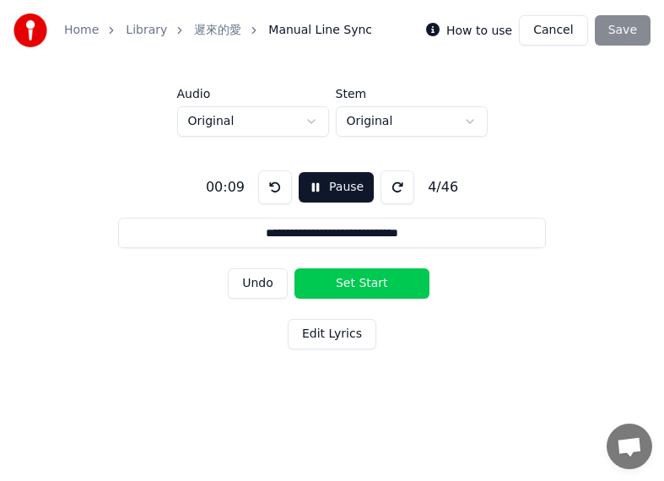
click at [323, 283] on button "Set Start" at bounding box center [361, 283] width 135 height 30
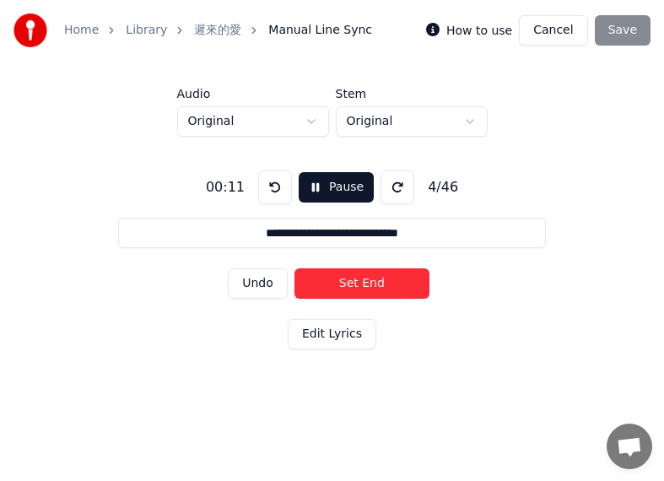
click at [402, 281] on button "Set End" at bounding box center [361, 283] width 135 height 30
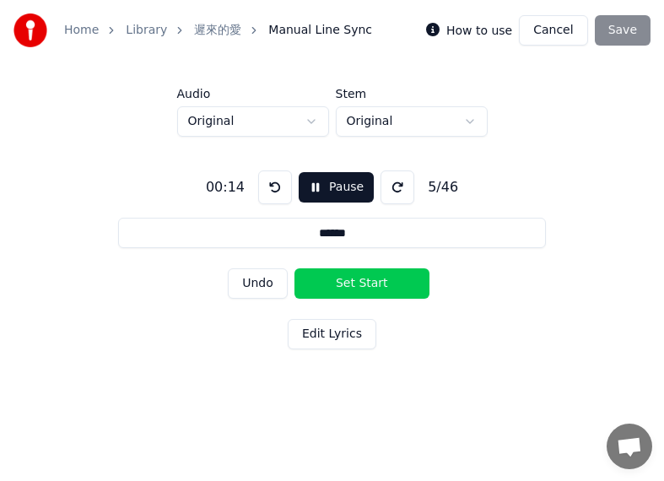
click at [342, 283] on button "Set Start" at bounding box center [361, 283] width 135 height 30
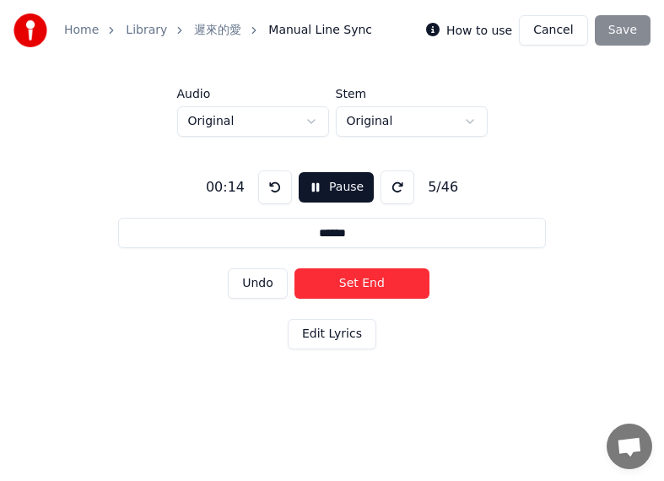
click at [352, 282] on button "Set End" at bounding box center [361, 283] width 135 height 30
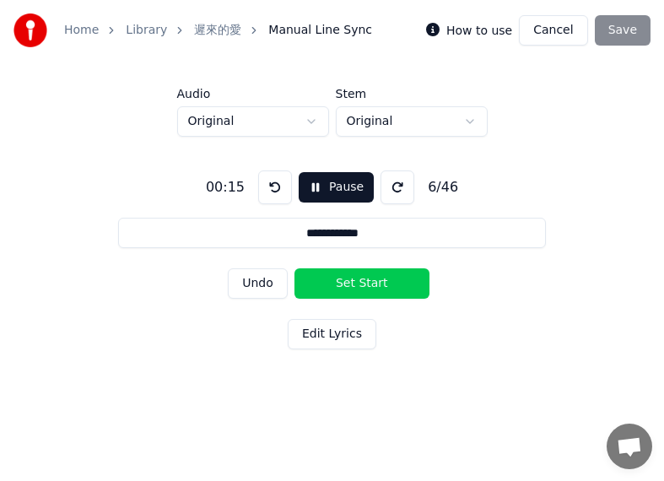
click at [343, 283] on button "Set Start" at bounding box center [361, 283] width 135 height 30
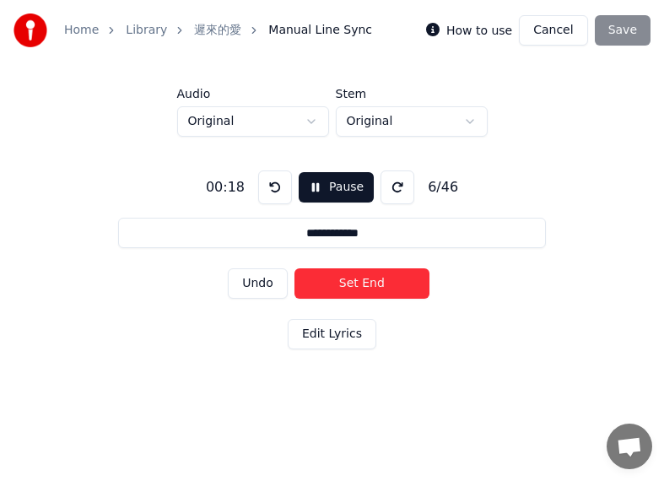
click at [370, 284] on button "Set End" at bounding box center [361, 283] width 135 height 30
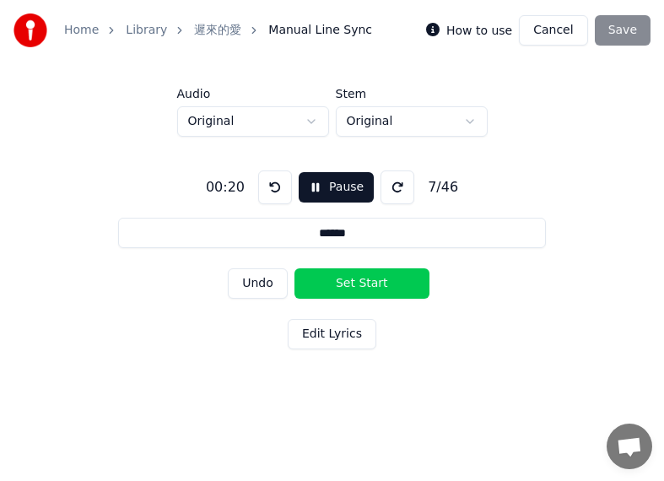
click at [340, 282] on button "Set Start" at bounding box center [361, 283] width 135 height 30
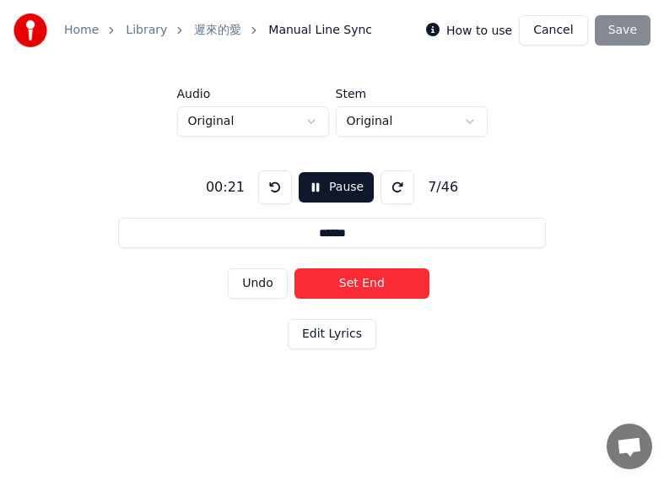
click at [358, 281] on button "Set End" at bounding box center [361, 283] width 135 height 30
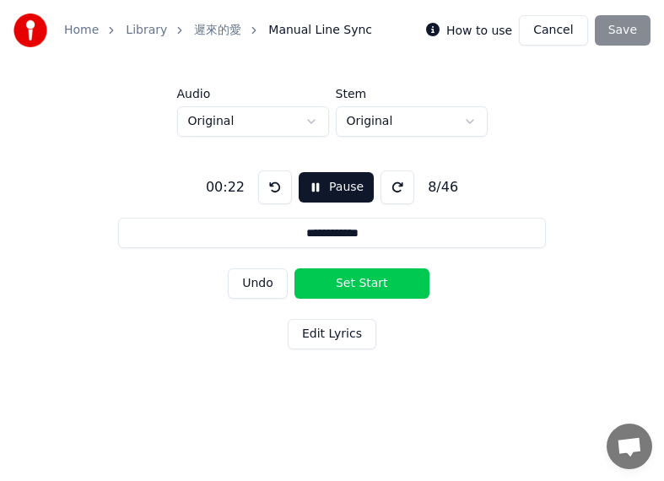
click at [322, 282] on button "Set Start" at bounding box center [361, 283] width 135 height 30
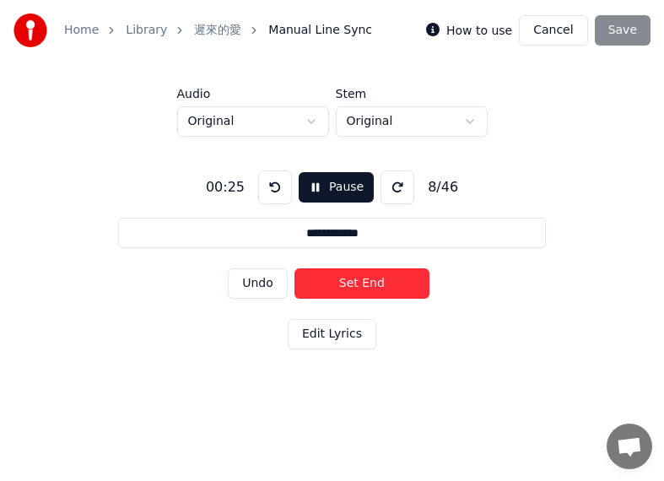
click at [352, 285] on button "Set End" at bounding box center [361, 283] width 135 height 30
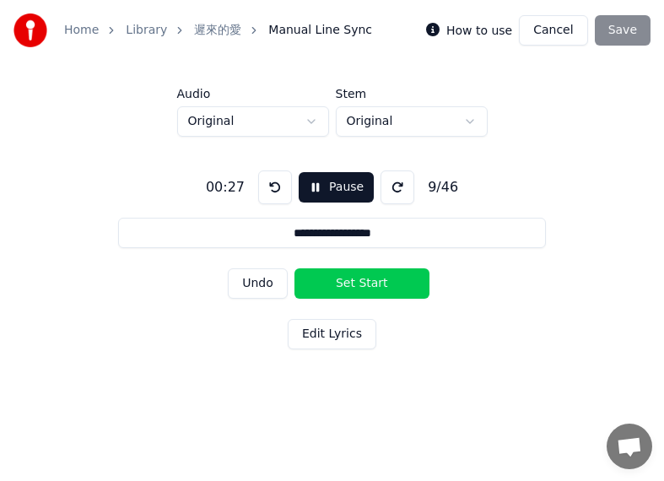
click at [327, 285] on button "Set Start" at bounding box center [361, 283] width 135 height 30
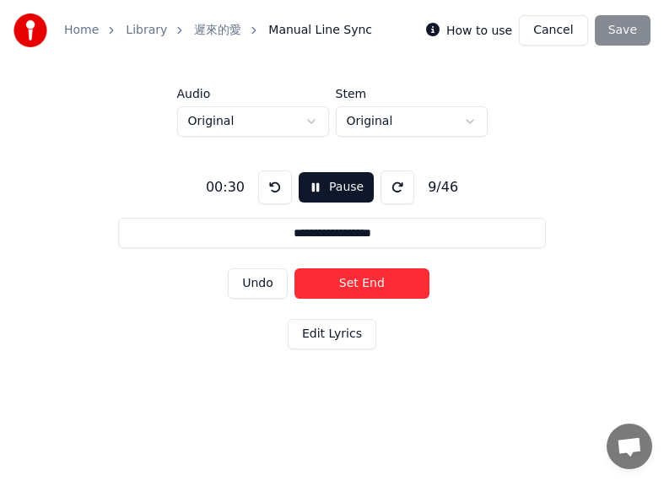
click at [368, 284] on button "Set End" at bounding box center [361, 283] width 135 height 30
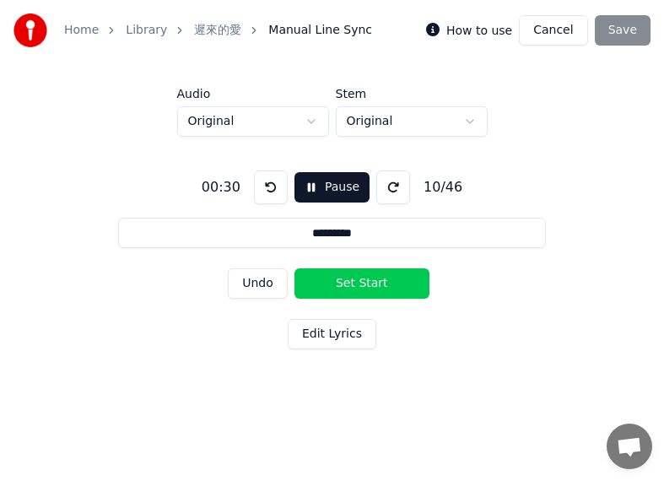
click at [344, 284] on button "Set Start" at bounding box center [361, 283] width 135 height 30
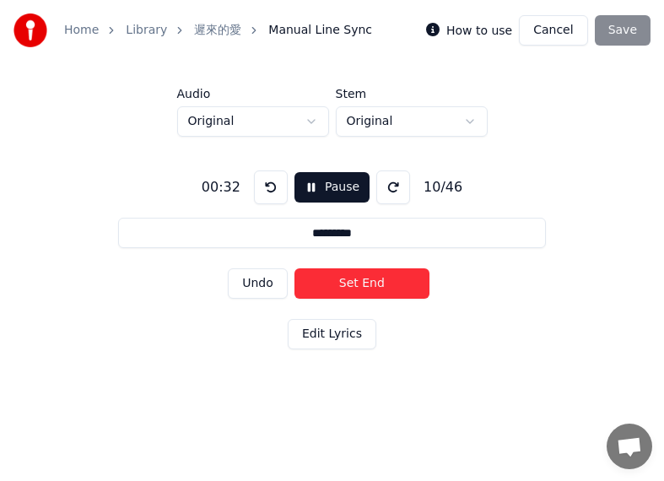
click at [363, 284] on button "Set End" at bounding box center [361, 283] width 135 height 30
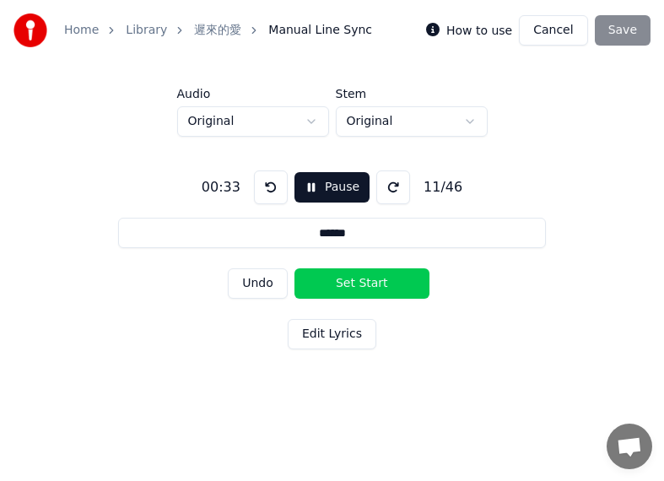
click at [347, 284] on button "Set Start" at bounding box center [361, 283] width 135 height 30
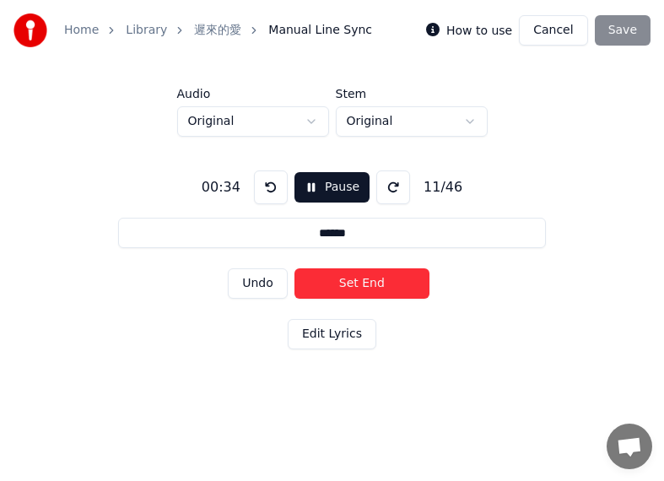
click at [368, 283] on button "Set End" at bounding box center [361, 283] width 135 height 30
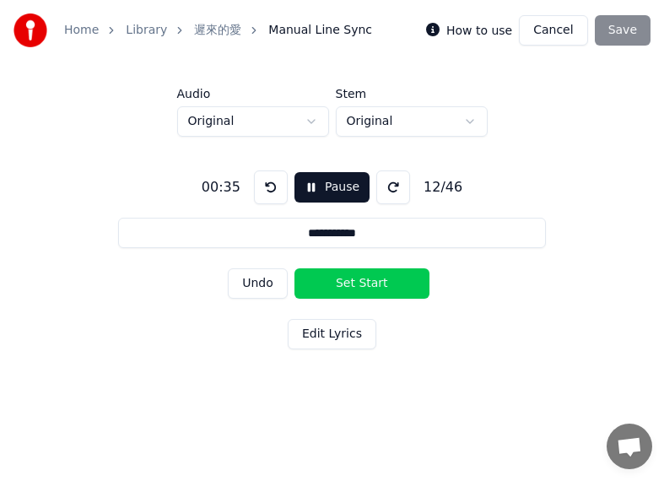
click at [336, 283] on button "Set Start" at bounding box center [361, 283] width 135 height 30
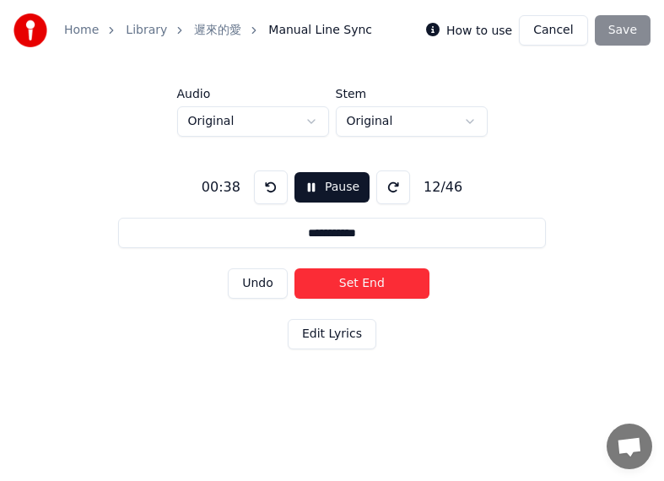
click at [364, 283] on button "Set End" at bounding box center [361, 283] width 135 height 30
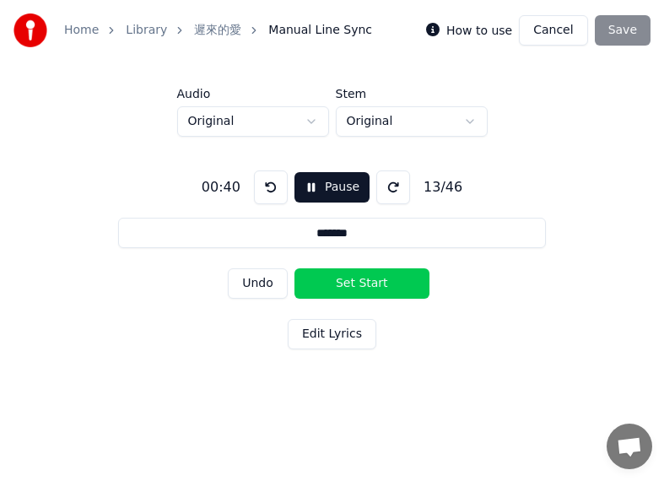
click at [341, 282] on button "Set Start" at bounding box center [361, 283] width 135 height 30
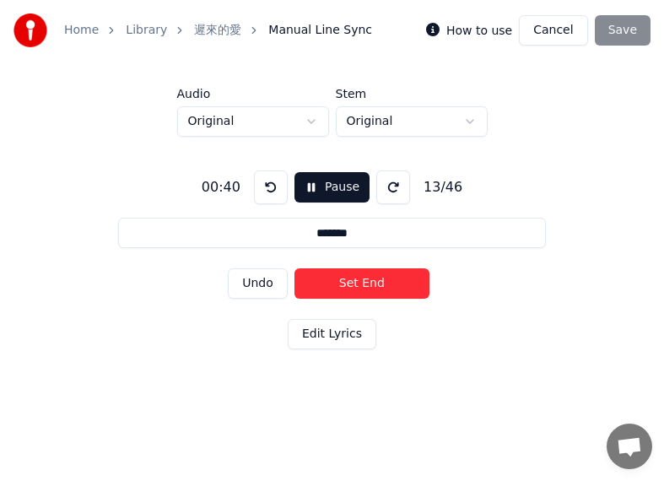
click at [363, 284] on button "Set End" at bounding box center [361, 283] width 135 height 30
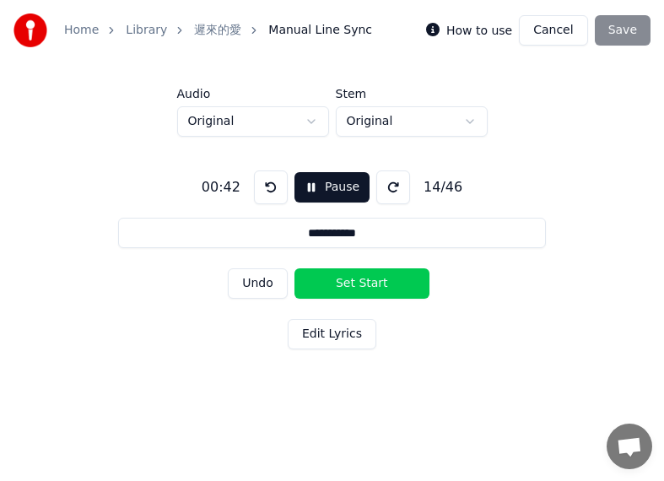
click at [332, 284] on button "Set Start" at bounding box center [361, 283] width 135 height 30
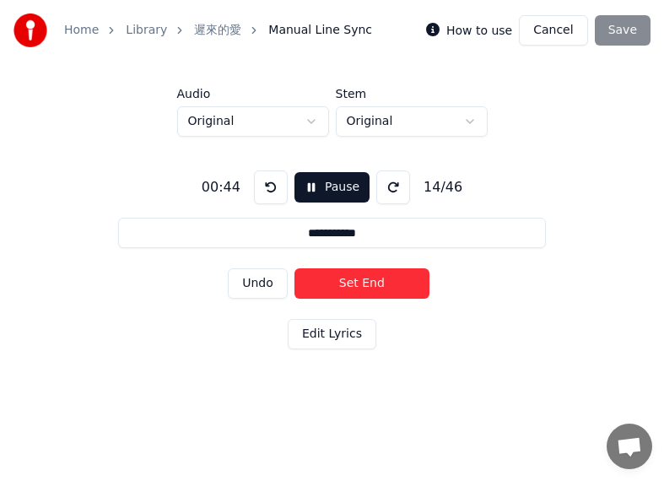
click at [365, 283] on button "Set End" at bounding box center [361, 283] width 135 height 30
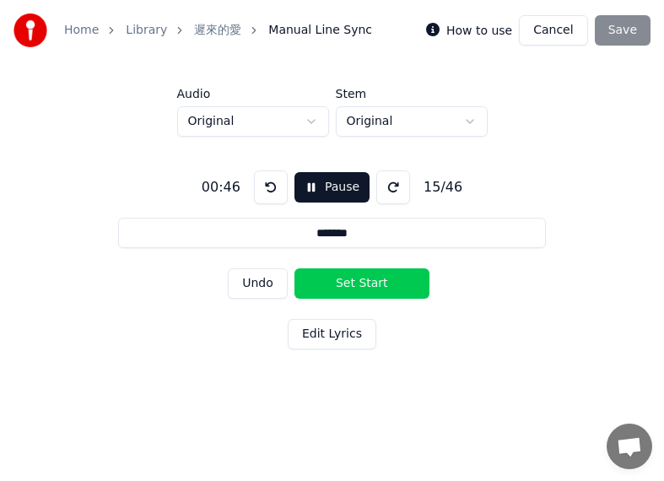
click at [331, 282] on button "Set Start" at bounding box center [361, 283] width 135 height 30
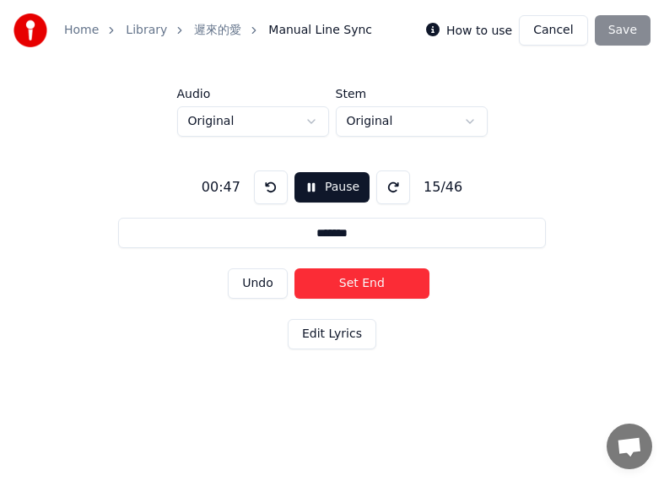
click at [359, 283] on button "Set End" at bounding box center [361, 283] width 135 height 30
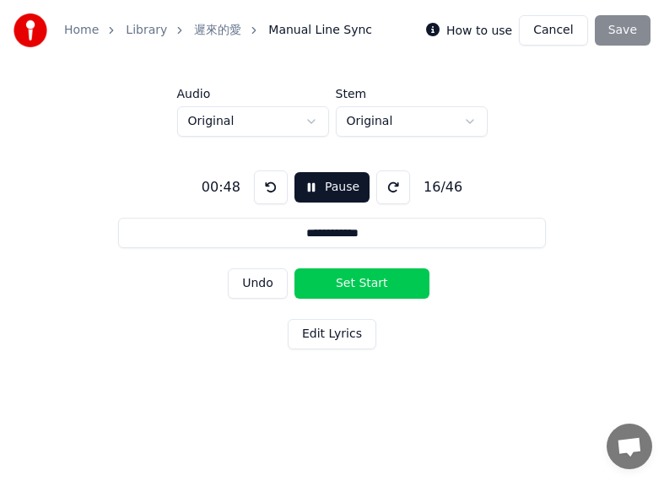
click at [331, 282] on button "Set Start" at bounding box center [361, 283] width 135 height 30
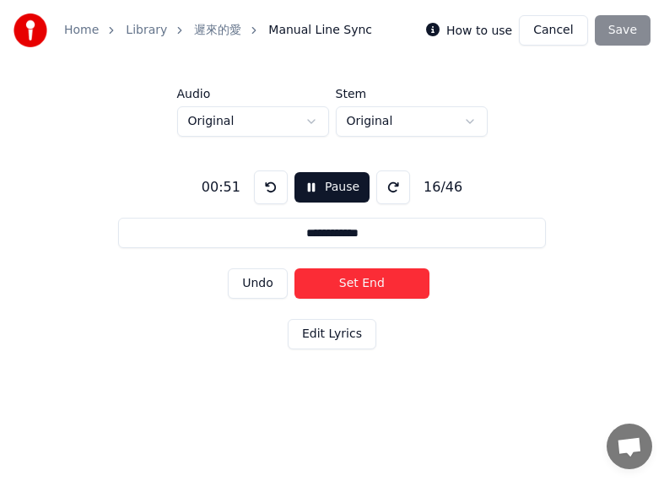
click at [368, 281] on button "Set End" at bounding box center [361, 283] width 135 height 30
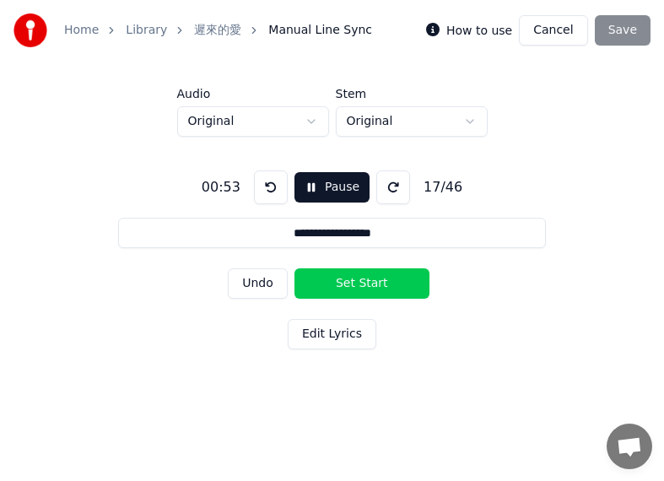
click at [325, 280] on button "Set Start" at bounding box center [361, 283] width 135 height 30
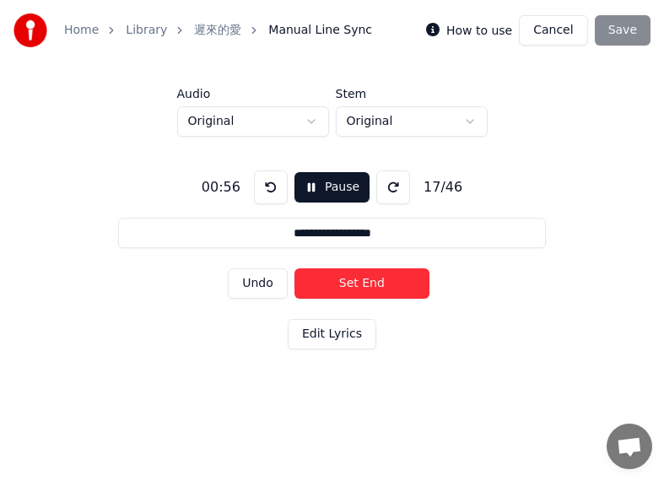
click at [367, 277] on button "Set End" at bounding box center [361, 283] width 135 height 30
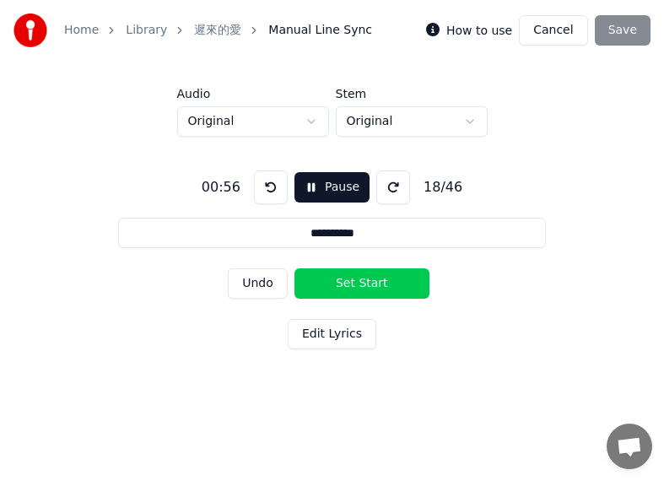
click at [340, 277] on button "Set Start" at bounding box center [361, 283] width 135 height 30
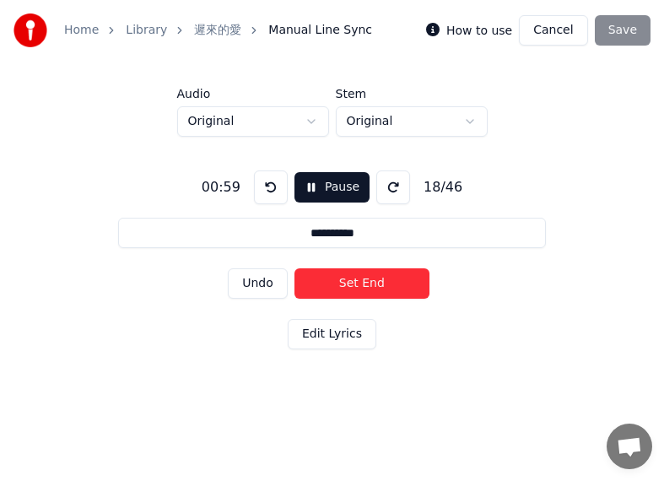
click at [354, 277] on button "Set End" at bounding box center [361, 283] width 135 height 30
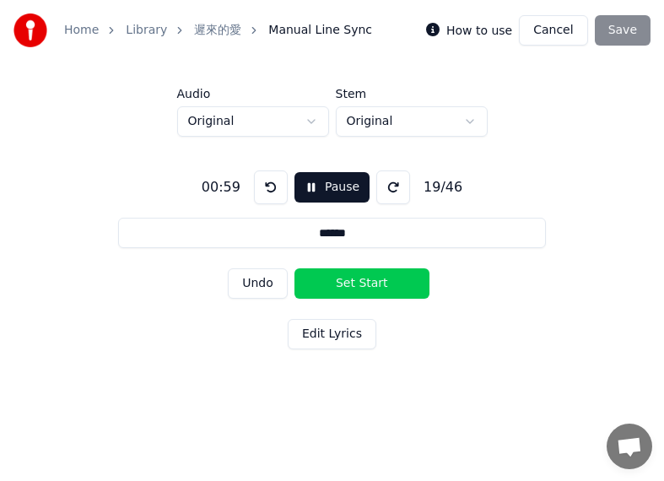
click at [341, 279] on button "Set Start" at bounding box center [361, 283] width 135 height 30
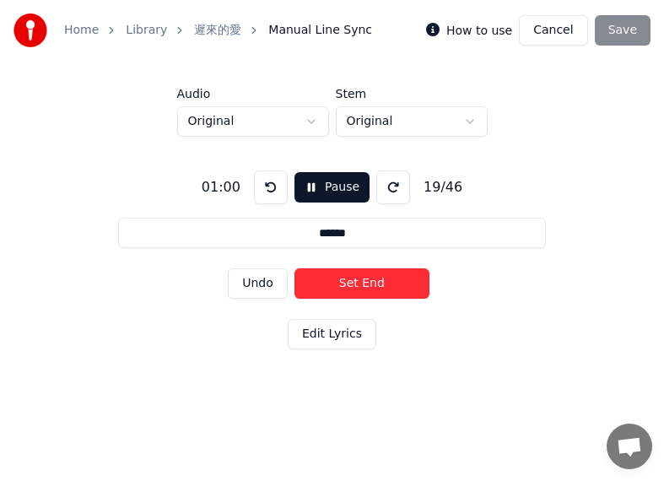
click at [358, 279] on button "Set End" at bounding box center [361, 283] width 135 height 30
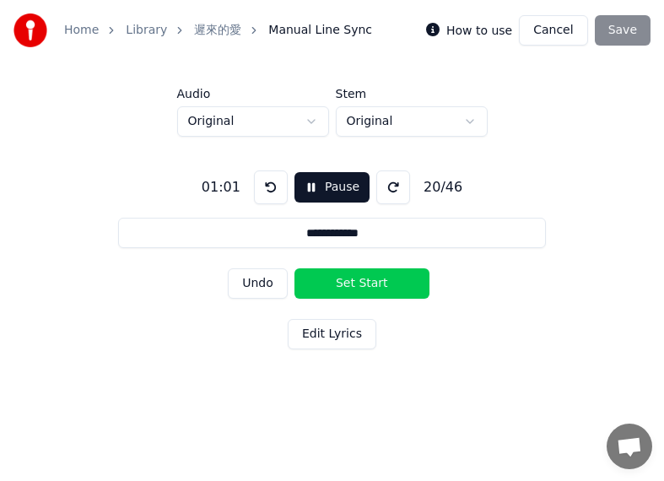
click at [336, 279] on button "Set Start" at bounding box center [361, 283] width 135 height 30
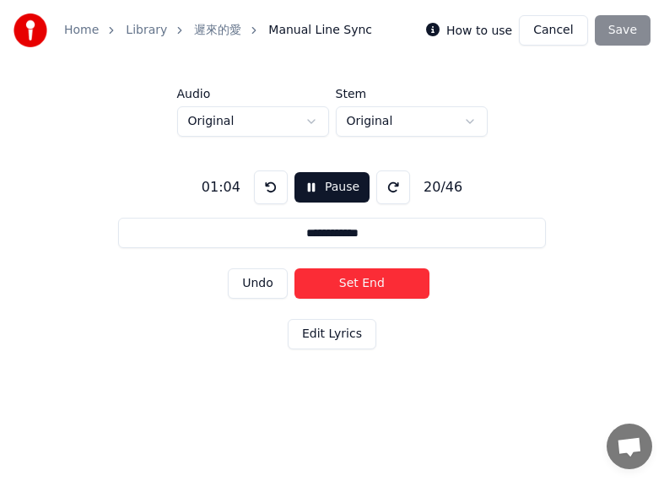
click at [359, 282] on button "Set End" at bounding box center [361, 283] width 135 height 30
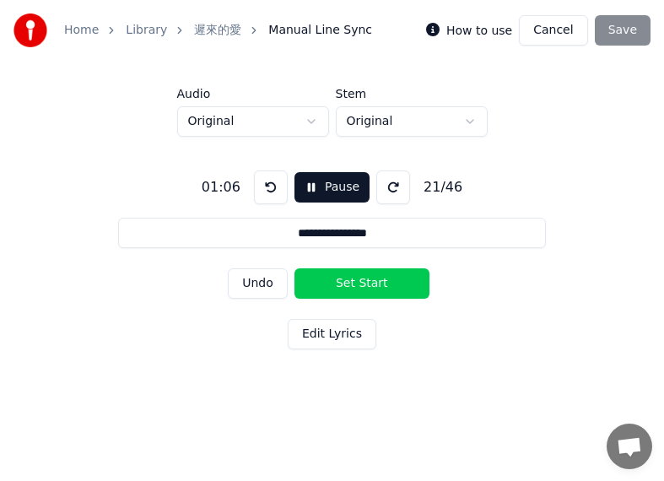
click at [334, 282] on button "Set Start" at bounding box center [361, 283] width 135 height 30
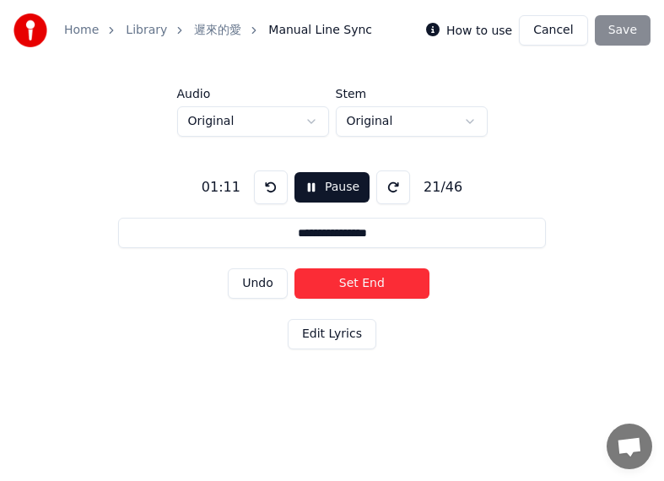
click at [357, 282] on button "Set End" at bounding box center [361, 283] width 135 height 30
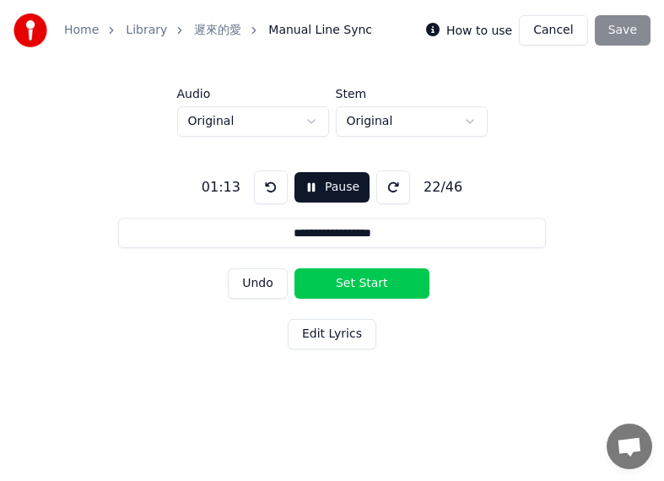
click at [337, 282] on button "Set Start" at bounding box center [361, 283] width 135 height 30
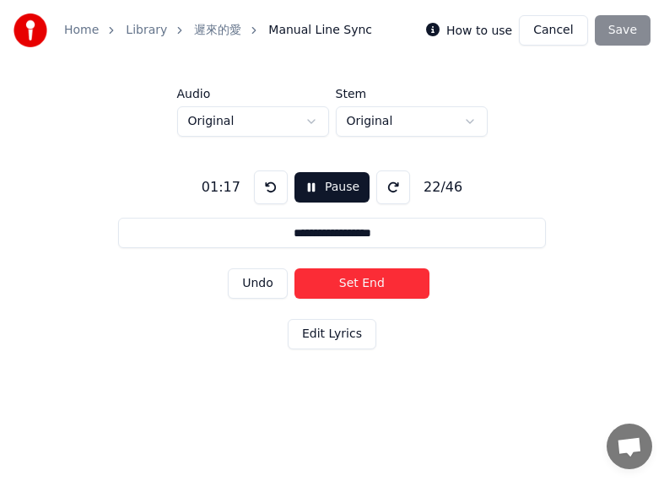
click at [376, 284] on button "Set End" at bounding box center [361, 283] width 135 height 30
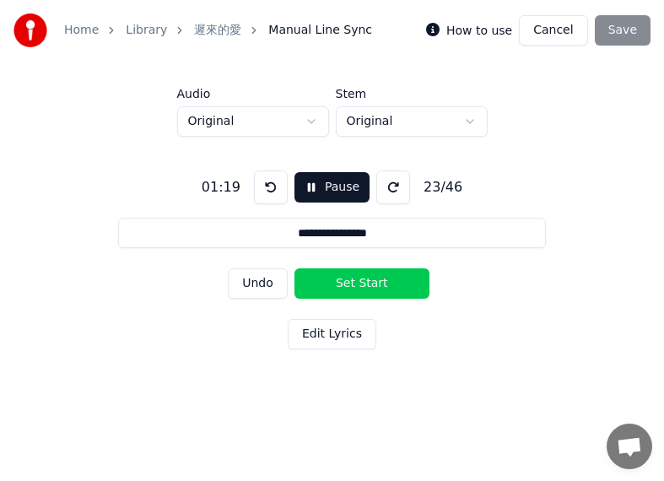
click at [336, 283] on button "Set Start" at bounding box center [361, 283] width 135 height 30
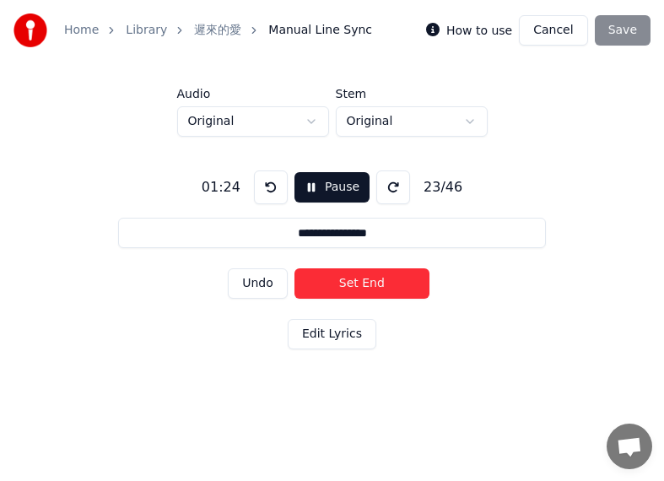
click at [365, 281] on button "Set End" at bounding box center [361, 283] width 135 height 30
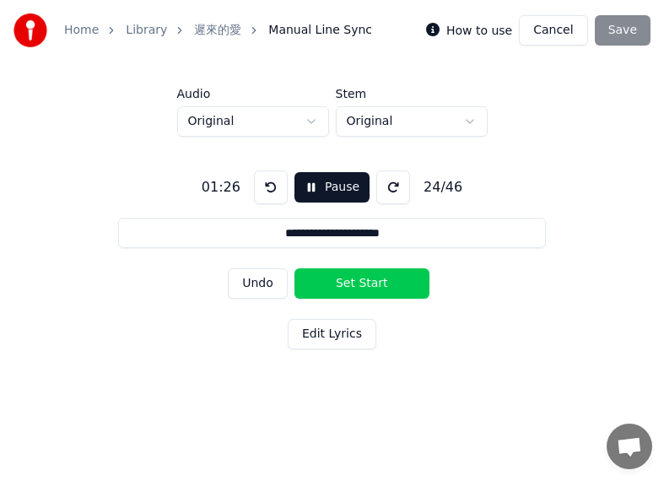
click at [336, 281] on button "Set Start" at bounding box center [361, 283] width 135 height 30
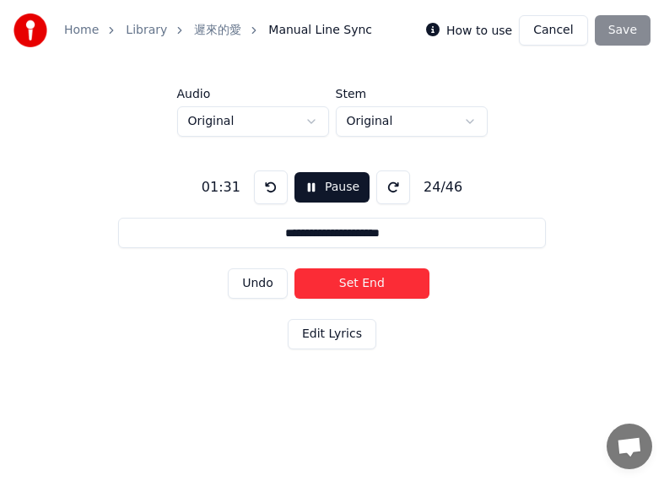
click at [379, 282] on button "Set End" at bounding box center [361, 283] width 135 height 30
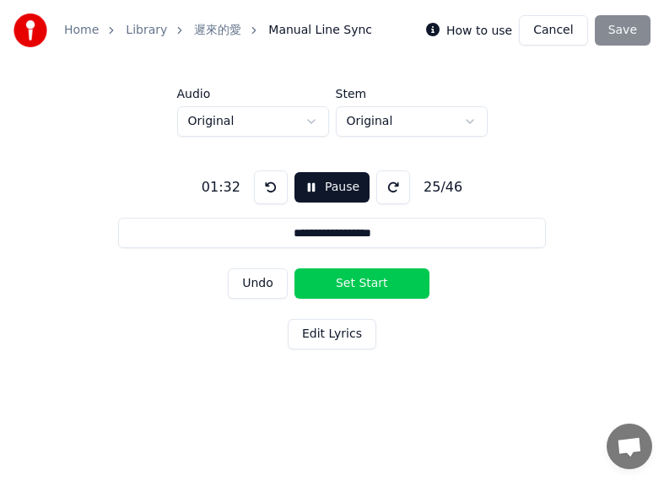
click at [331, 282] on button "Set Start" at bounding box center [361, 283] width 135 height 30
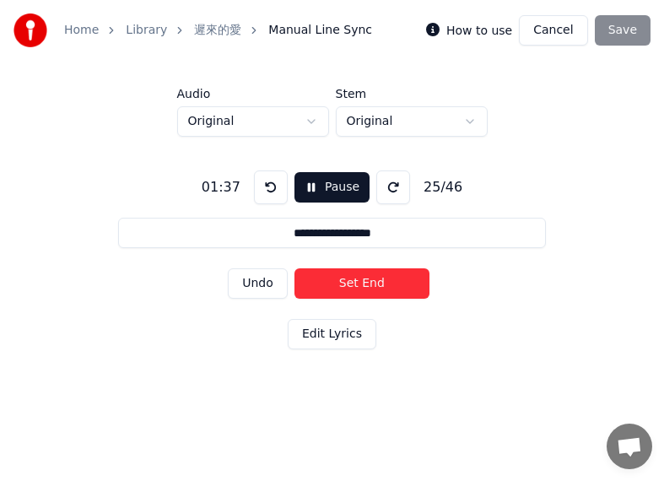
click at [377, 284] on button "Set End" at bounding box center [361, 283] width 135 height 30
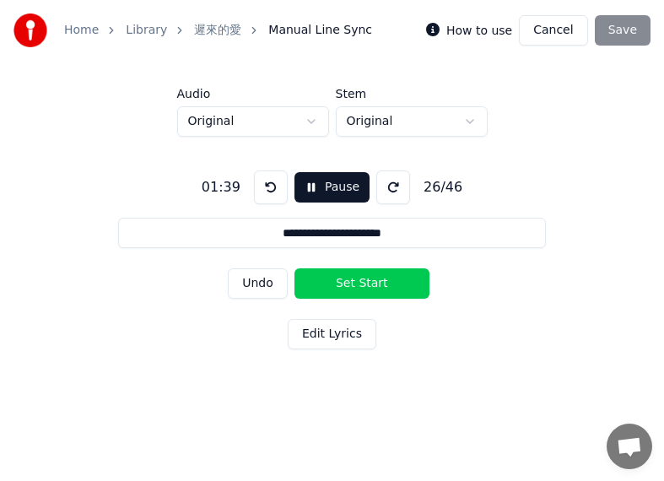
click at [335, 282] on button "Set Start" at bounding box center [361, 283] width 135 height 30
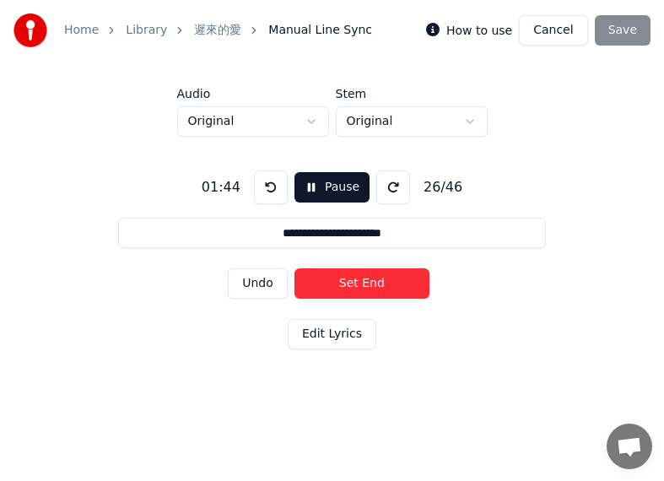
click at [383, 279] on button "Set End" at bounding box center [361, 283] width 135 height 30
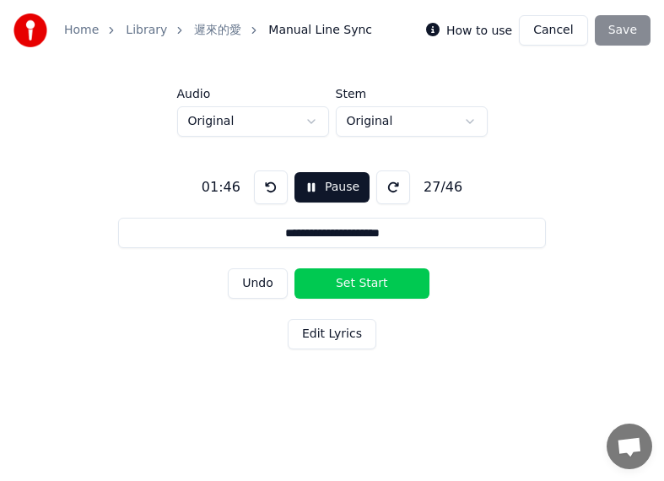
click at [347, 282] on button "Set Start" at bounding box center [361, 283] width 135 height 30
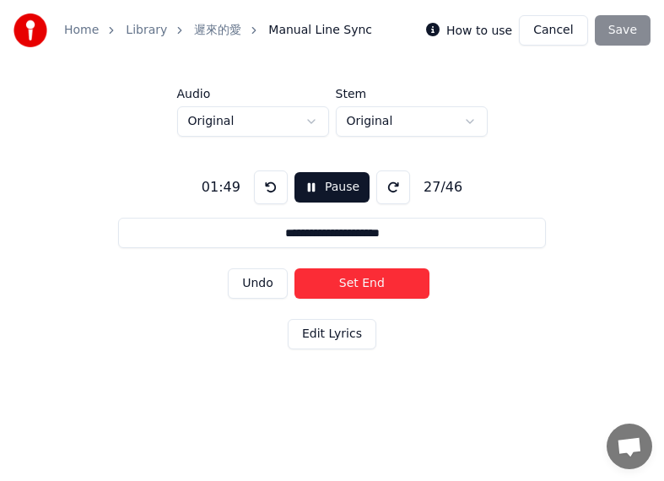
click at [381, 282] on button "Set End" at bounding box center [361, 283] width 135 height 30
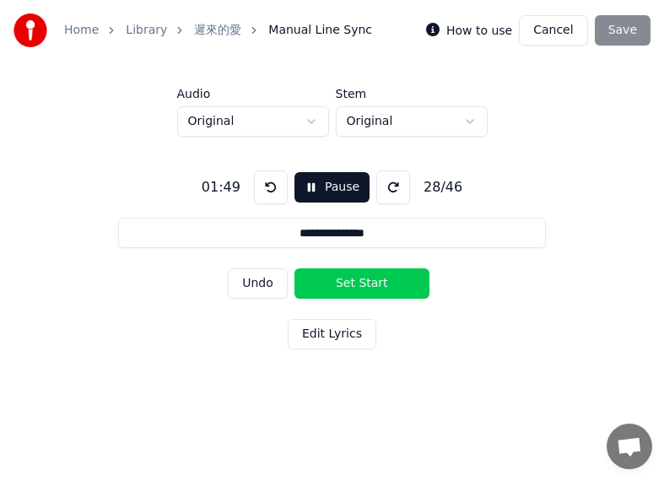
click at [347, 282] on button "Set Start" at bounding box center [361, 283] width 135 height 30
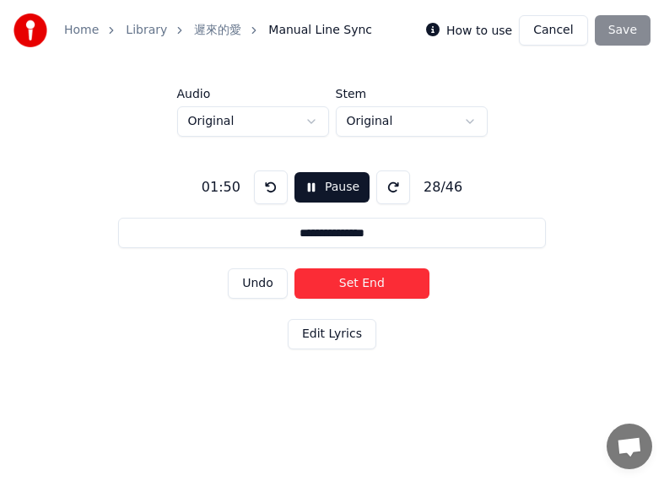
click at [373, 282] on button "Set End" at bounding box center [361, 283] width 135 height 30
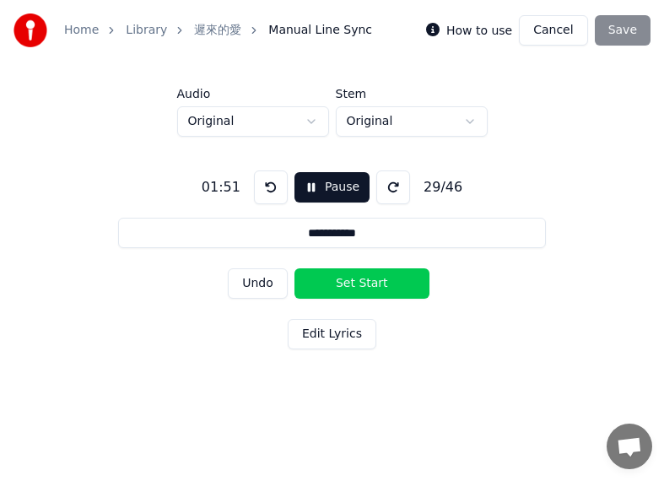
click at [346, 282] on button "Set Start" at bounding box center [361, 283] width 135 height 30
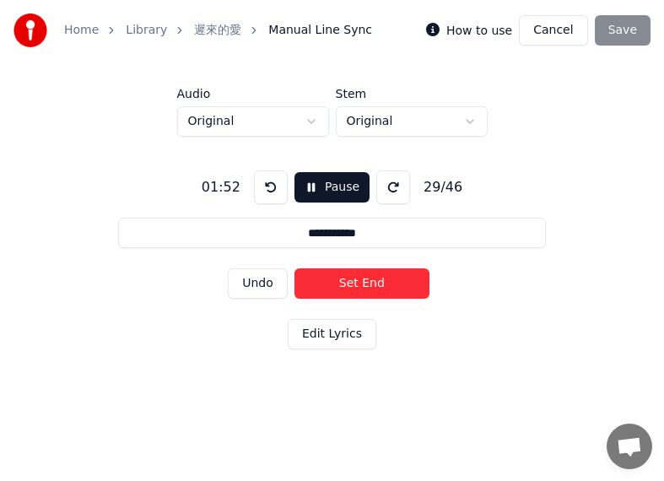
click at [377, 279] on button "Set End" at bounding box center [361, 283] width 135 height 30
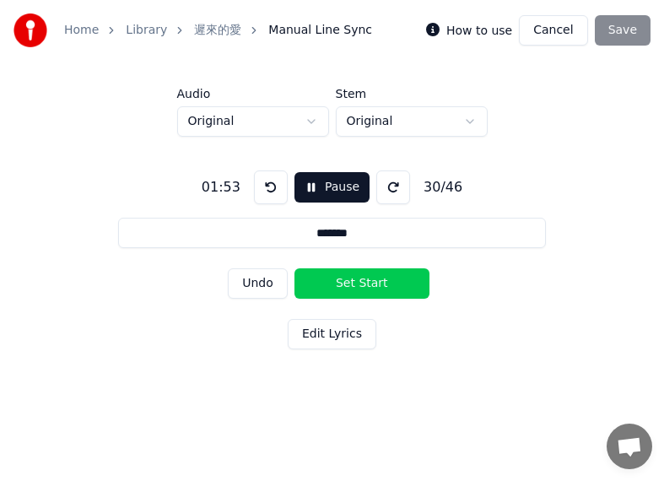
click at [348, 280] on button "Set Start" at bounding box center [361, 283] width 135 height 30
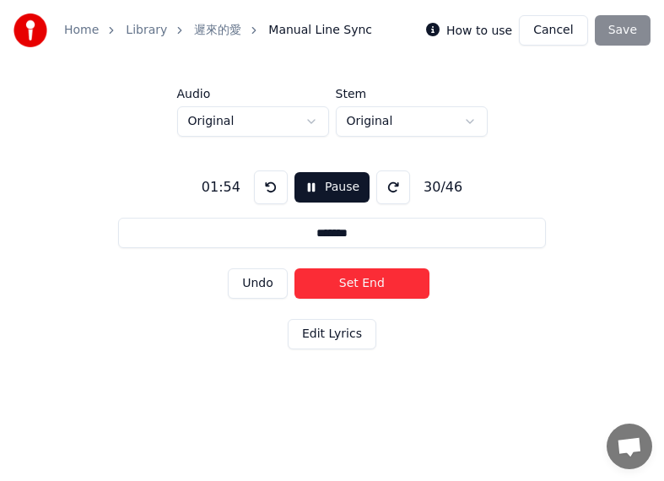
click at [379, 282] on button "Set End" at bounding box center [361, 283] width 135 height 30
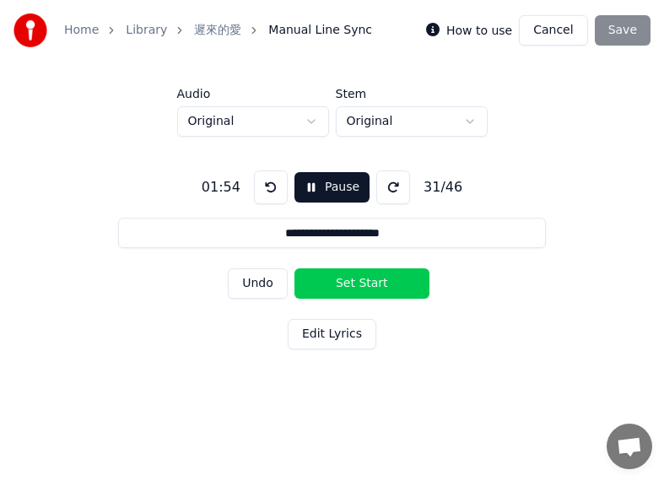
click at [343, 284] on button "Set Start" at bounding box center [361, 283] width 135 height 30
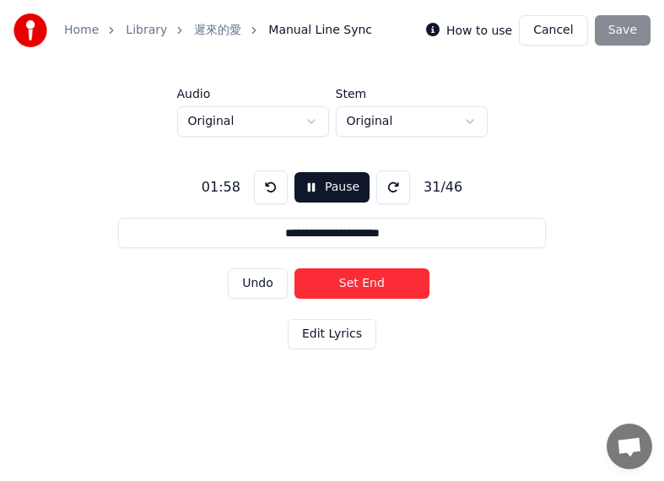
click at [379, 282] on button "Set End" at bounding box center [361, 283] width 135 height 30
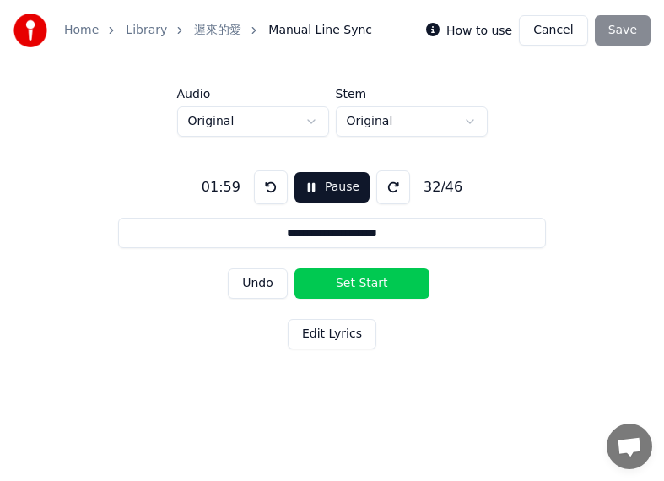
click at [342, 281] on button "Set Start" at bounding box center [361, 283] width 135 height 30
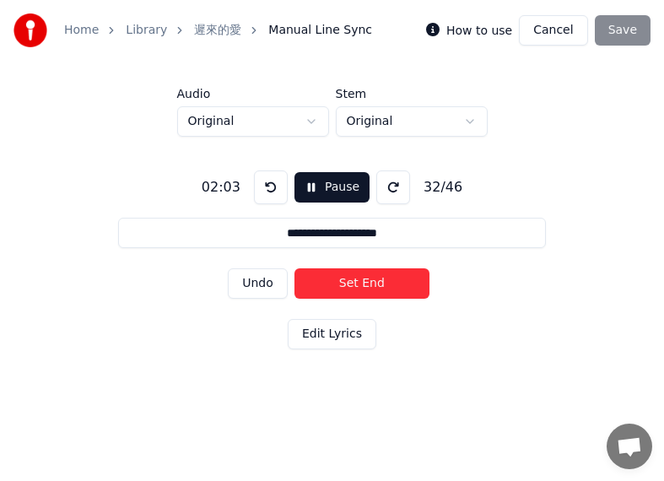
click at [382, 272] on button "Set End" at bounding box center [361, 283] width 135 height 30
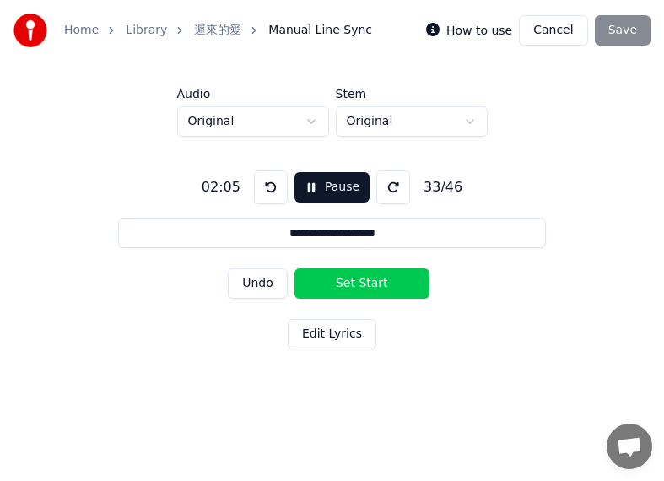
click at [345, 277] on button "Set Start" at bounding box center [361, 283] width 135 height 30
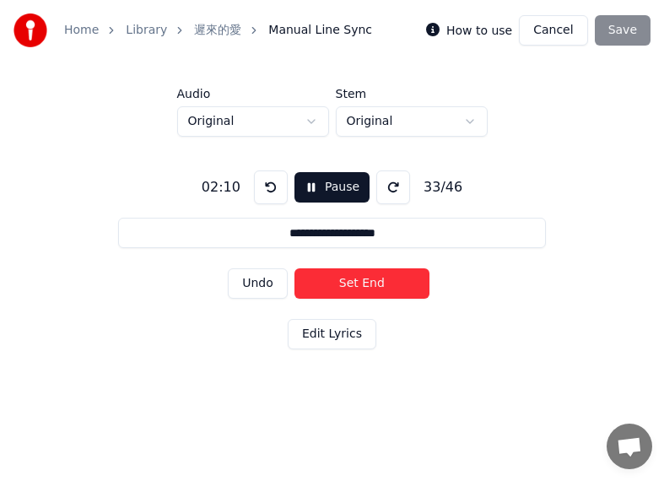
click at [385, 277] on button "Set End" at bounding box center [361, 283] width 135 height 30
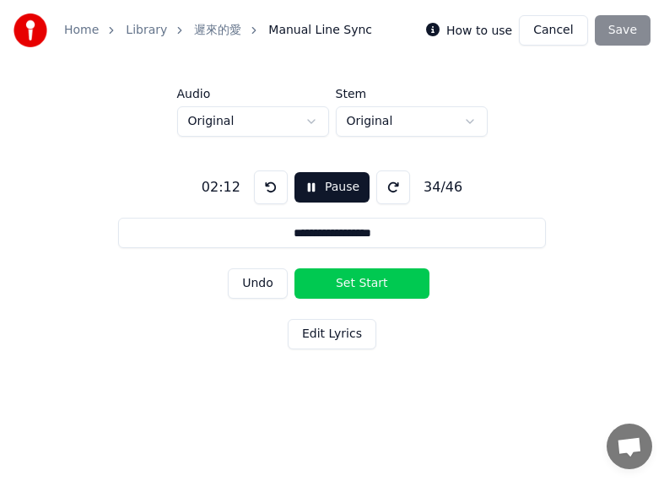
click at [325, 273] on button "Set Start" at bounding box center [361, 283] width 135 height 30
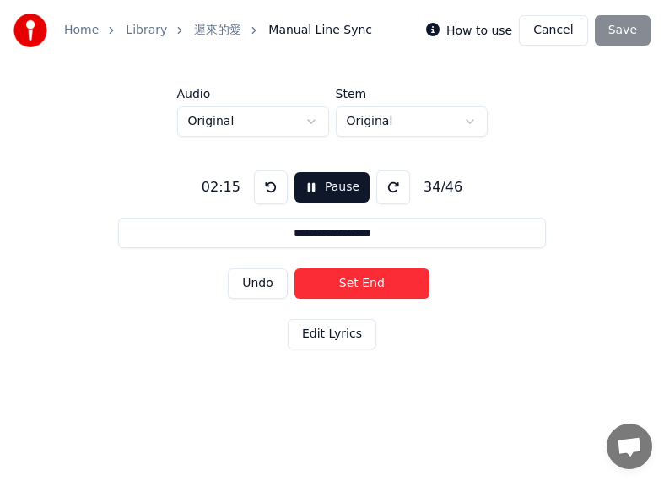
click at [380, 277] on button "Set End" at bounding box center [361, 283] width 135 height 30
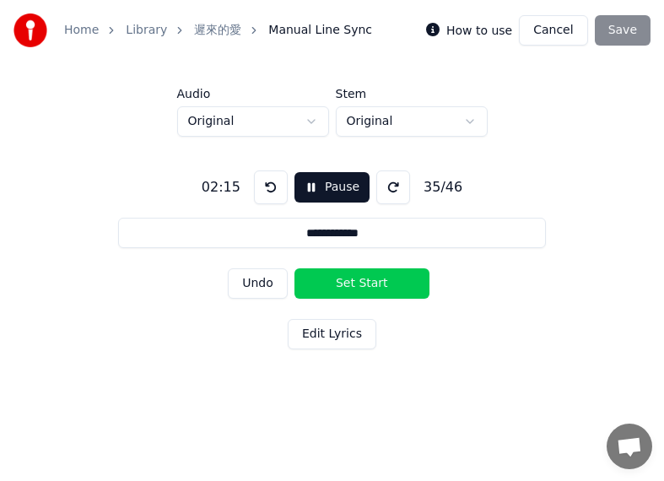
click at [341, 278] on button "Set Start" at bounding box center [361, 283] width 135 height 30
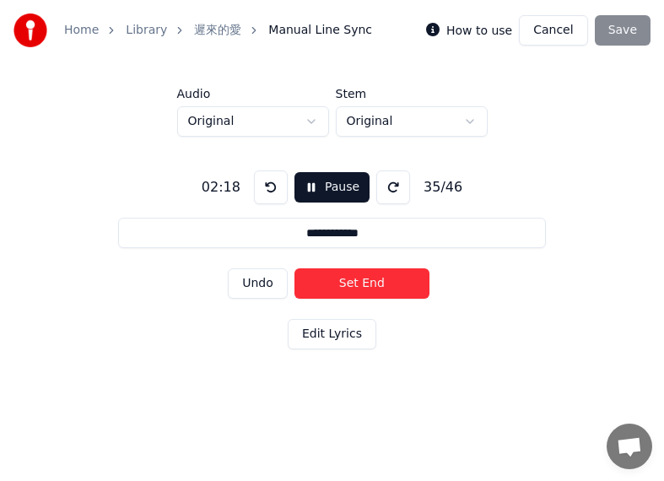
click at [377, 274] on button "Set End" at bounding box center [361, 283] width 135 height 30
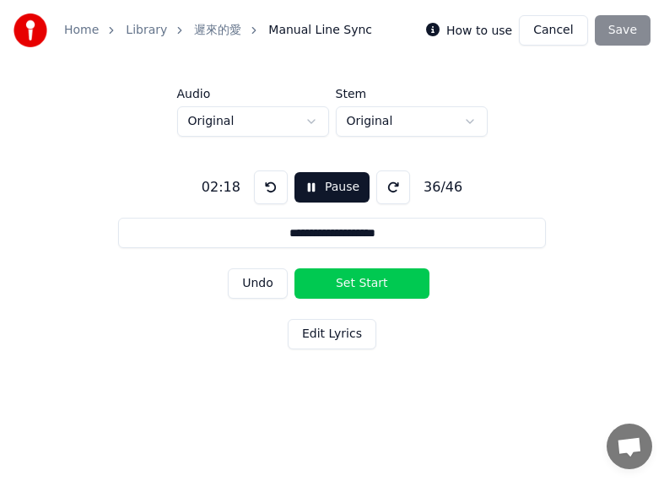
click at [355, 277] on button "Set Start" at bounding box center [361, 283] width 135 height 30
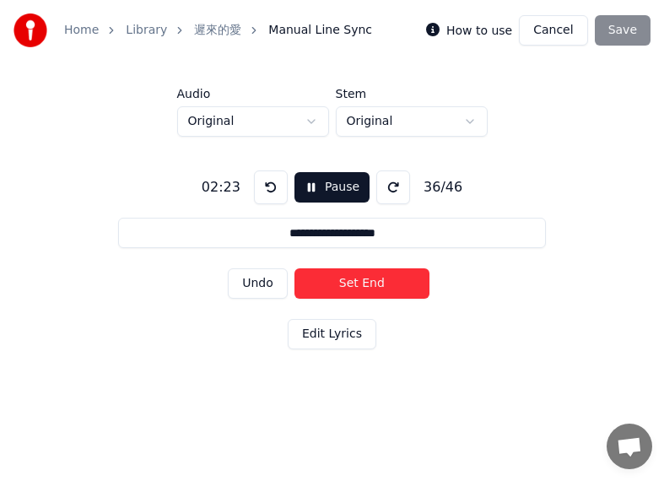
click at [355, 277] on button "Set End" at bounding box center [361, 283] width 135 height 30
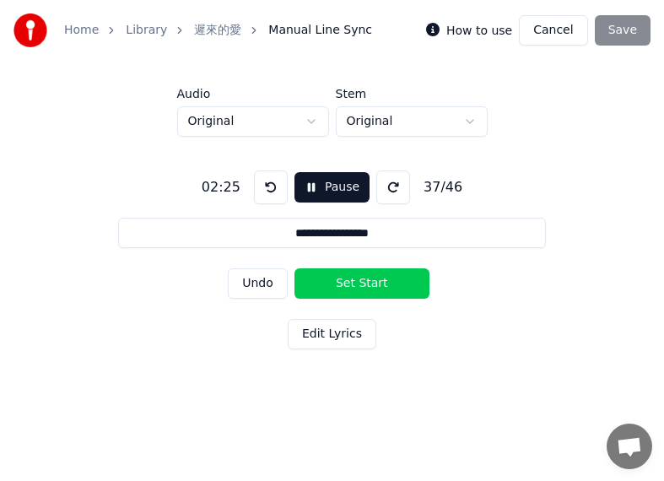
click at [348, 277] on button "Set Start" at bounding box center [361, 283] width 135 height 30
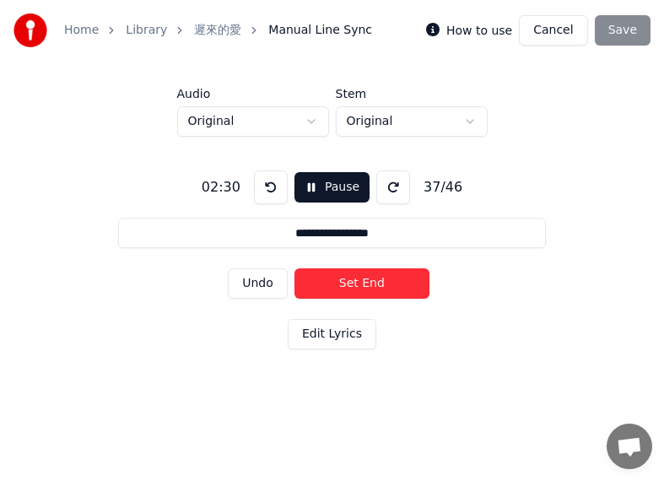
click at [350, 277] on button "Set End" at bounding box center [361, 283] width 135 height 30
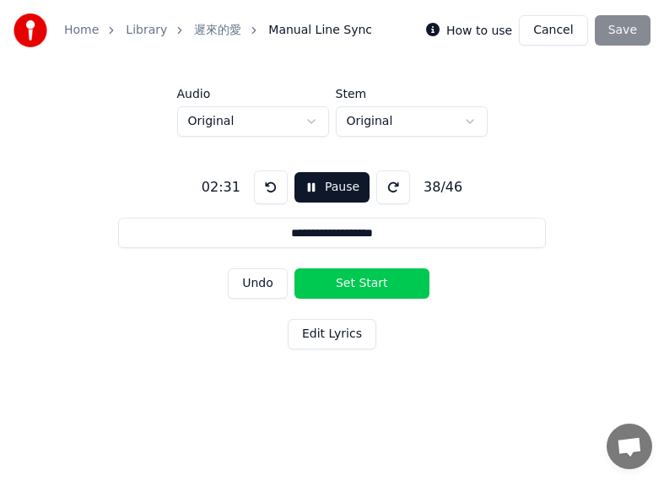
click at [326, 277] on button "Set Start" at bounding box center [361, 283] width 135 height 30
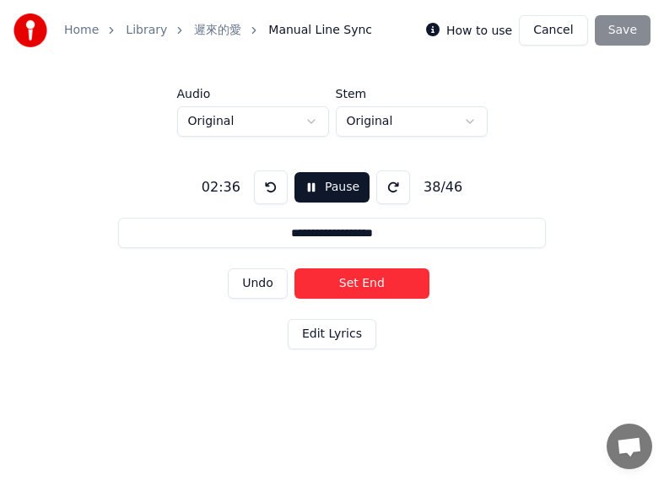
click at [363, 278] on button "Set End" at bounding box center [361, 283] width 135 height 30
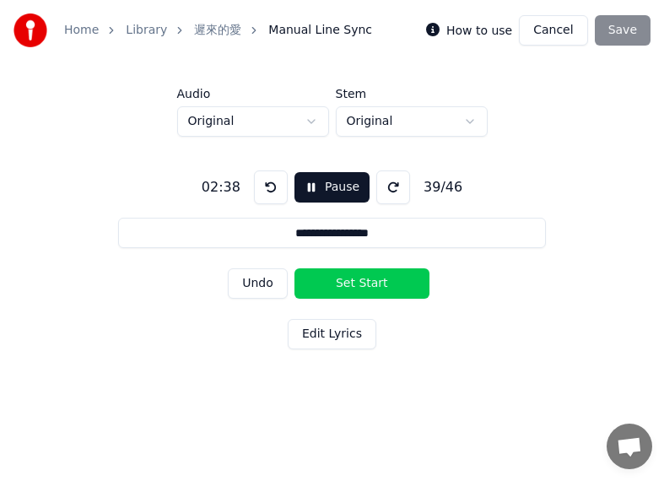
click at [337, 277] on button "Set Start" at bounding box center [361, 283] width 135 height 30
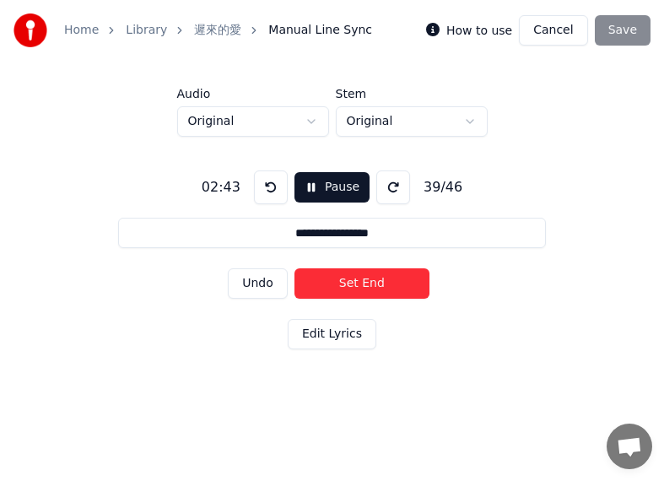
click at [359, 278] on button "Set End" at bounding box center [361, 283] width 135 height 30
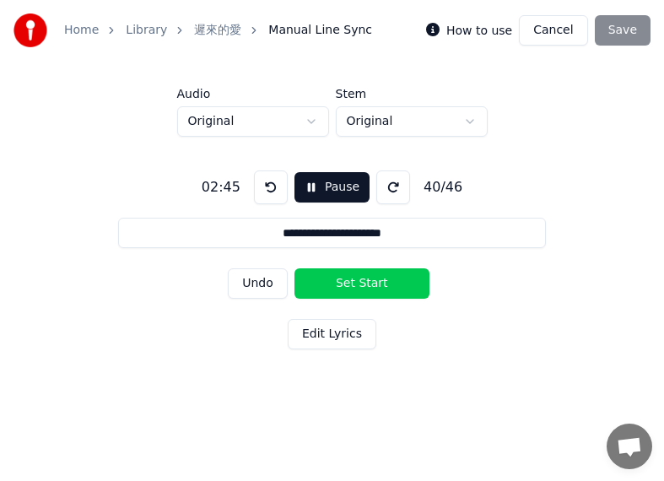
click at [338, 280] on button "Set Start" at bounding box center [361, 283] width 135 height 30
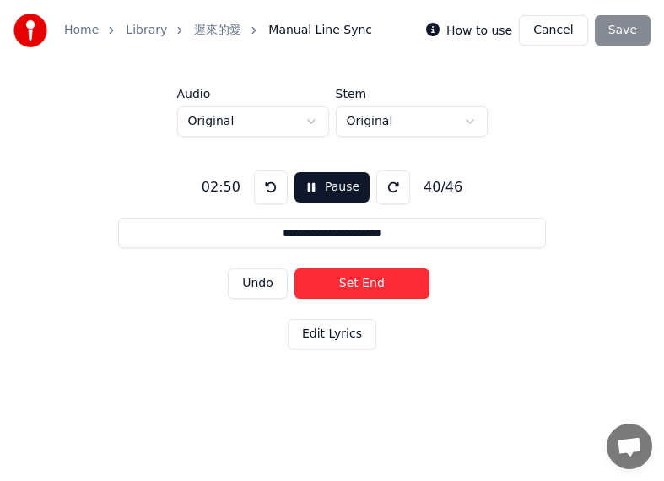
click at [367, 279] on button "Set End" at bounding box center [361, 283] width 135 height 30
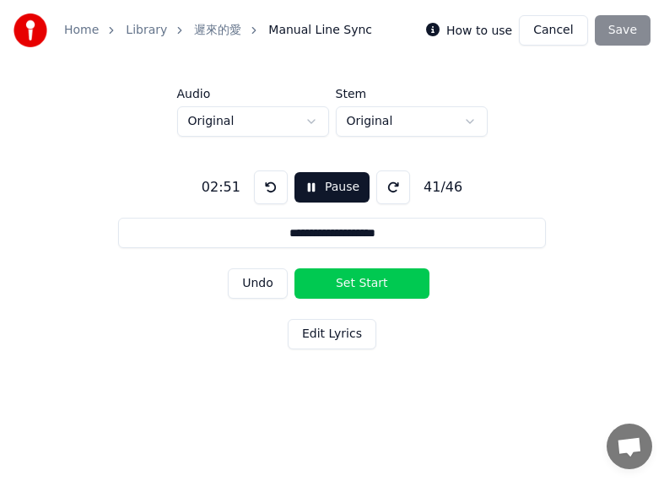
click at [330, 278] on button "Set Start" at bounding box center [361, 283] width 135 height 30
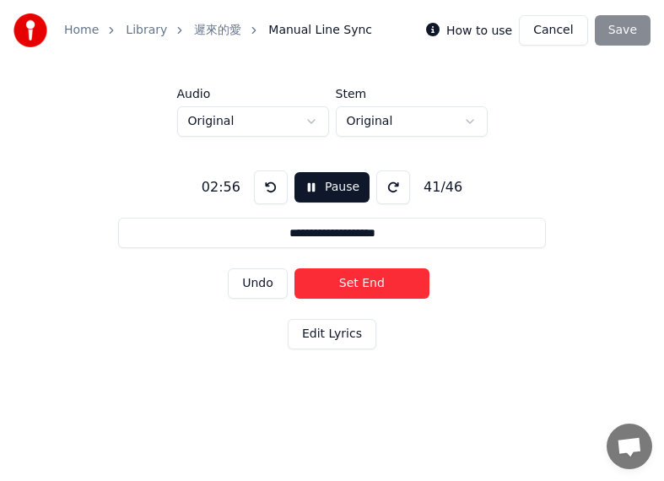
click at [336, 283] on button "Set End" at bounding box center [361, 283] width 135 height 30
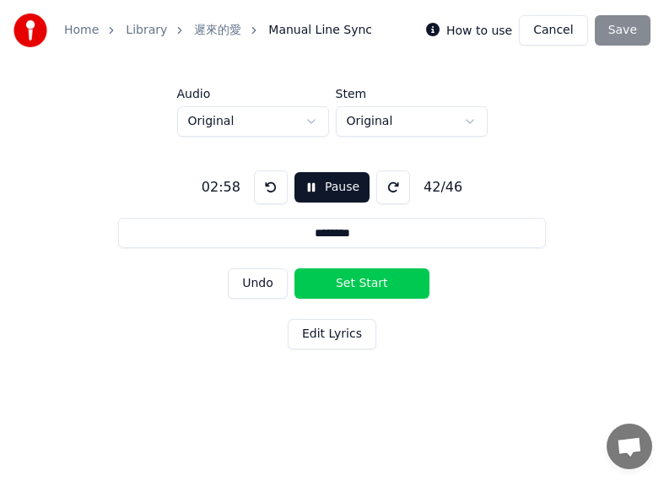
click at [336, 283] on button "Set Start" at bounding box center [361, 283] width 135 height 30
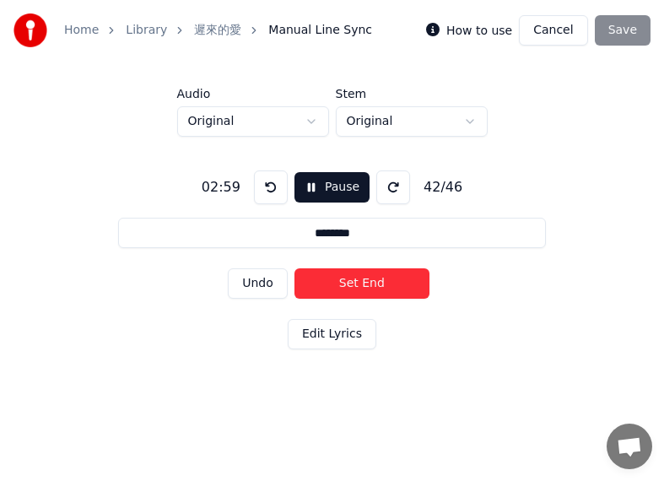
click at [356, 283] on button "Set End" at bounding box center [361, 283] width 135 height 30
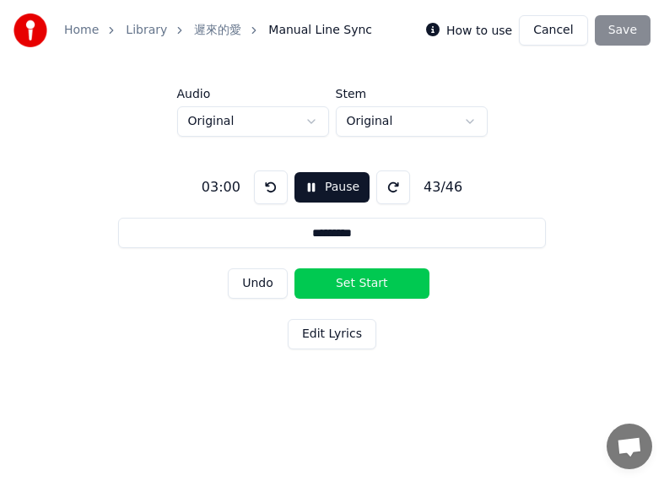
click at [333, 278] on button "Set Start" at bounding box center [361, 283] width 135 height 30
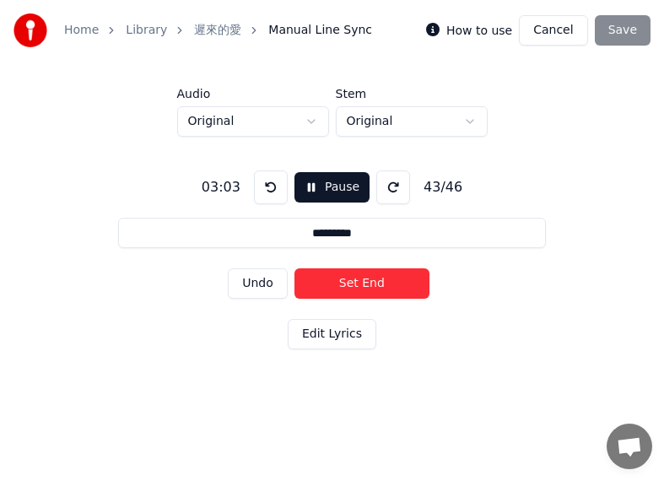
click at [368, 281] on button "Set End" at bounding box center [361, 283] width 135 height 30
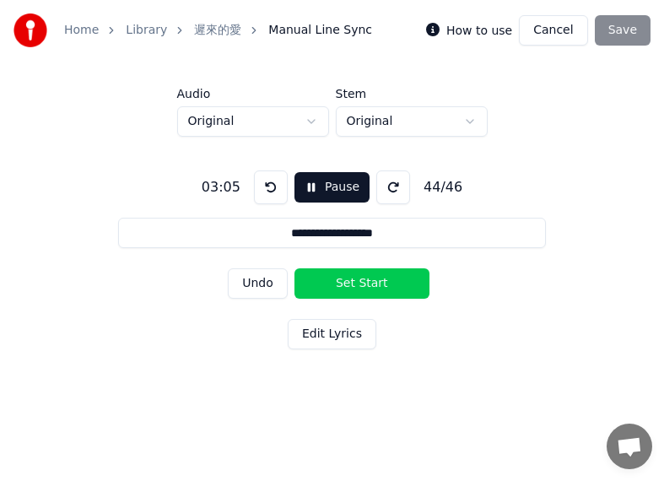
click at [320, 282] on button "Set Start" at bounding box center [361, 283] width 135 height 30
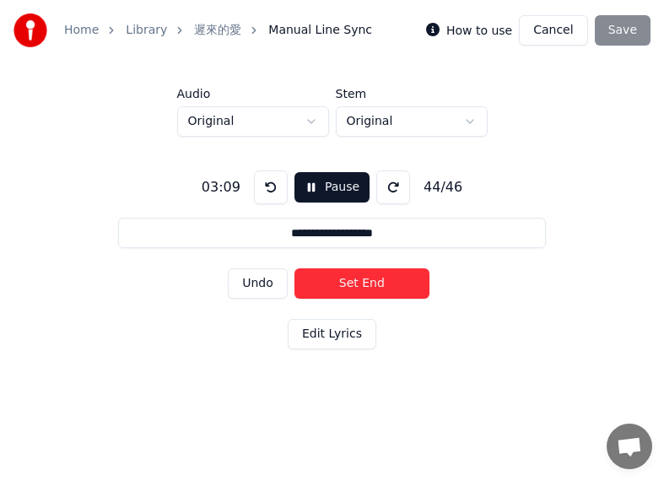
click at [375, 279] on button "Set End" at bounding box center [361, 283] width 135 height 30
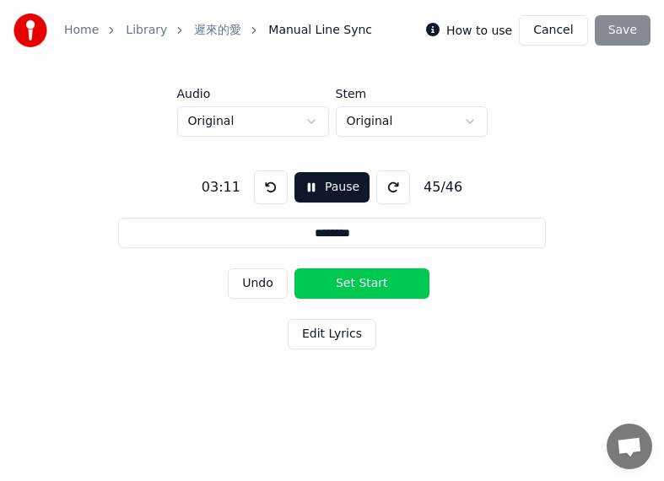
click at [332, 279] on button "Set Start" at bounding box center [361, 283] width 135 height 30
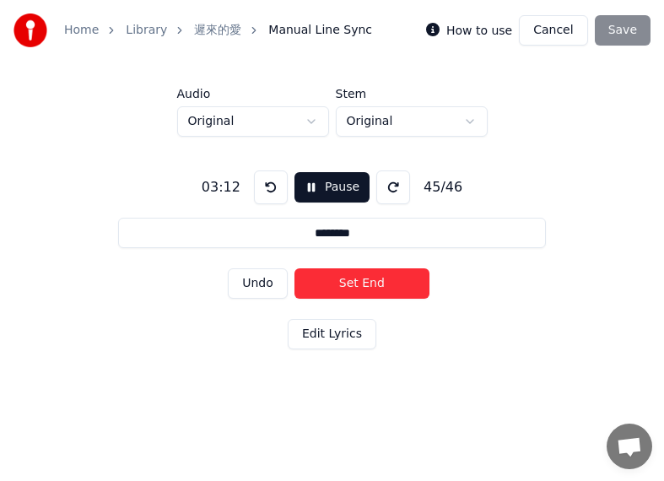
click at [358, 280] on button "Set End" at bounding box center [361, 283] width 135 height 30
type input "**********"
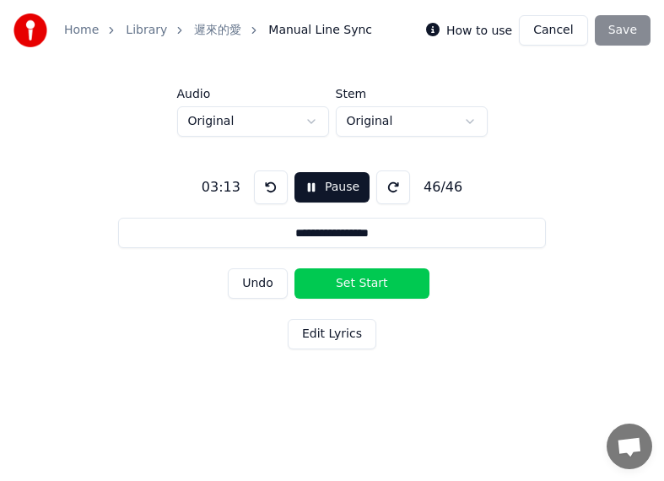
click at [326, 280] on button "Set Start" at bounding box center [361, 283] width 135 height 30
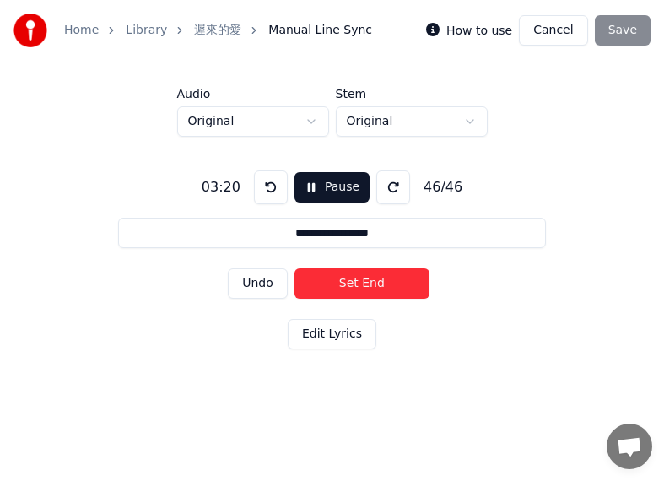
click at [370, 282] on button "Set End" at bounding box center [361, 283] width 135 height 30
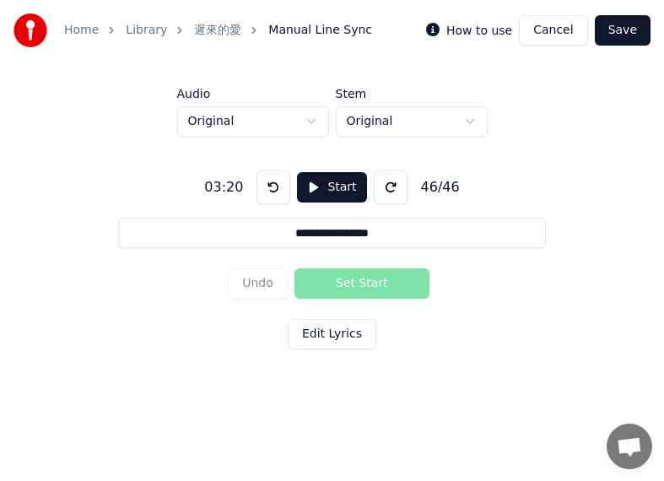
click at [633, 32] on button "Save" at bounding box center [622, 30] width 56 height 30
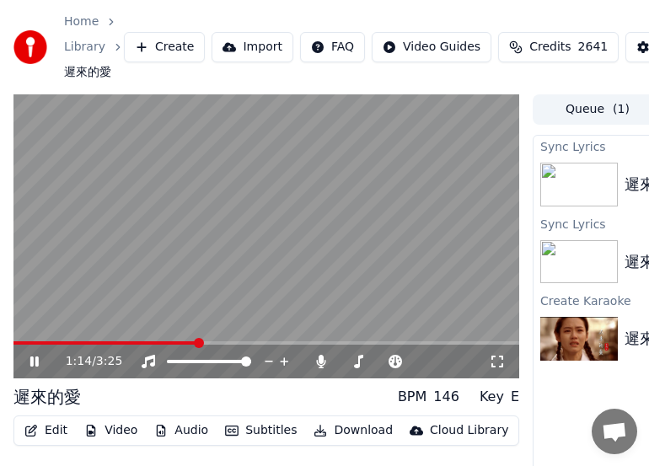
click at [51, 433] on button "Edit" at bounding box center [46, 431] width 56 height 24
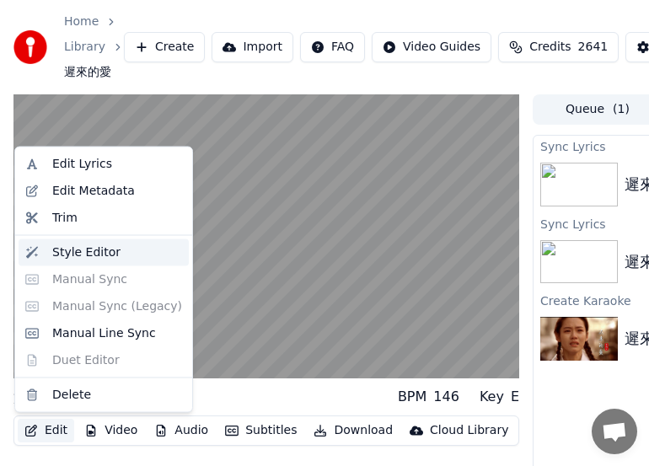
click at [87, 253] on div "Style Editor" at bounding box center [86, 252] width 68 height 17
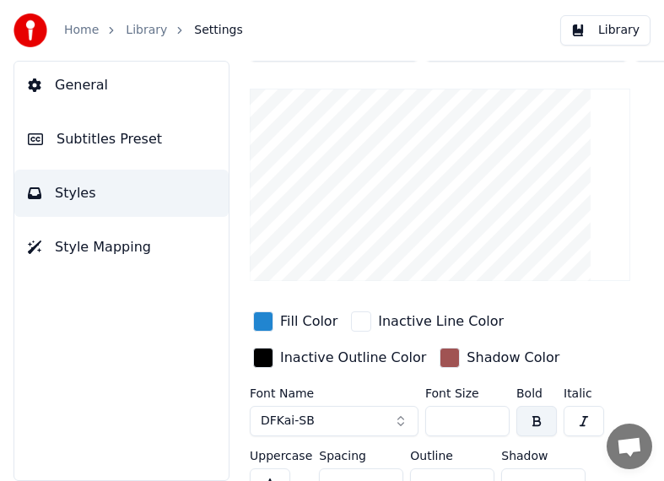
scroll to position [51, 0]
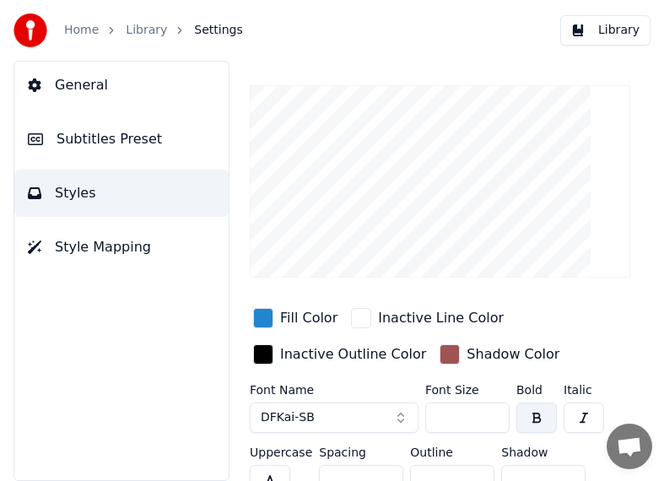
drag, startPoint x: 443, startPoint y: 417, endPoint x: 481, endPoint y: 416, distance: 38.0
click at [481, 416] on input "***" at bounding box center [467, 417] width 84 height 30
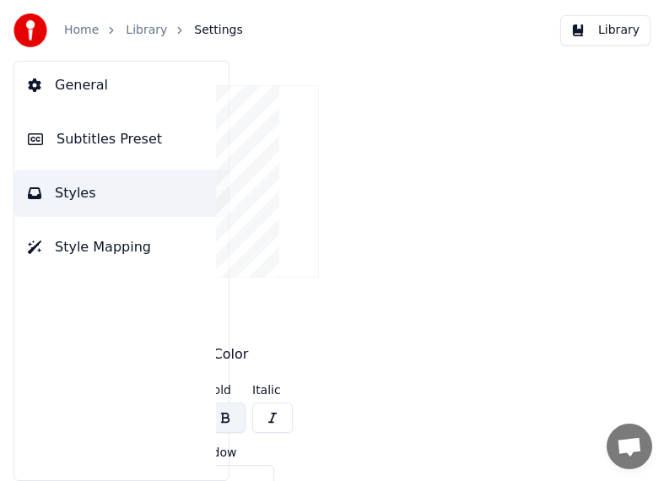
scroll to position [0, 343]
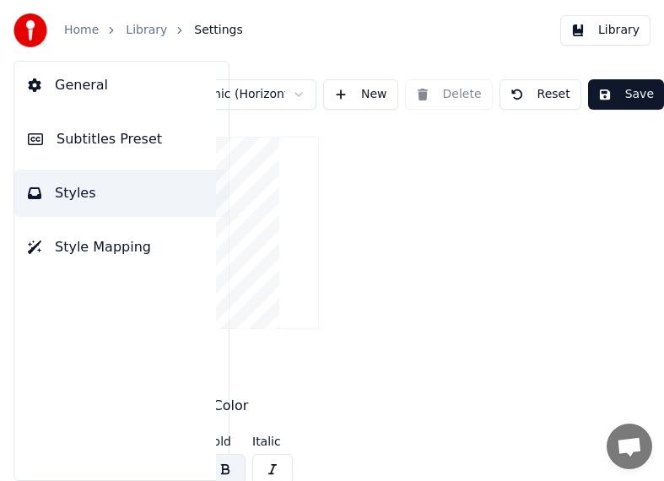
type input "***"
click at [614, 89] on button "Save" at bounding box center [626, 94] width 76 height 30
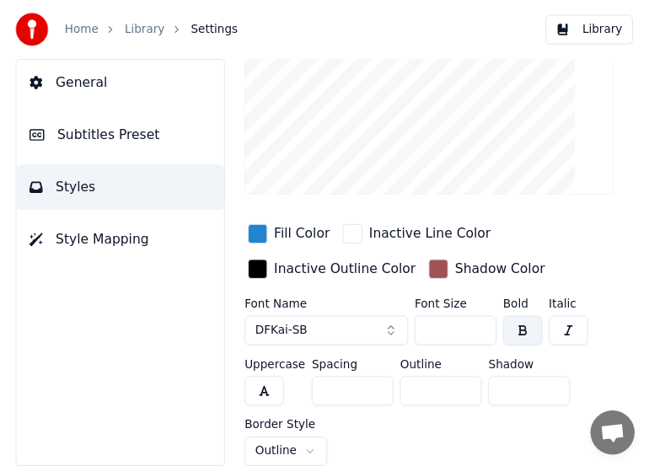
scroll to position [141, 0]
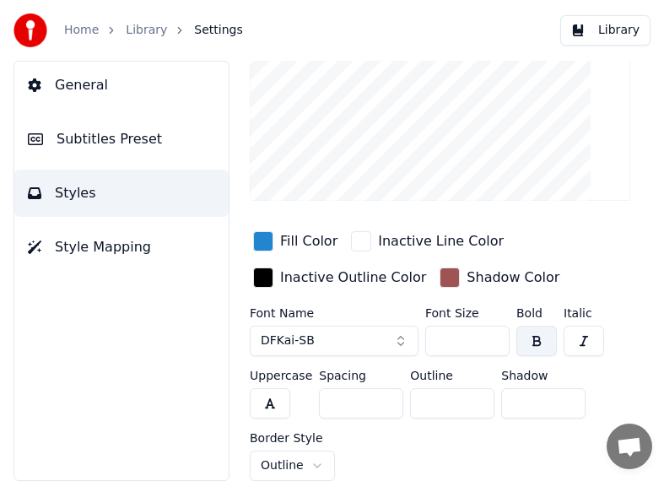
click at [147, 31] on link "Library" at bounding box center [146, 30] width 41 height 17
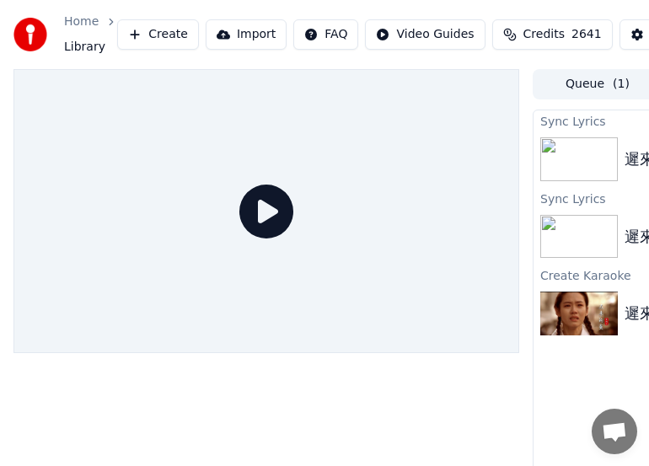
scroll to position [0, 263]
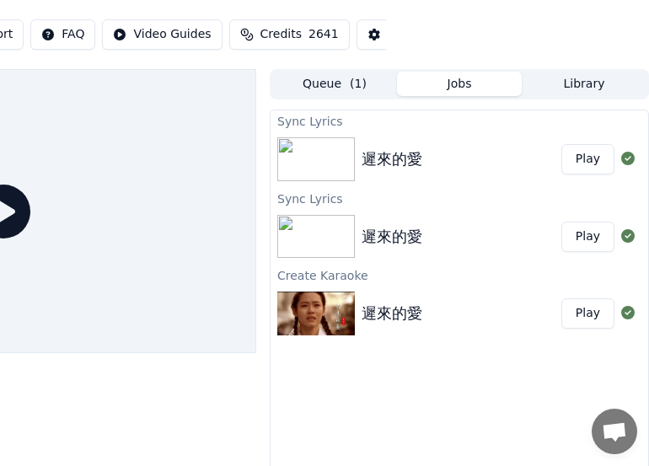
click at [589, 156] on button "Play" at bounding box center [588, 159] width 53 height 30
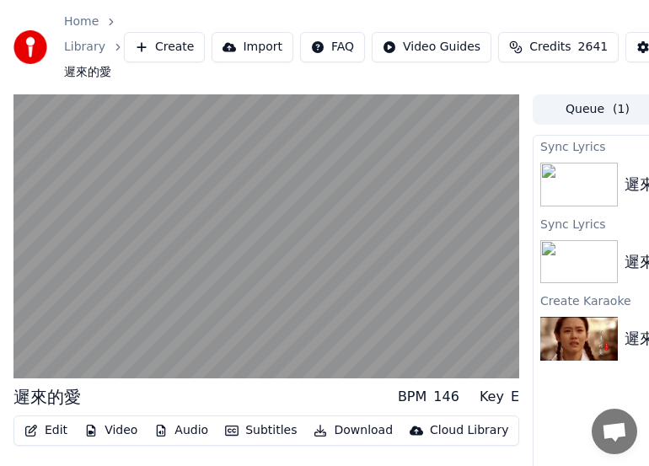
click at [351, 430] on button "Download" at bounding box center [353, 431] width 93 height 24
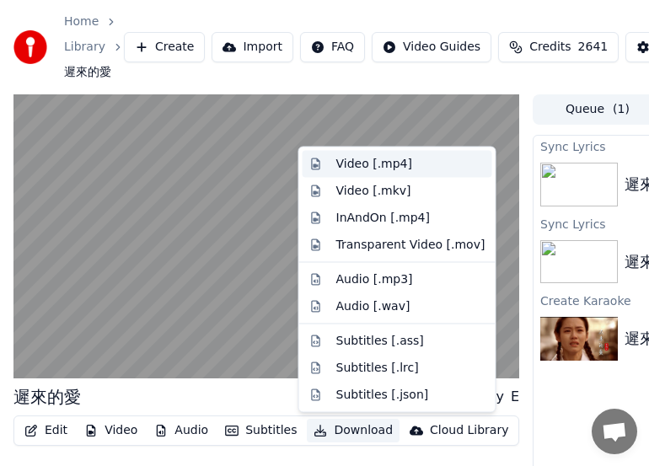
click at [365, 161] on div "Video [.mp4]" at bounding box center [374, 164] width 76 height 17
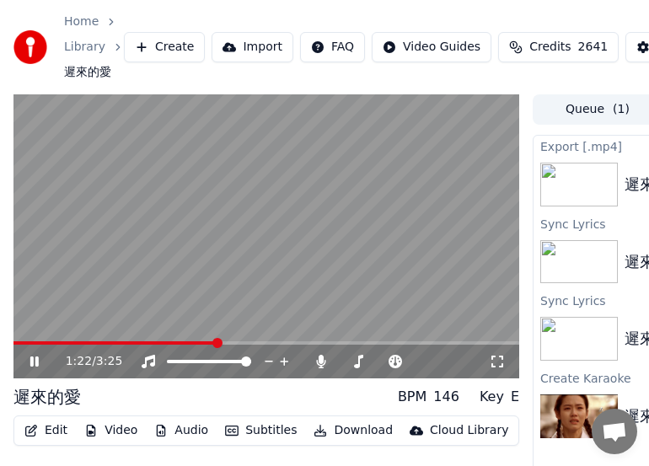
click at [34, 363] on icon at bounding box center [46, 361] width 39 height 13
